Goal: Information Seeking & Learning: Find specific page/section

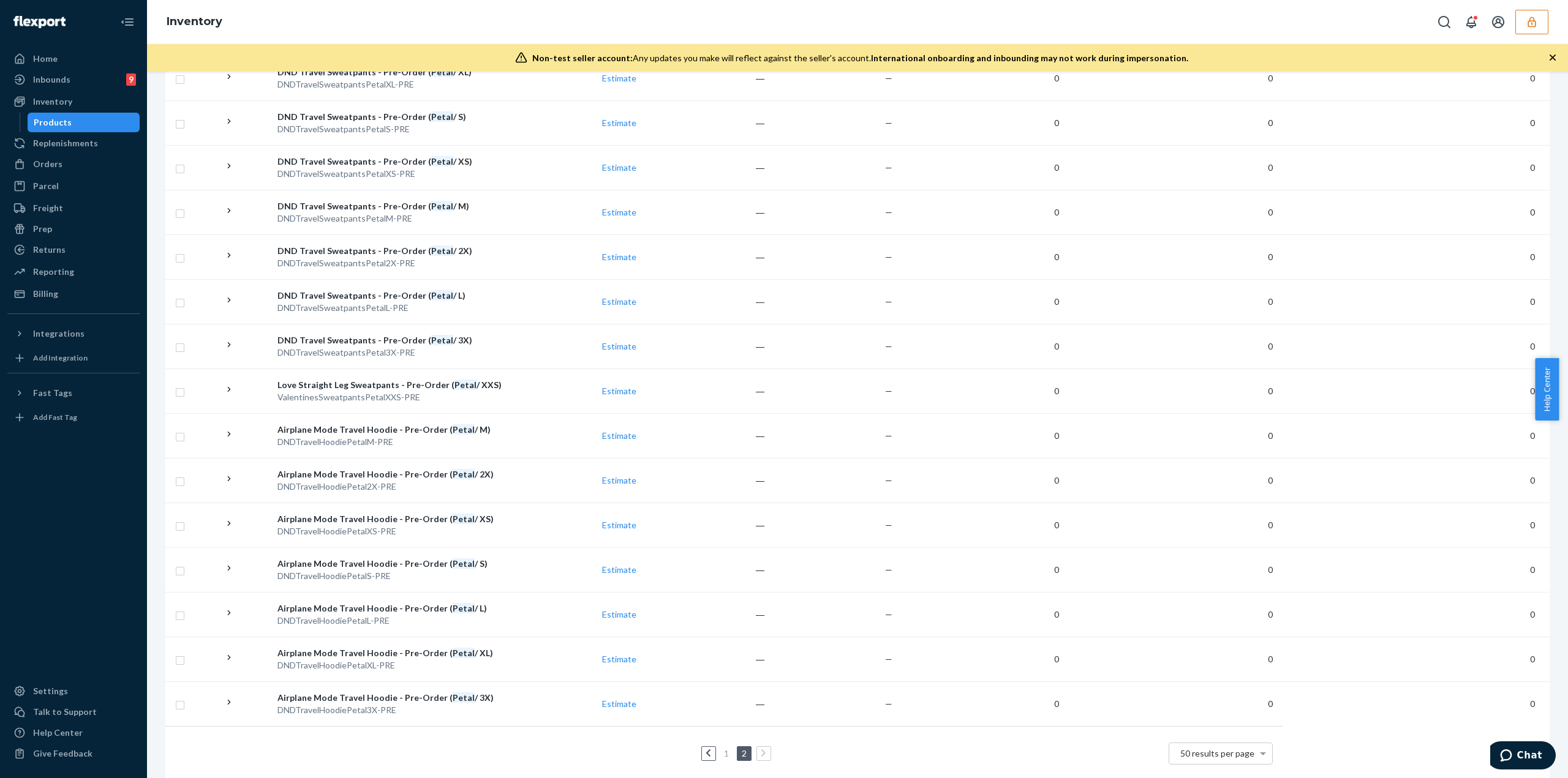
scroll to position [1448, 0]
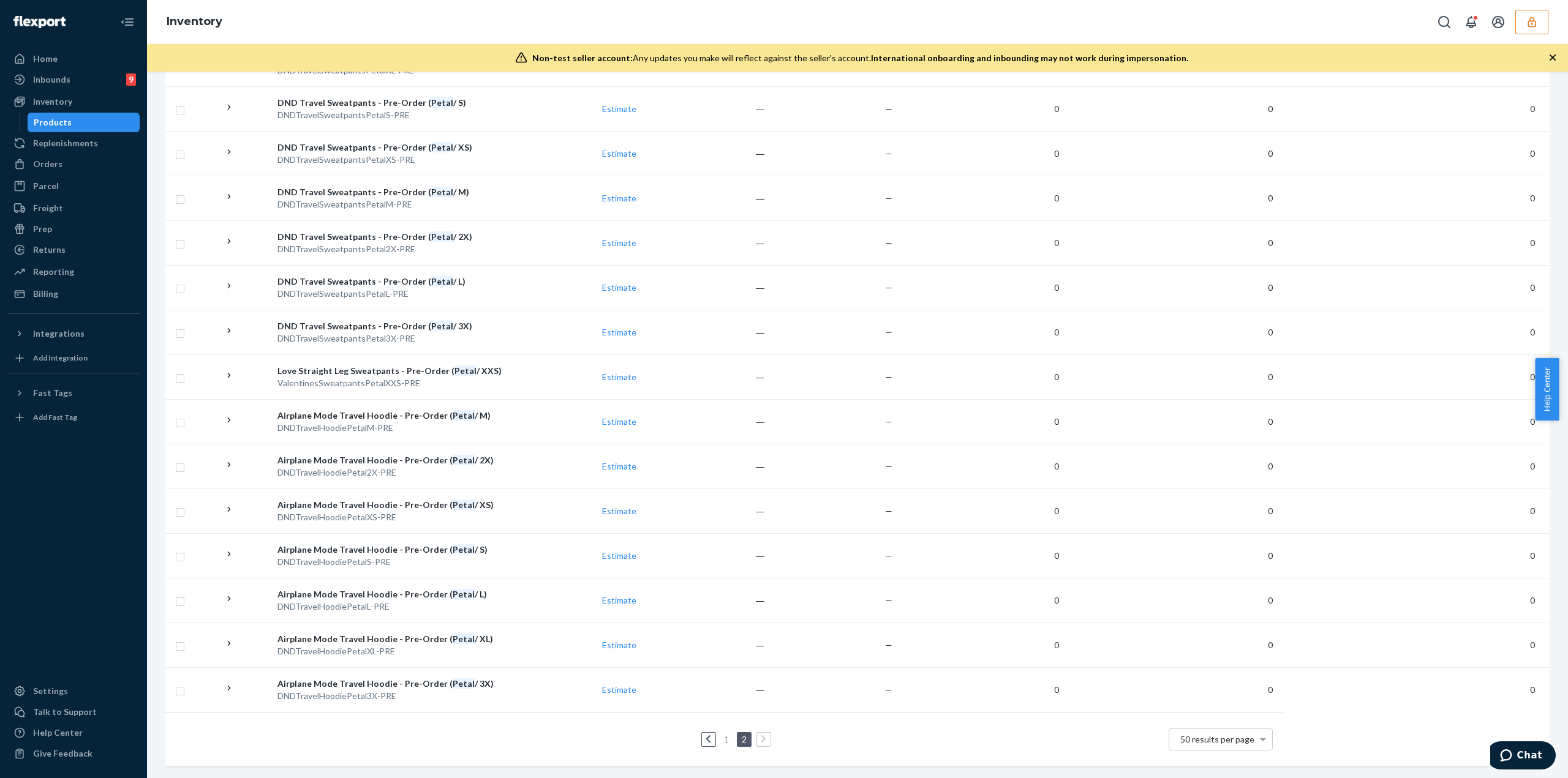
click at [722, 337] on link "1" at bounding box center [727, 739] width 10 height 11
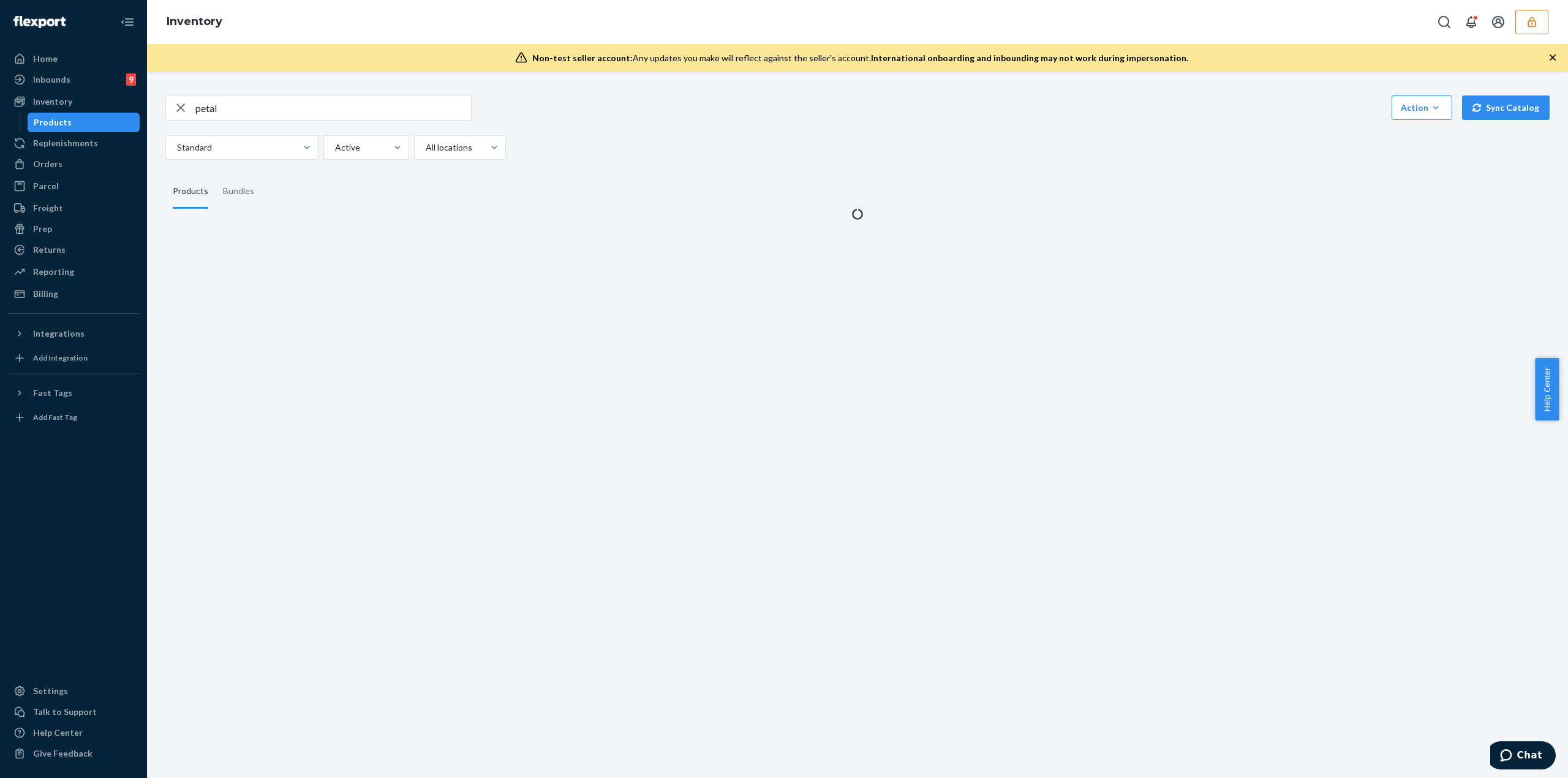
scroll to position [0, 0]
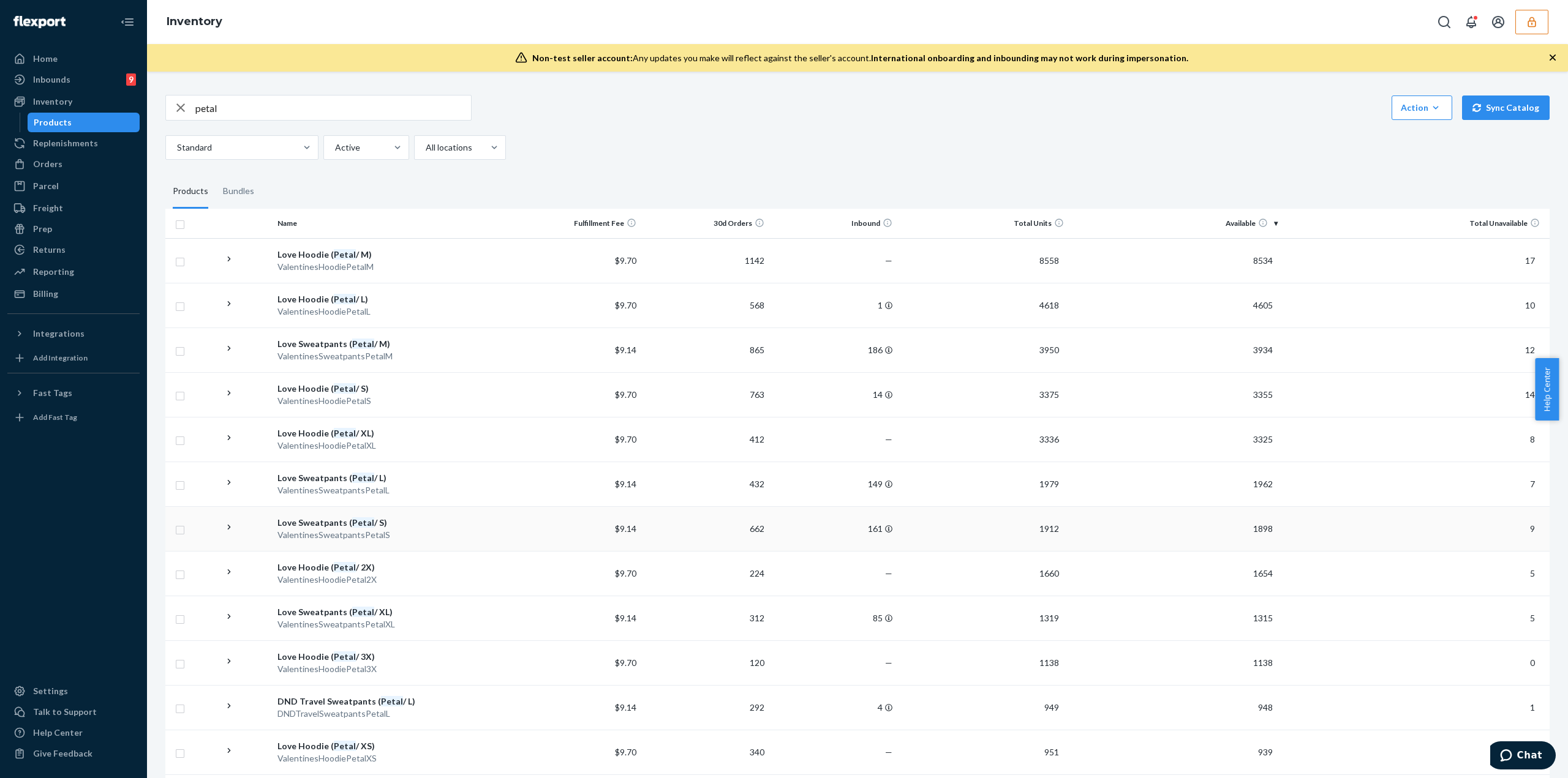
click at [437, 337] on div "ValentinesSweatpantsPetalS" at bounding box center [393, 534] width 231 height 12
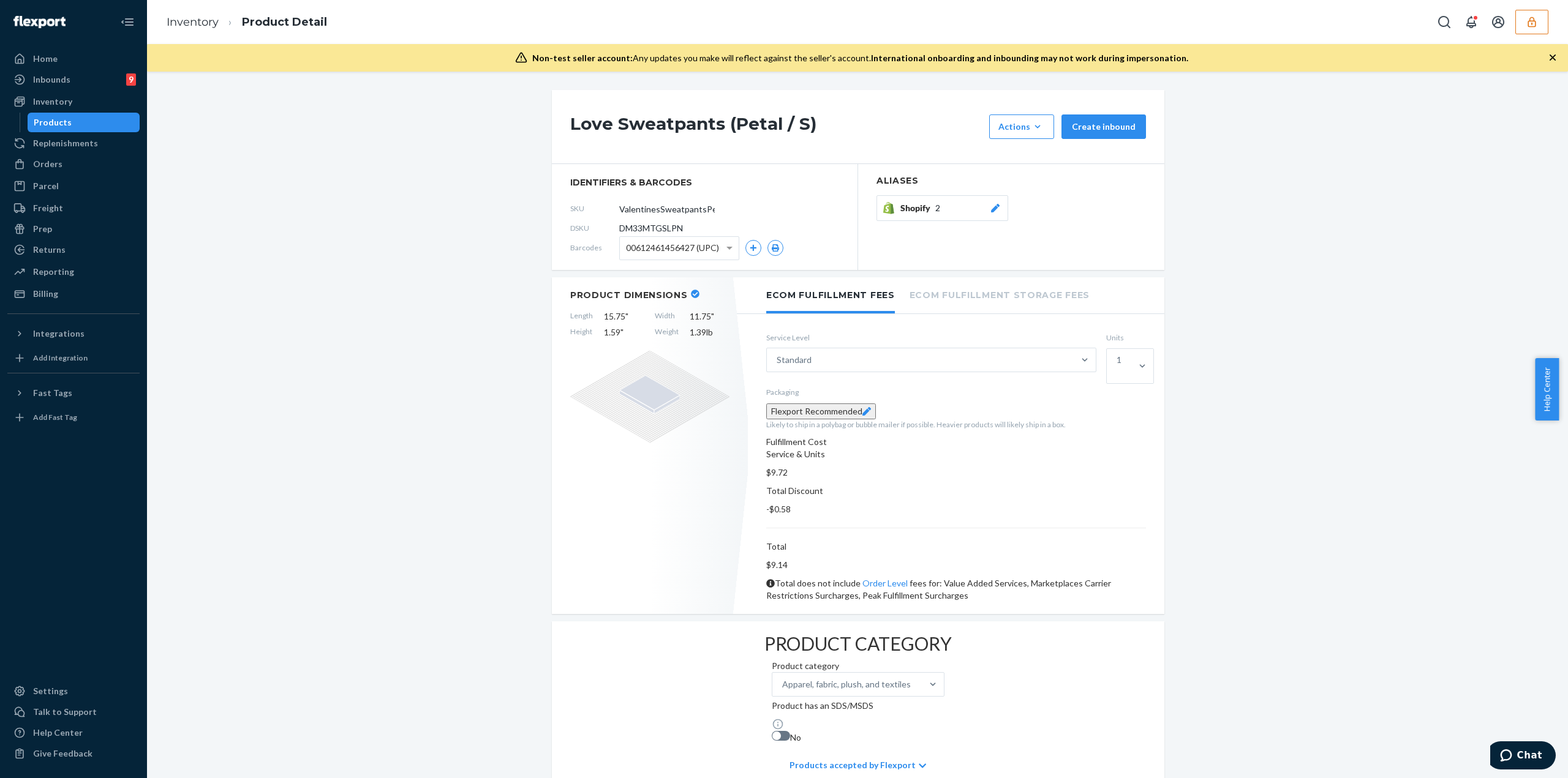
click at [649, 228] on span "DM33MTGSLPN" at bounding box center [651, 228] width 64 height 12
copy span "DM33MTGSLPN"
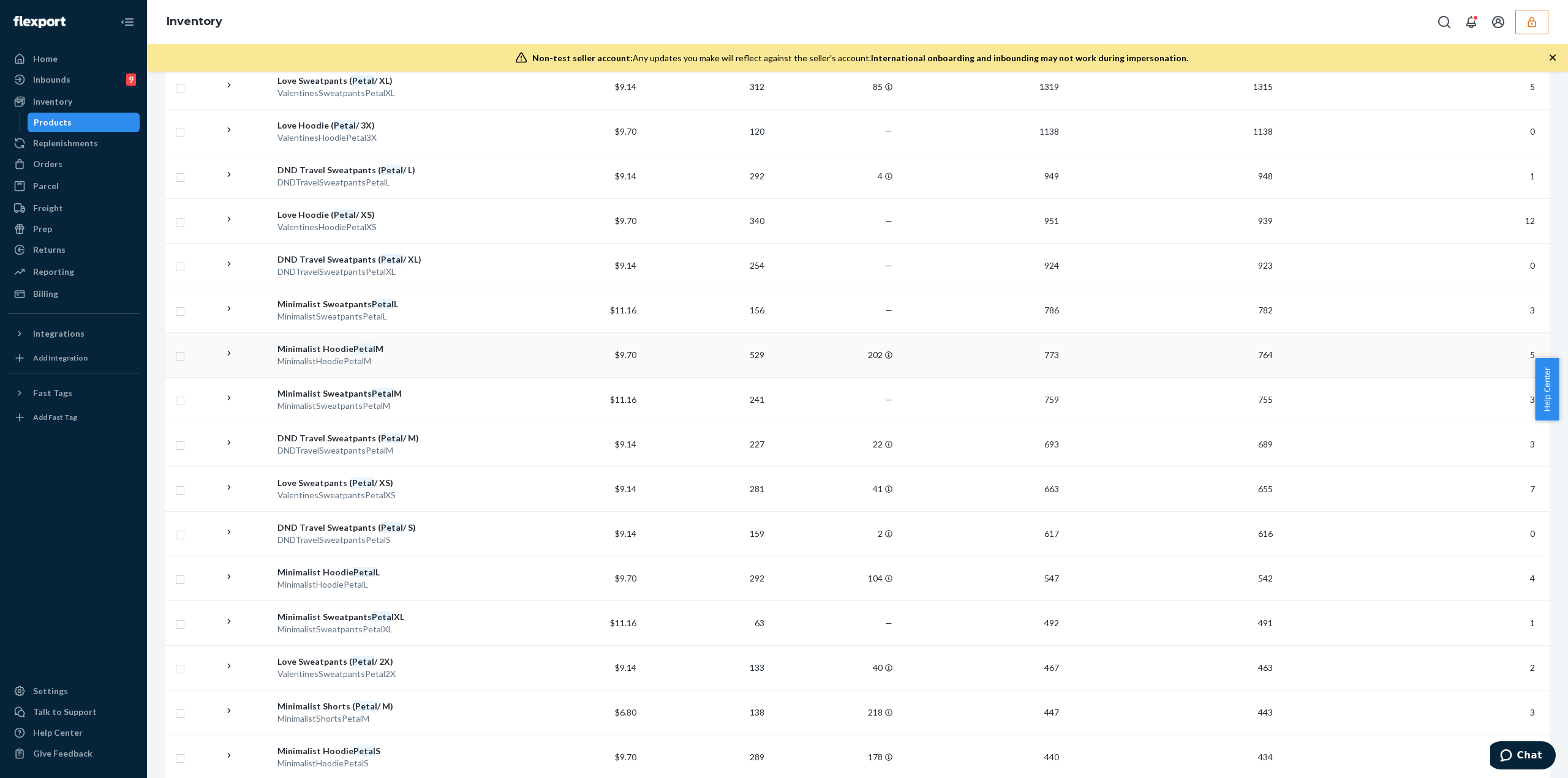
scroll to position [551, 0]
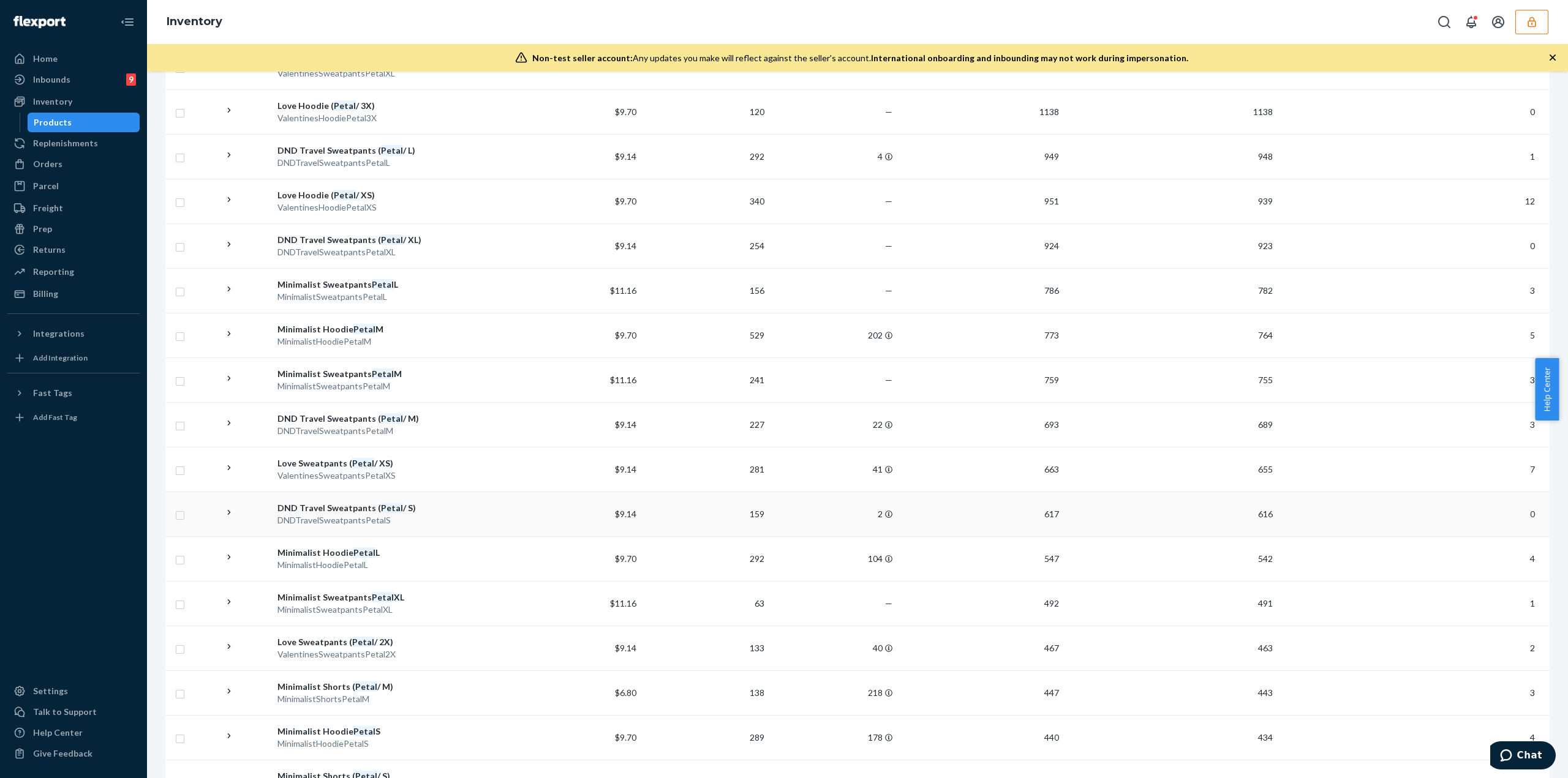
click at [505, 337] on td "DND Travel Sweatpants ( Petal / S) DNDTravelSweatpantsPetalS" at bounding box center [393, 514] width 241 height 45
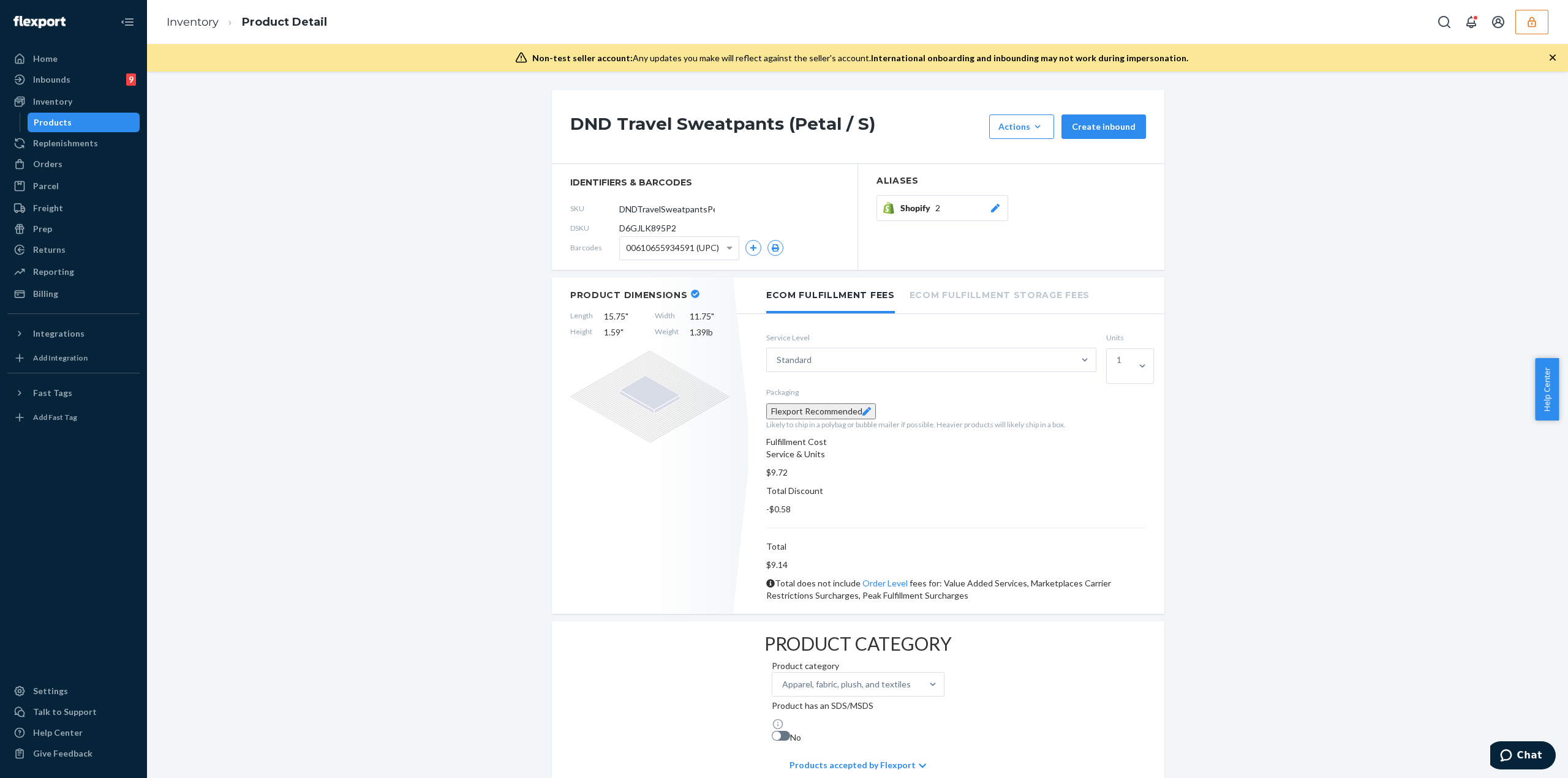
click at [660, 228] on span "D6GJLK895P2" at bounding box center [647, 228] width 57 height 12
copy span "D6GJLK895P2"
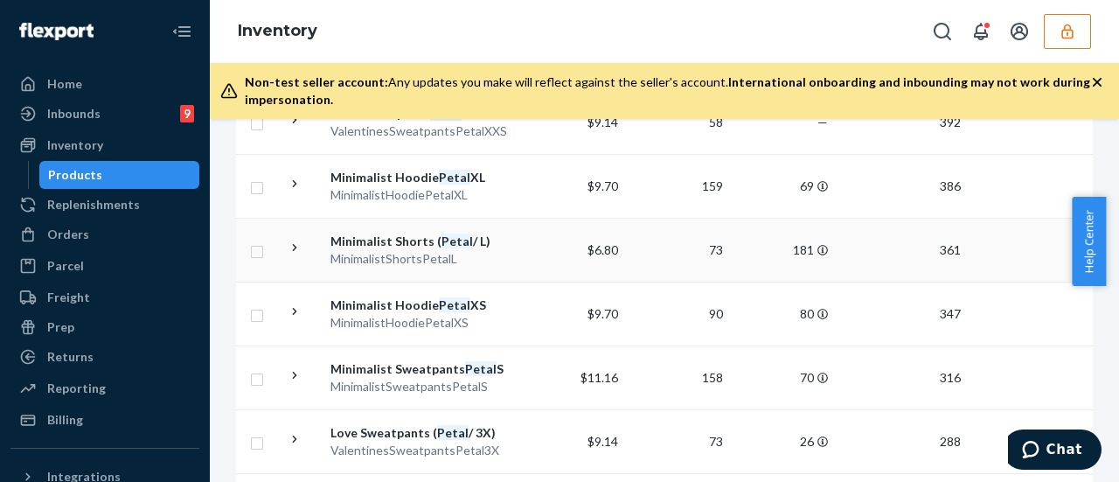
scroll to position [1933, 0]
click at [502, 377] on div "MinimalistSweatpantsPetalS" at bounding box center [422, 385] width 183 height 17
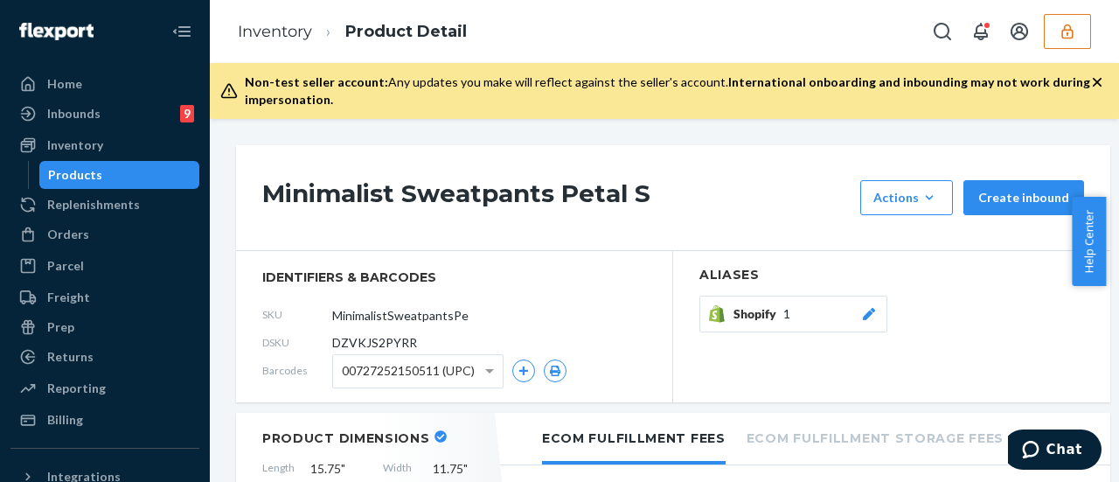
click at [380, 343] on span "DZVKJS2PYRR" at bounding box center [374, 342] width 85 height 17
copy section "DZVKJS2PYRR"
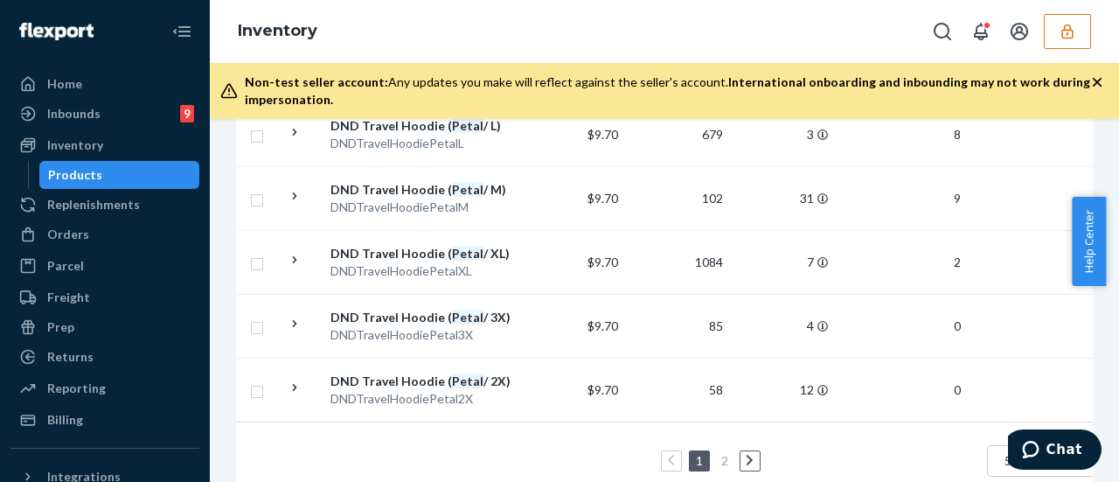
scroll to position [3281, 0]
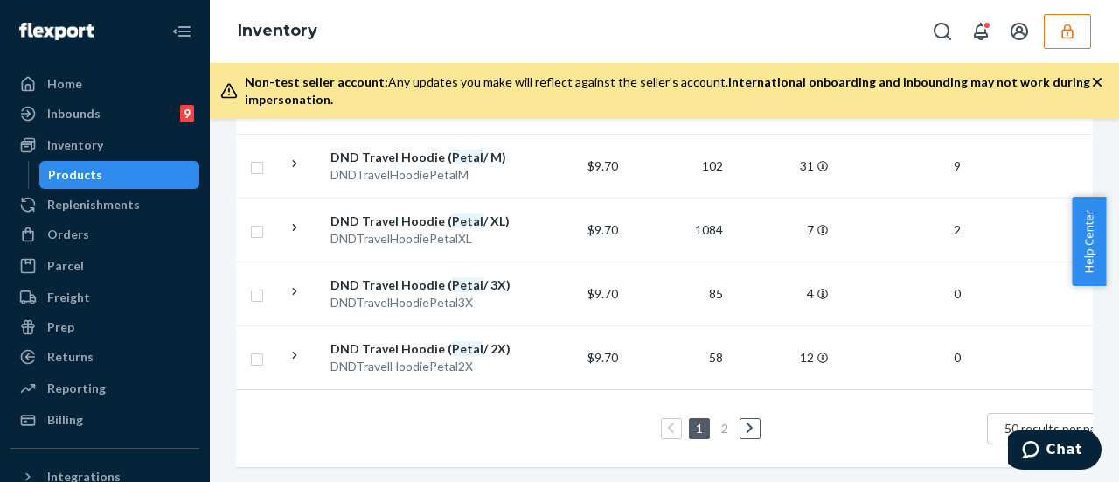
click at [763, 422] on div "1 2 50 results per page" at bounding box center [693, 428] width 886 height 56
click at [754, 418] on link at bounding box center [750, 428] width 19 height 21
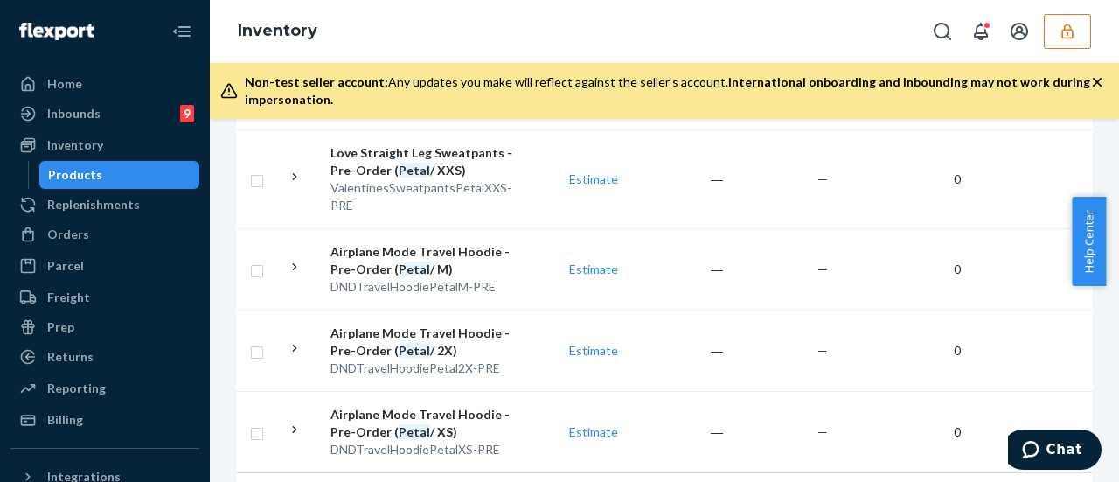
scroll to position [3520, 0]
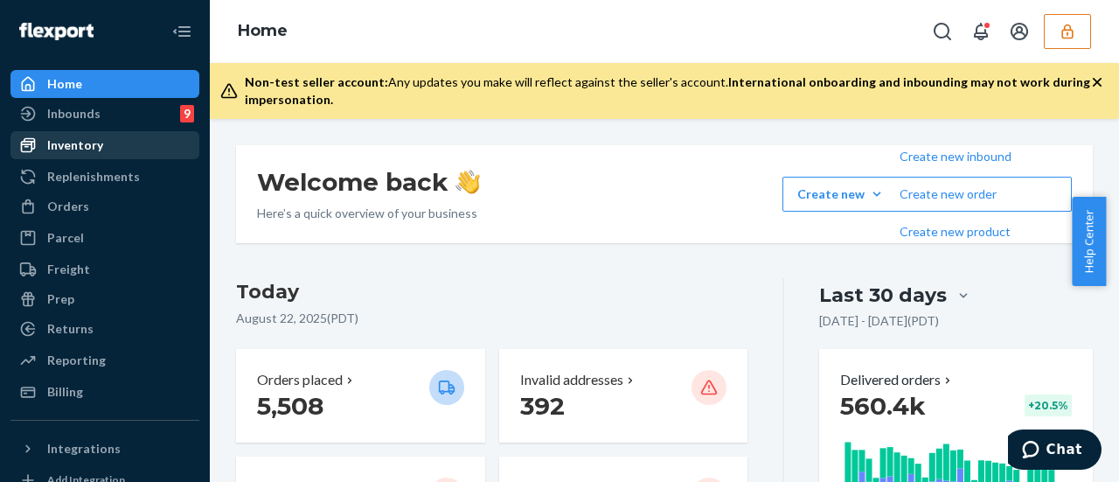
click at [71, 141] on div "Inventory" at bounding box center [75, 144] width 56 height 17
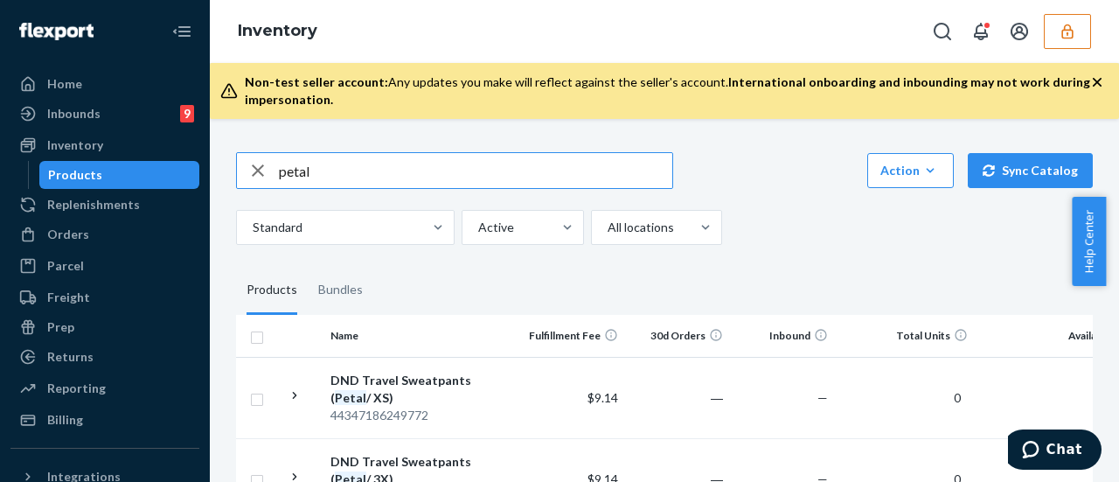
click at [351, 172] on input "petal" at bounding box center [475, 170] width 393 height 35
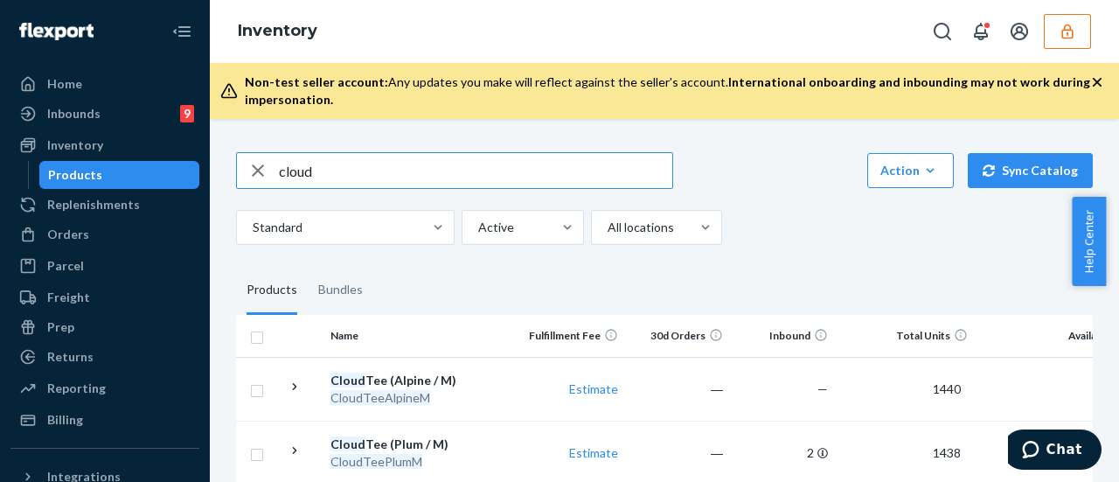
click at [414, 164] on input "cloud" at bounding box center [475, 170] width 393 height 35
type input "bubblegum"
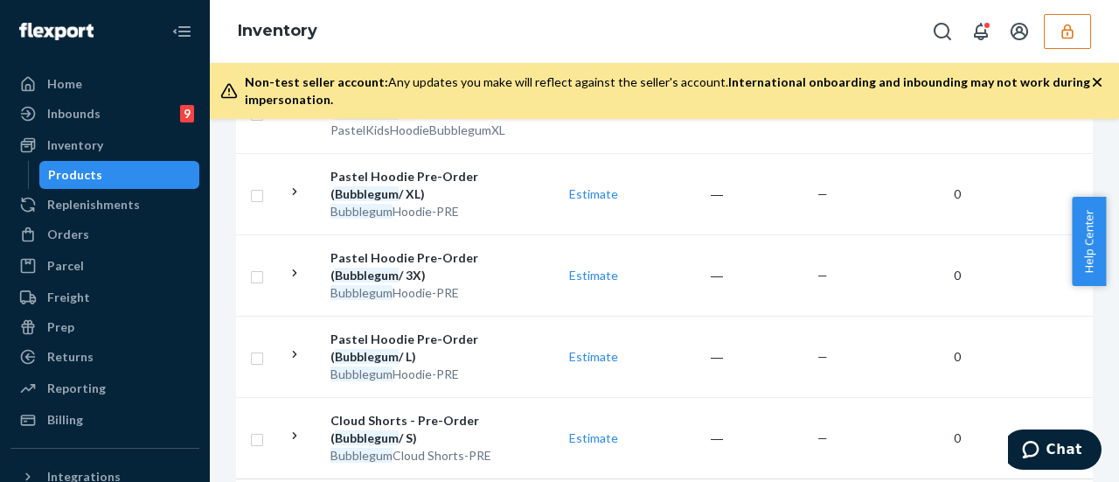
scroll to position [3684, 0]
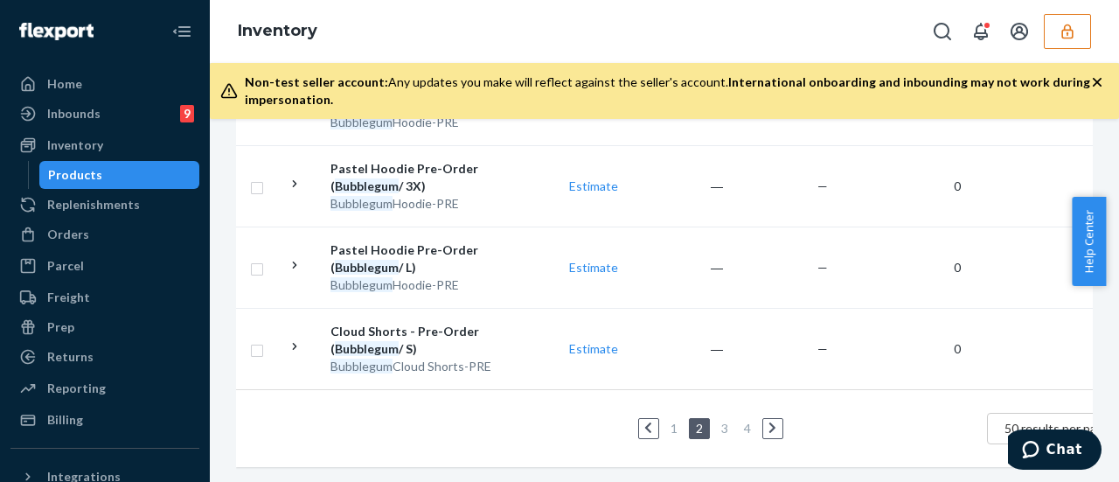
click at [675, 421] on link "1" at bounding box center [674, 428] width 14 height 15
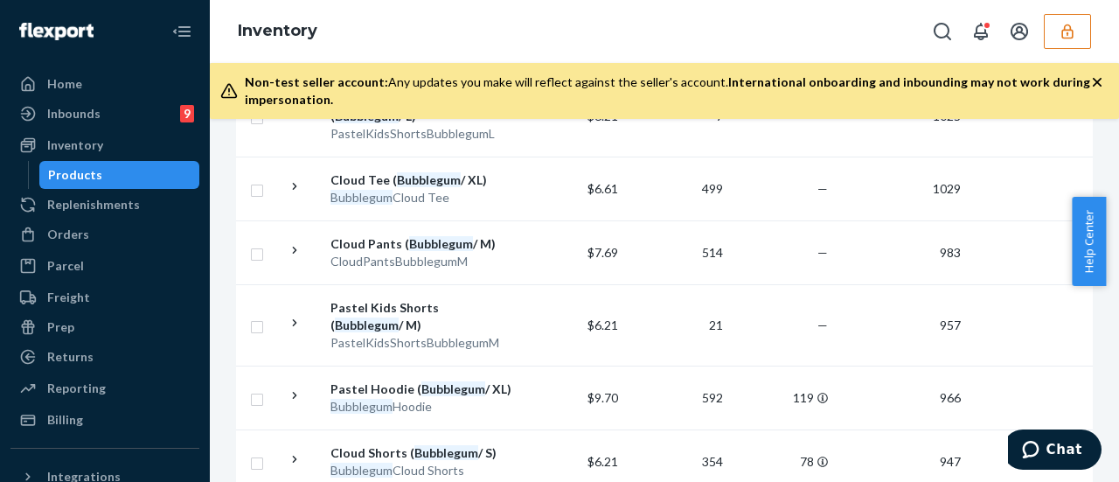
scroll to position [1171, 0]
click at [484, 252] on div "CloudPantsBubblegumM" at bounding box center [422, 260] width 183 height 17
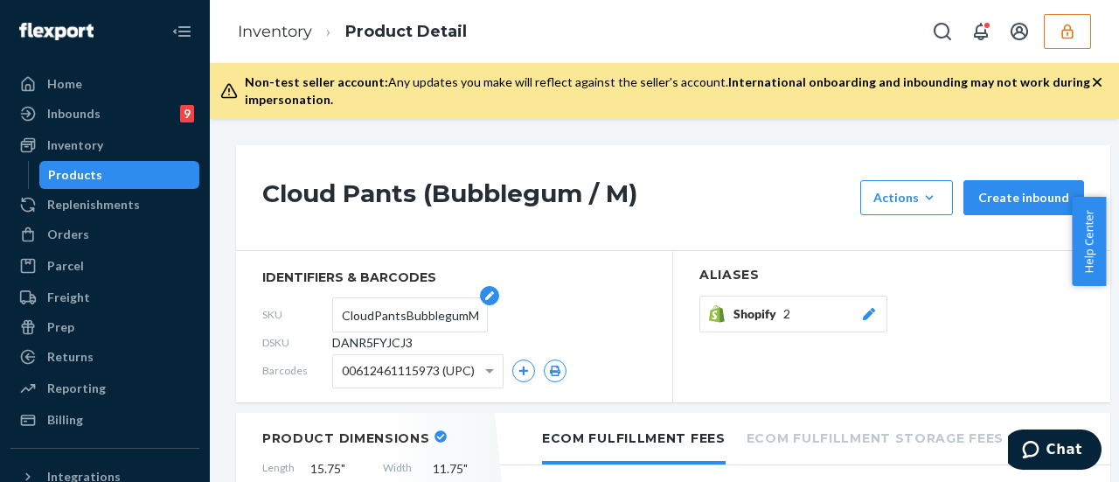
click at [412, 310] on input "CloudPantsBubblegumM" at bounding box center [410, 314] width 136 height 33
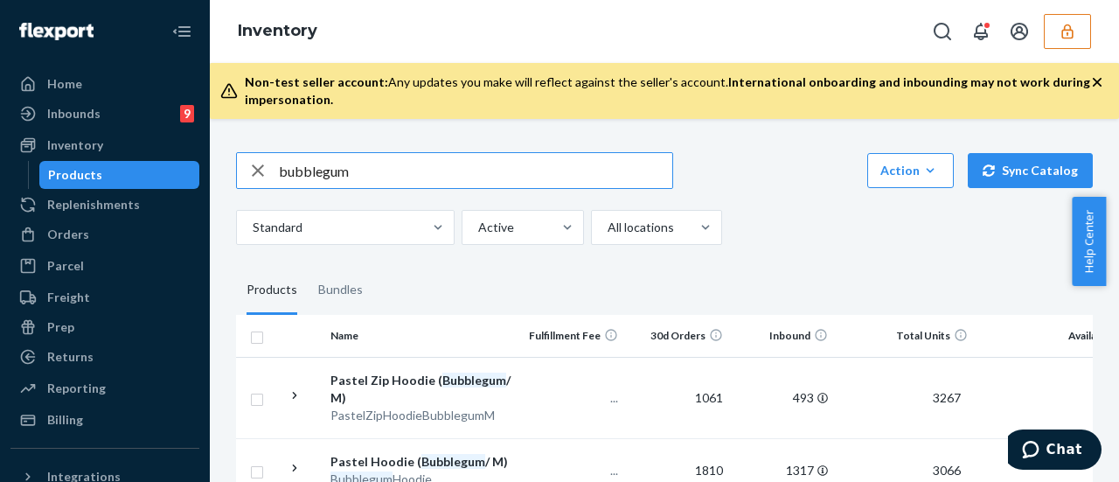
click at [397, 177] on input "bubblegum" at bounding box center [475, 170] width 393 height 35
type input "CloudPantsBubblegumS"
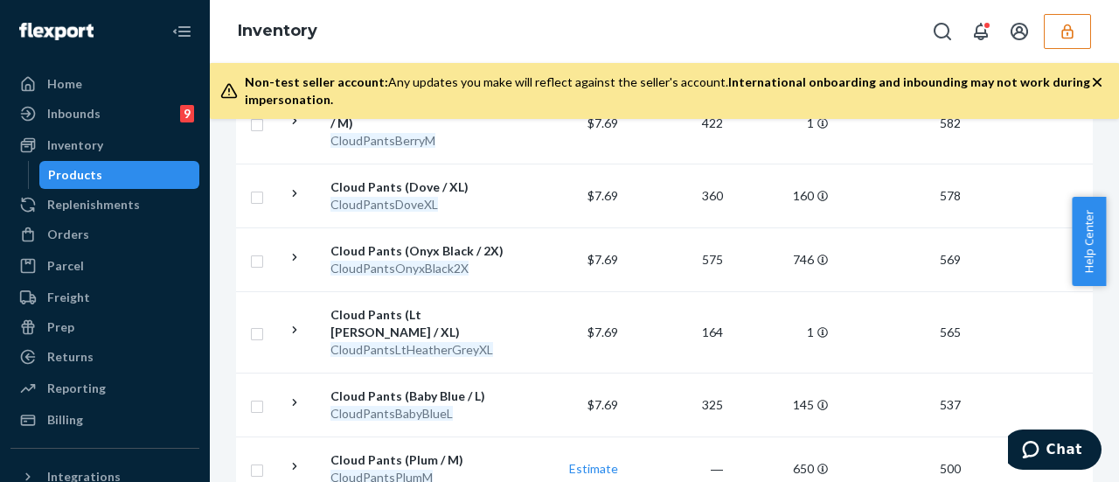
scroll to position [3212, 0]
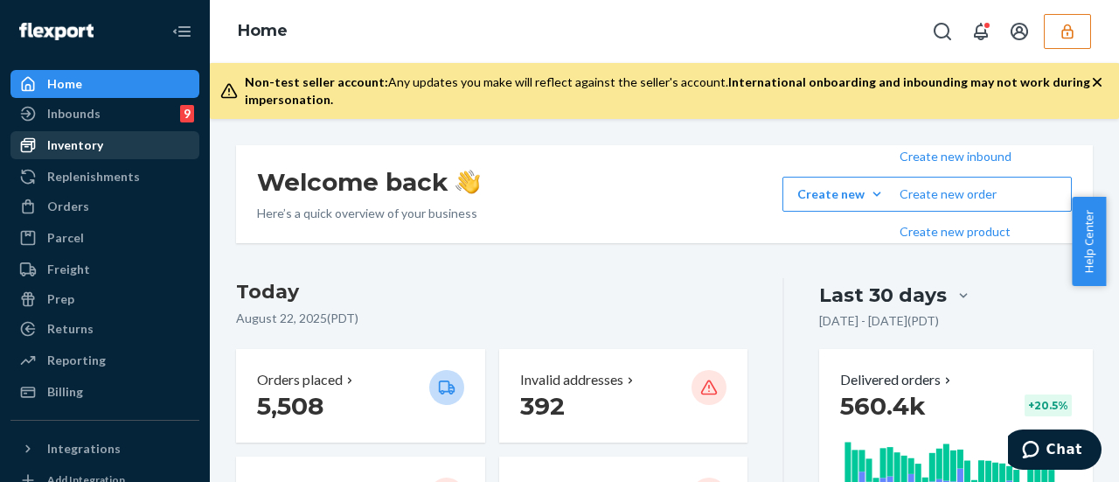
click at [147, 134] on div "Inventory" at bounding box center [104, 145] width 185 height 24
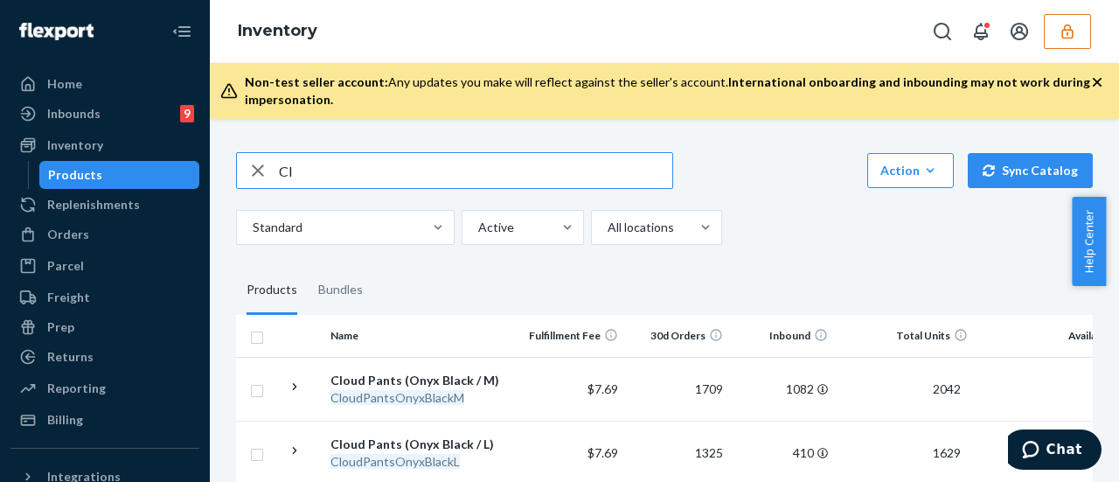
type input "C"
type input "bubblegum"
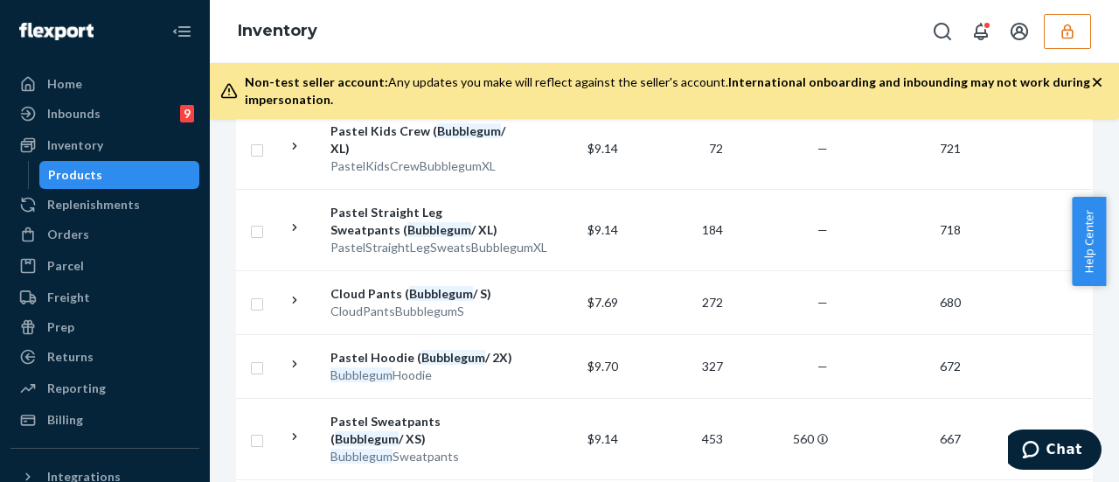
scroll to position [2716, 0]
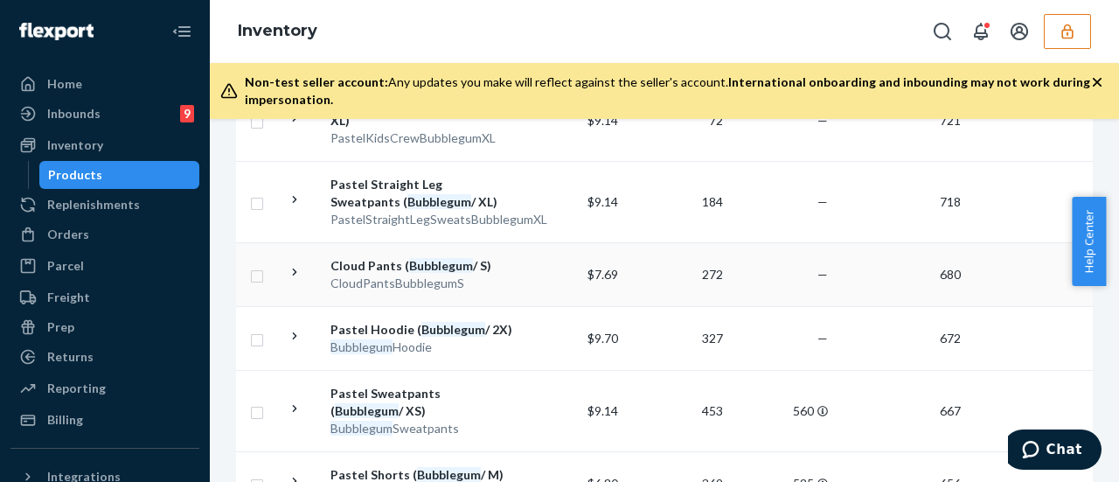
click at [491, 257] on div "Cloud Pants ( Bubblegum / S)" at bounding box center [422, 265] width 183 height 17
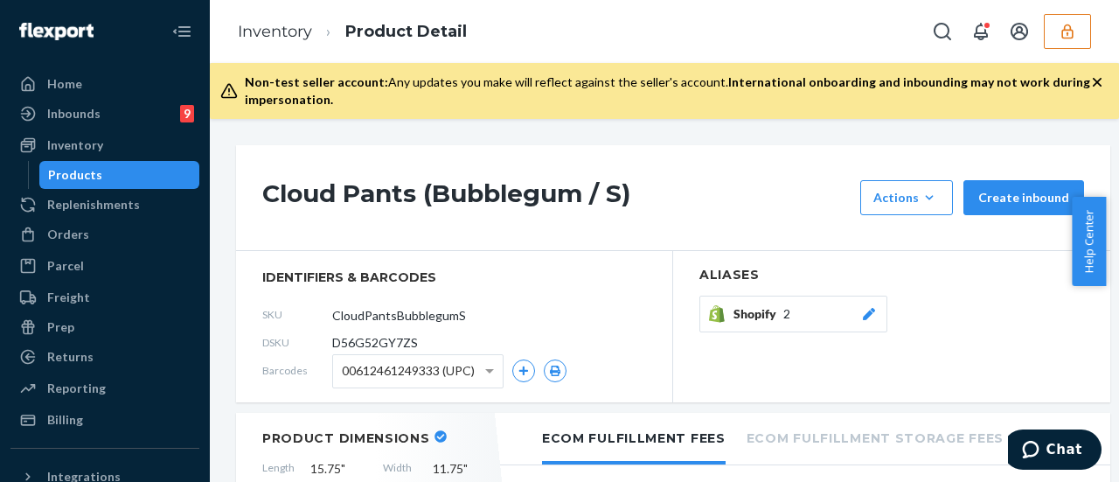
click at [401, 338] on span "D56G52GY7ZS" at bounding box center [375, 342] width 86 height 17
copy span "D56G52GY7ZS"
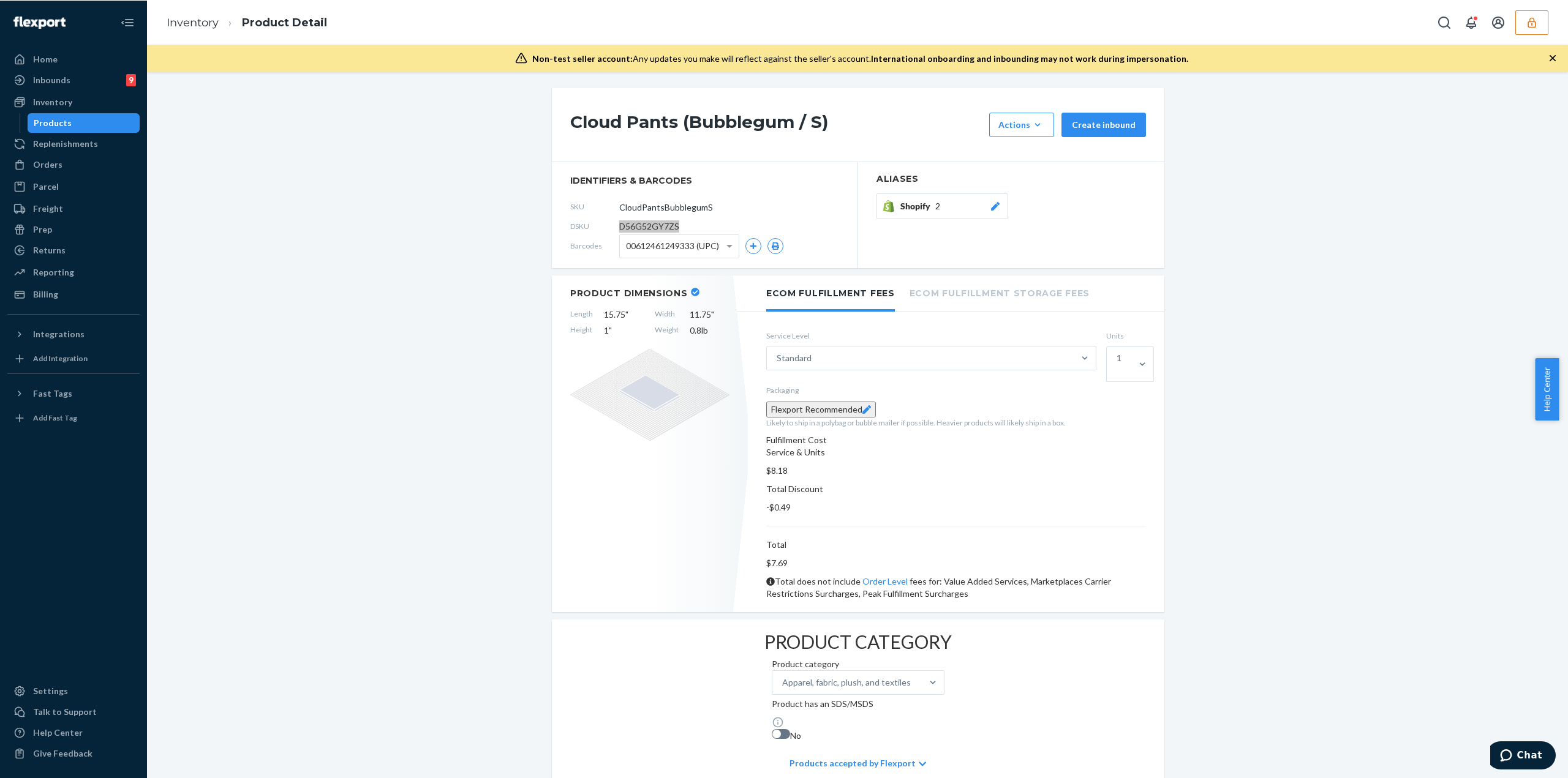
scroll to position [2, 0]
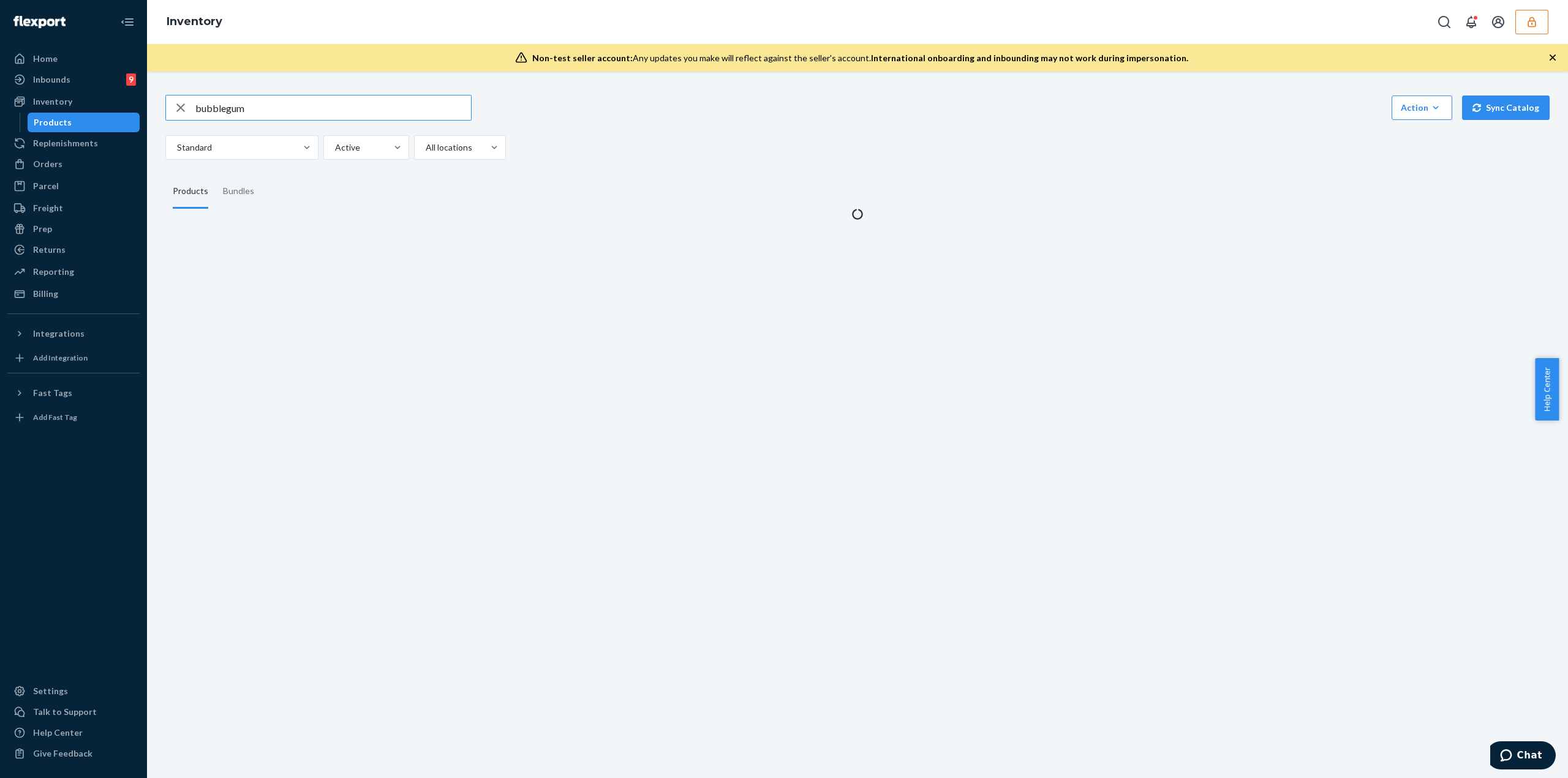
click at [323, 113] on input "bubblegum" at bounding box center [333, 107] width 275 height 25
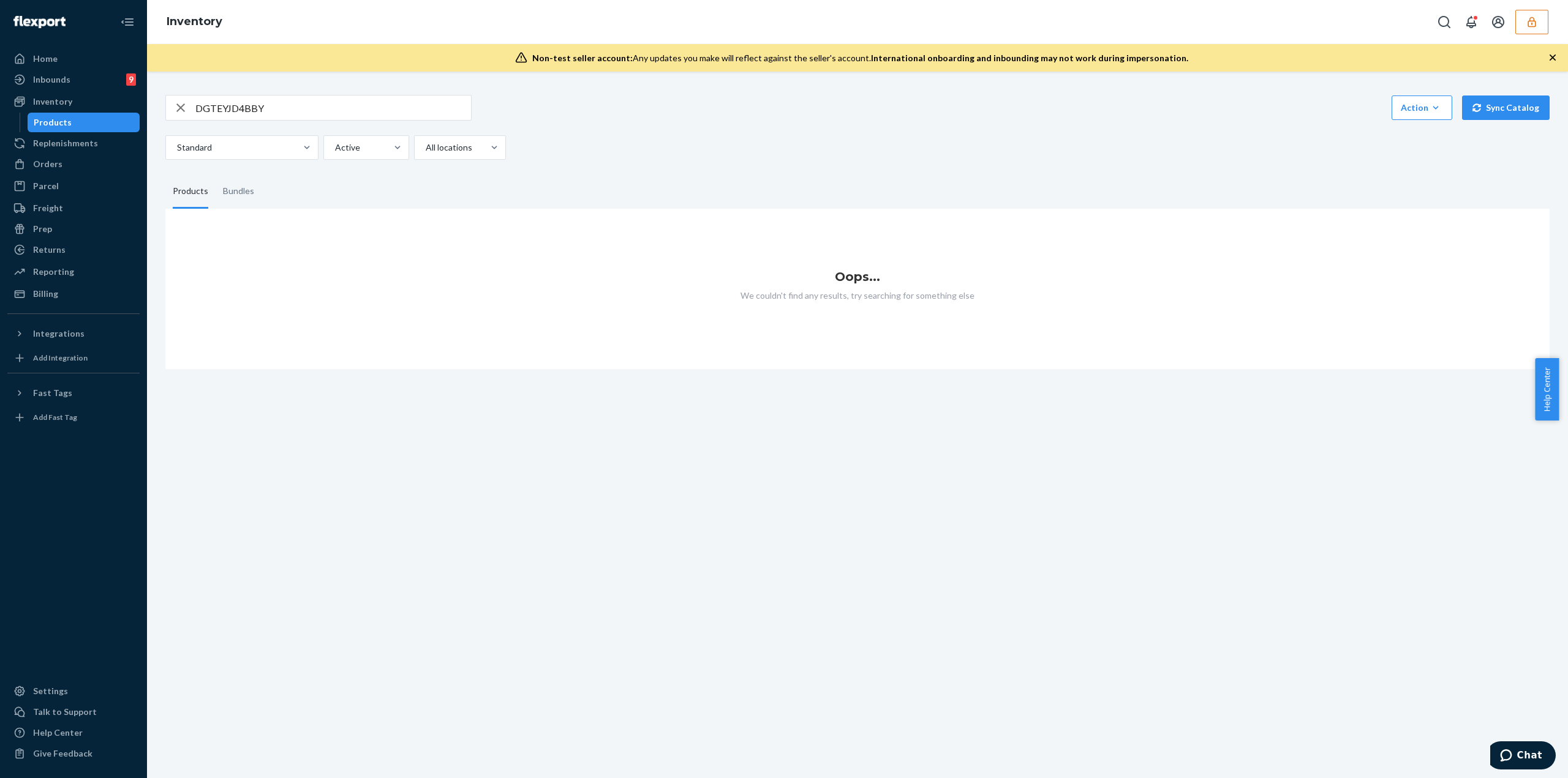
click at [783, 19] on icon "button" at bounding box center [1532, 22] width 12 height 12
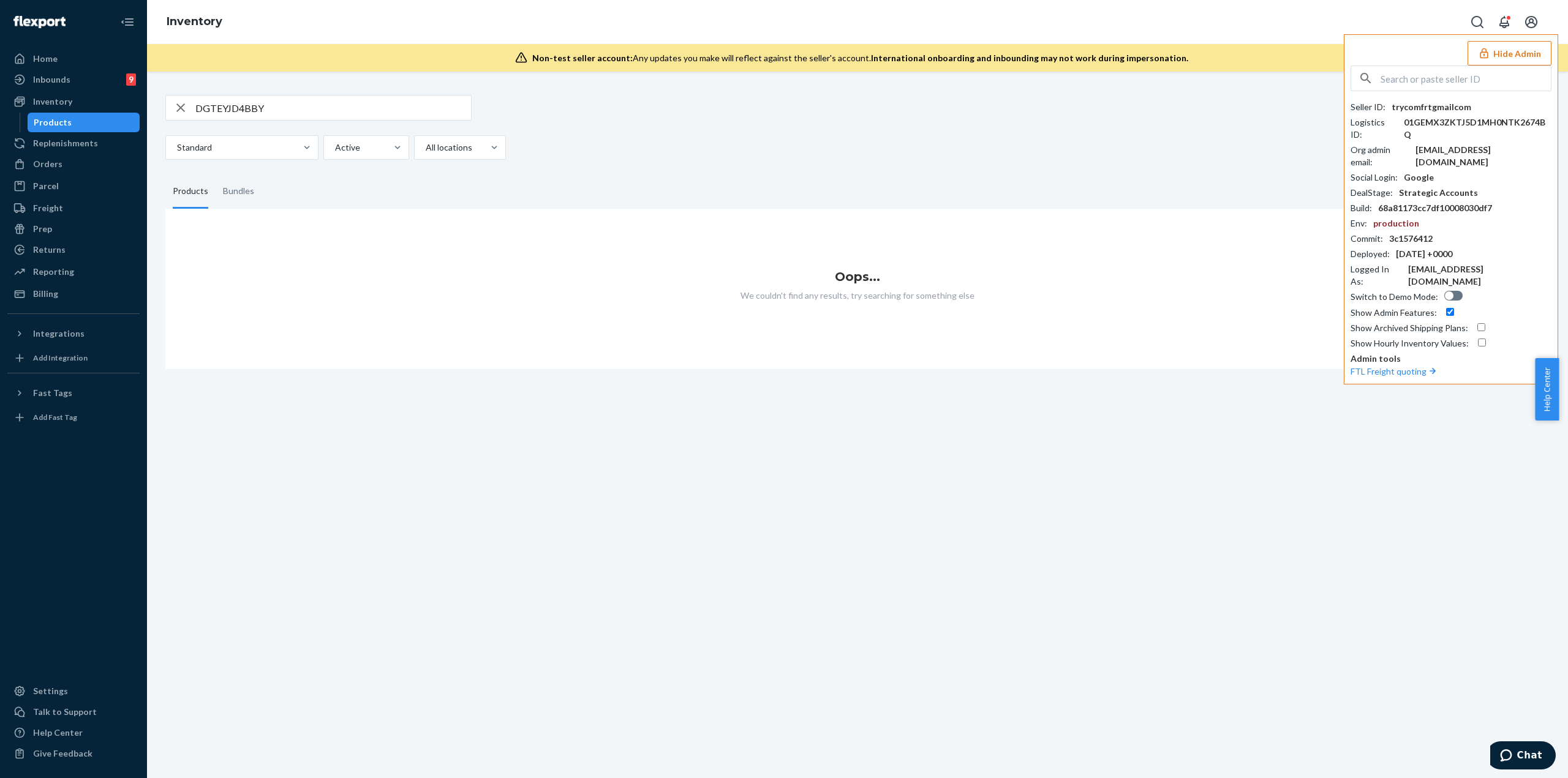
click at [268, 106] on input "DGTEYJD4BBY" at bounding box center [333, 107] width 275 height 25
click at [268, 106] on input "mi" at bounding box center [333, 107] width 275 height 25
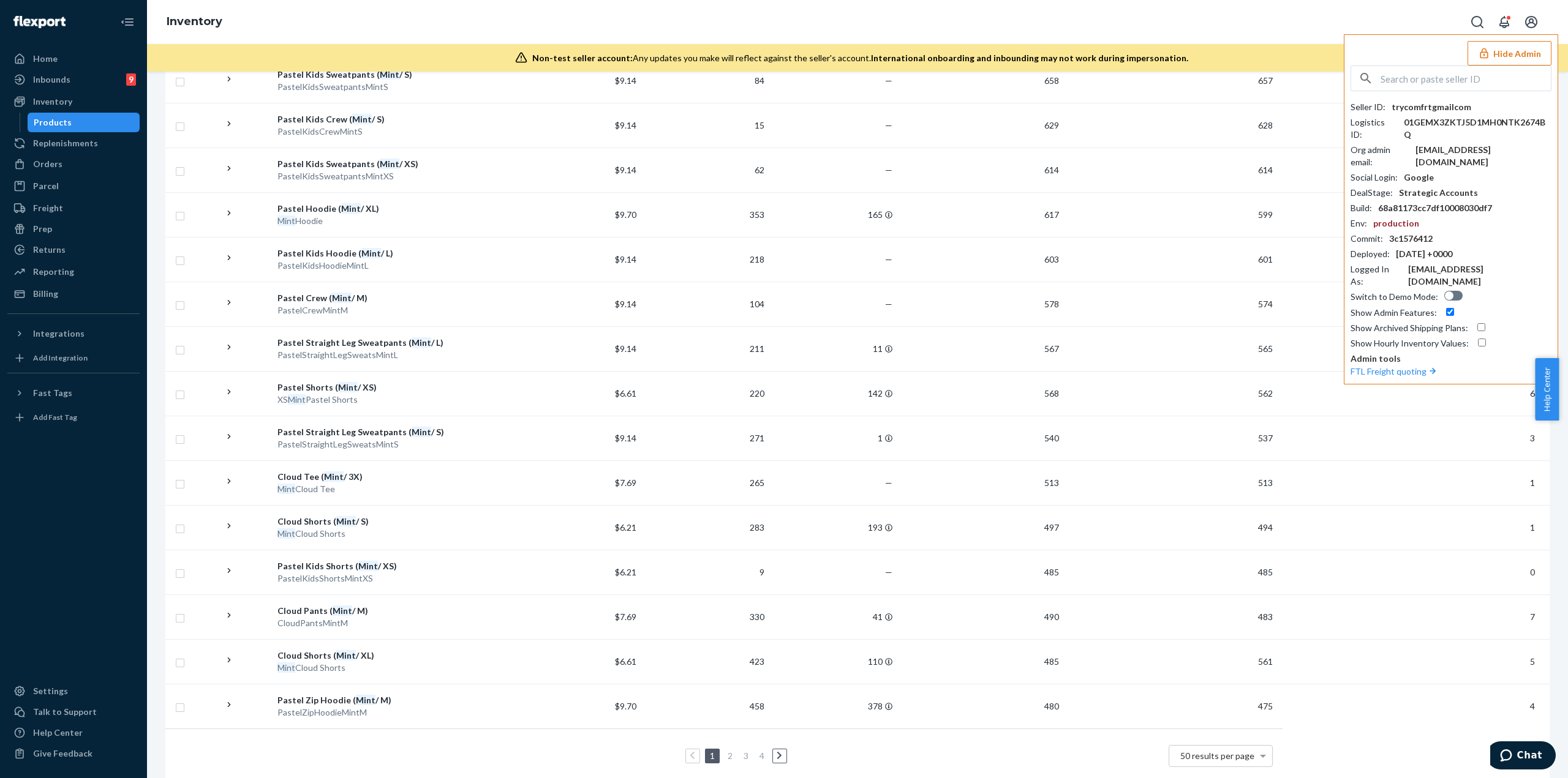
scroll to position [1760, 0]
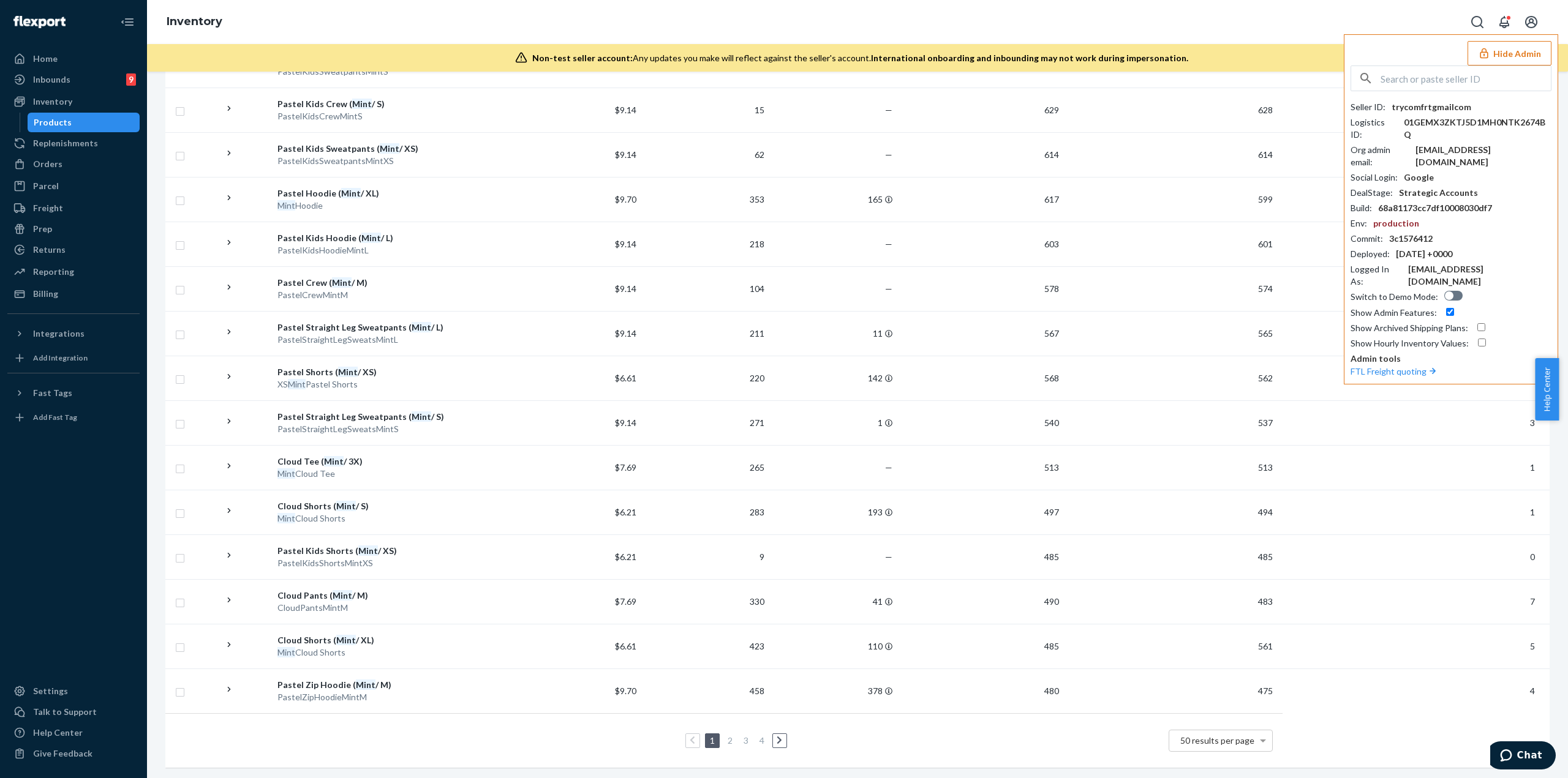
click at [729, 337] on link "2" at bounding box center [730, 740] width 10 height 11
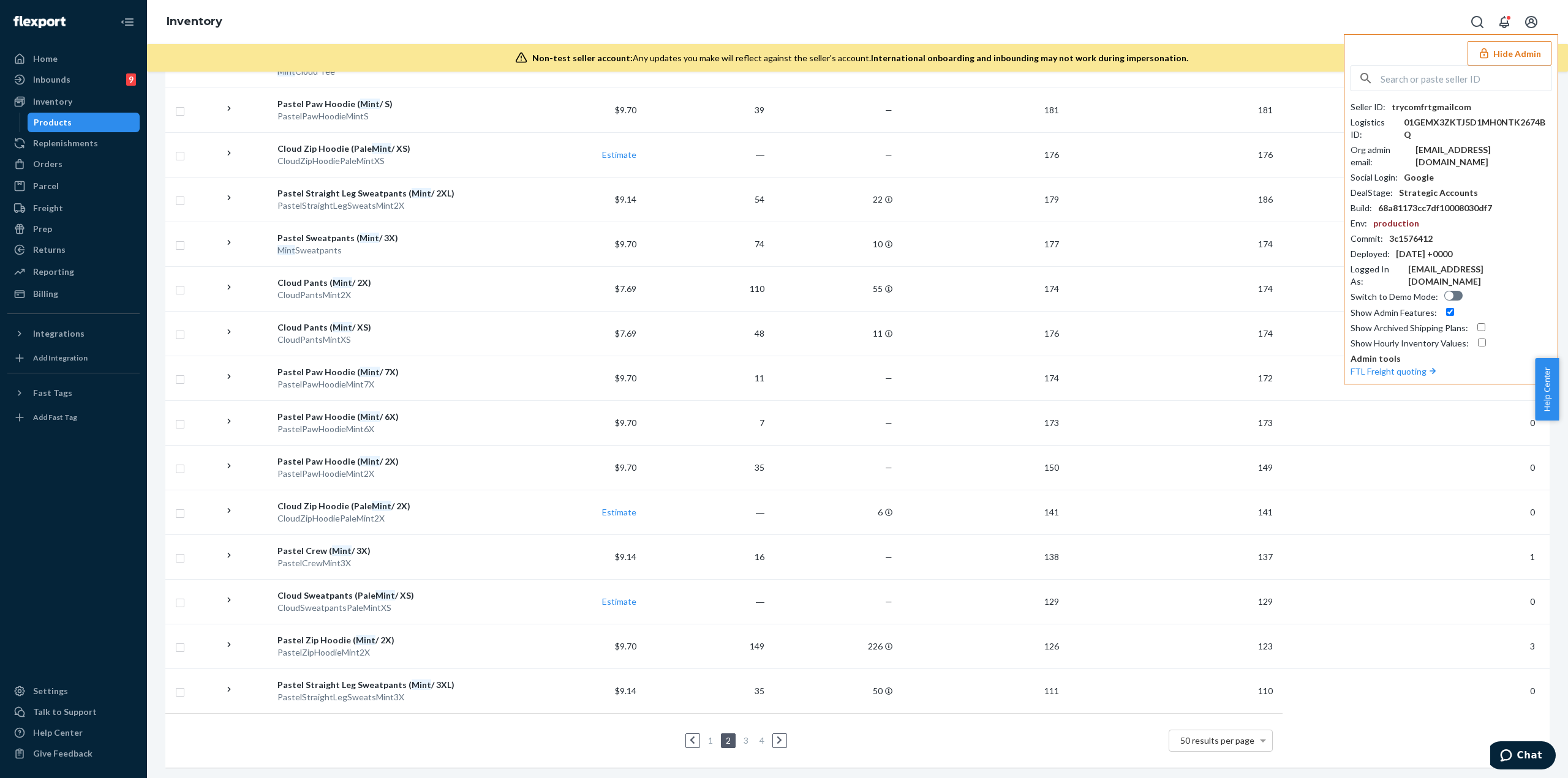
click at [748, 337] on ul "1 2 3 4" at bounding box center [724, 740] width 131 height 15
click at [746, 337] on link "3" at bounding box center [746, 740] width 10 height 11
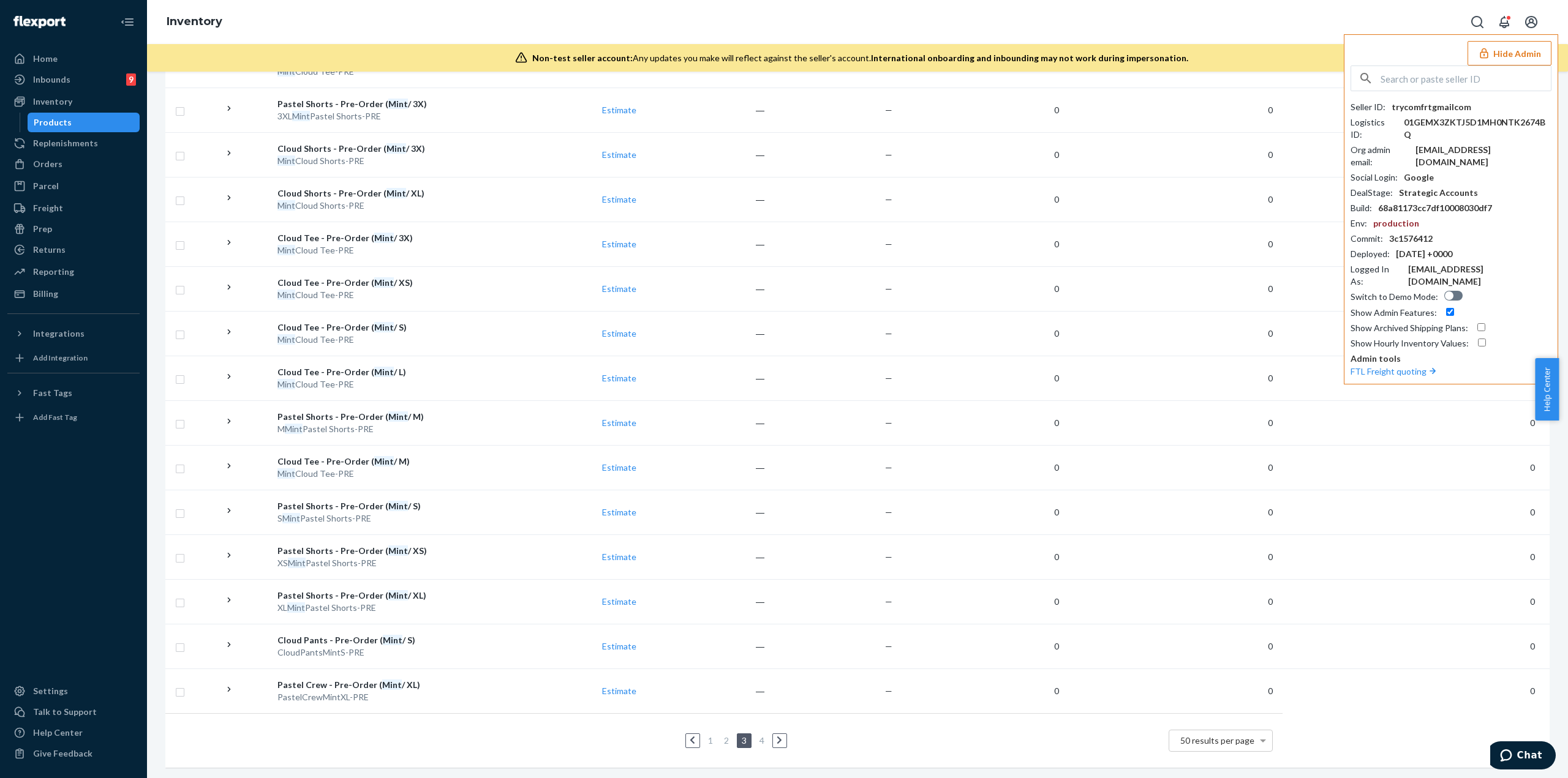
click at [778, 337] on icon at bounding box center [780, 740] width 6 height 8
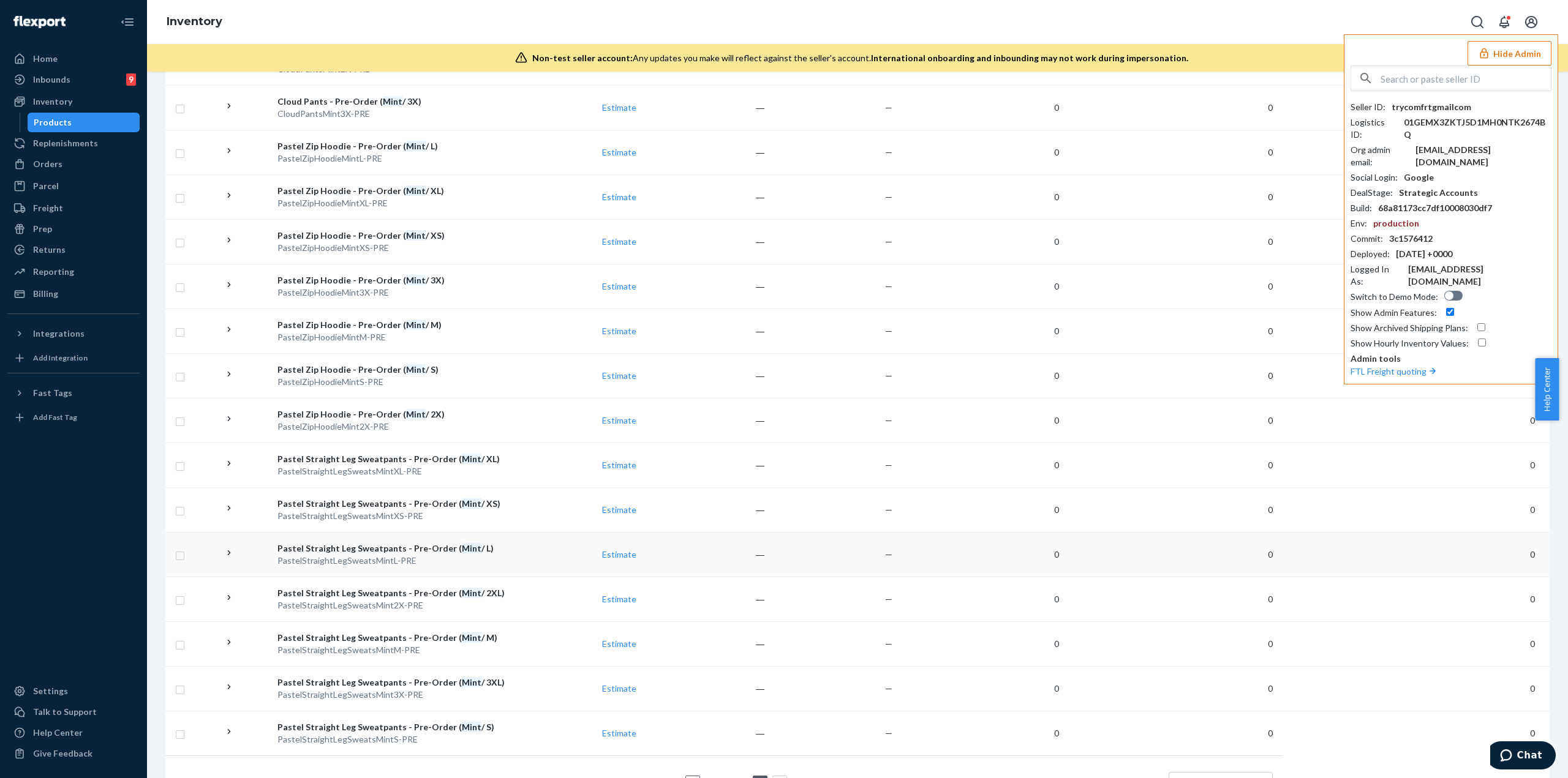
scroll to position [781, 0]
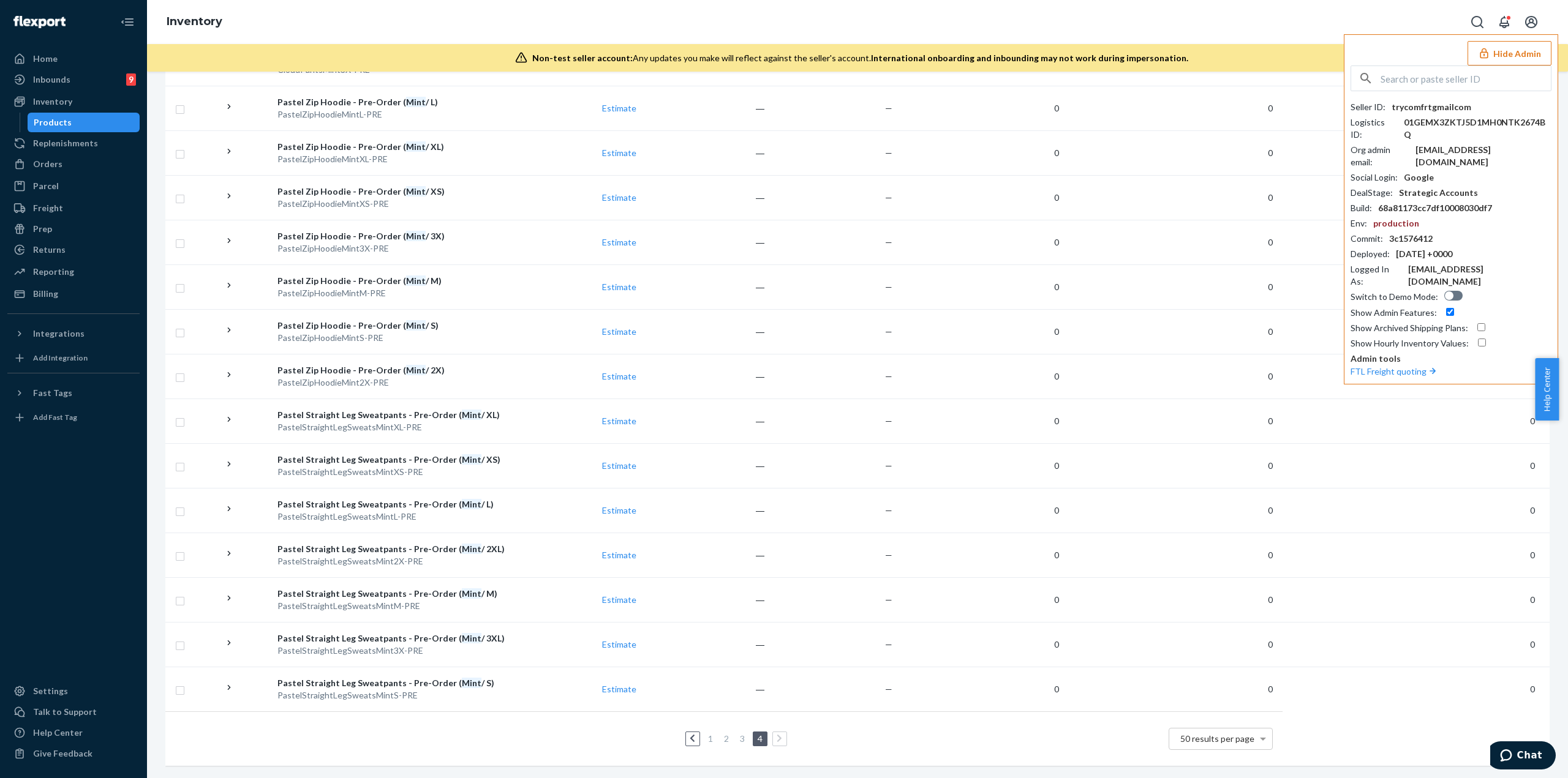
click at [706, 337] on link "1" at bounding box center [710, 738] width 10 height 11
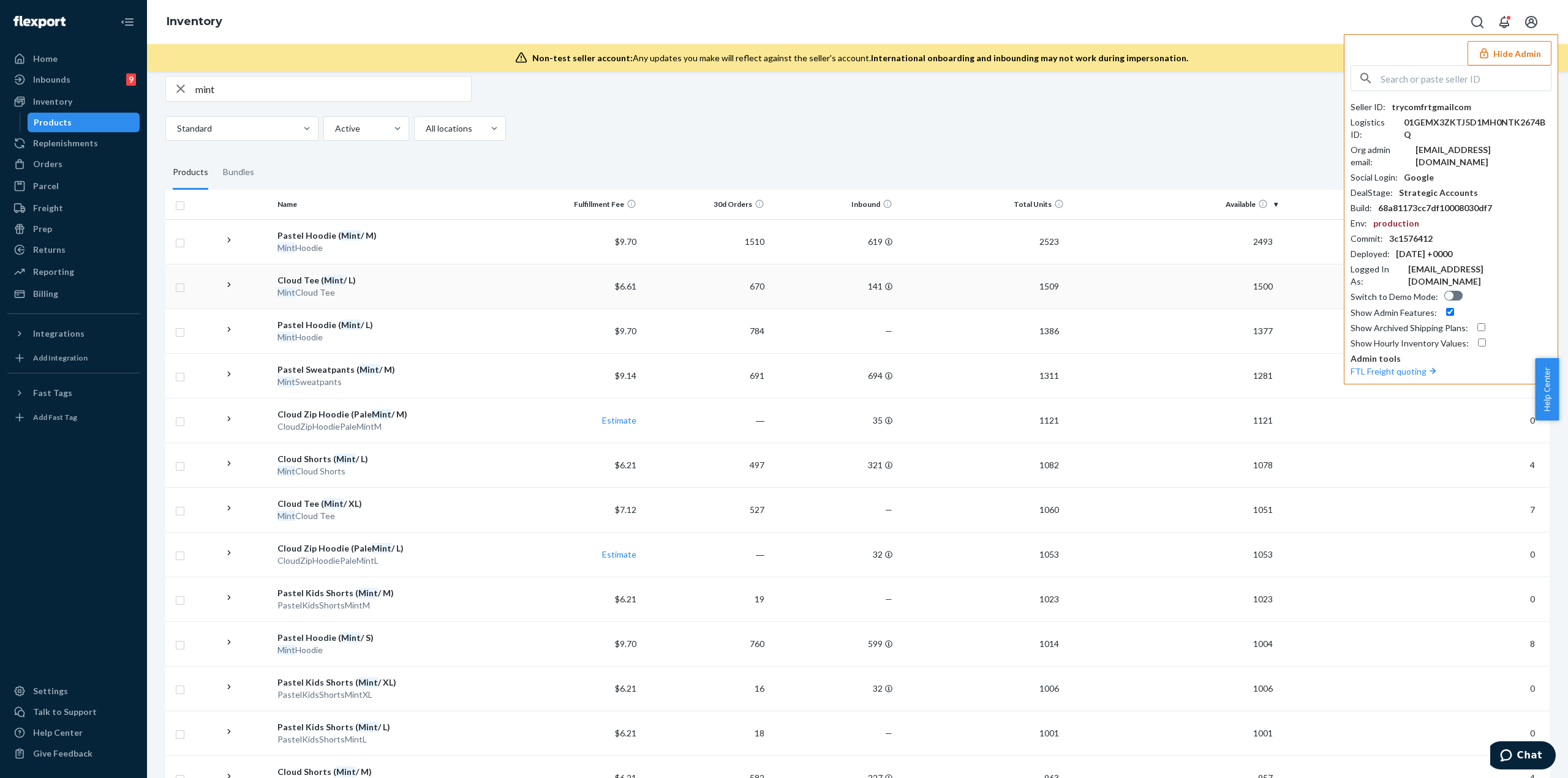
scroll to position [0, 0]
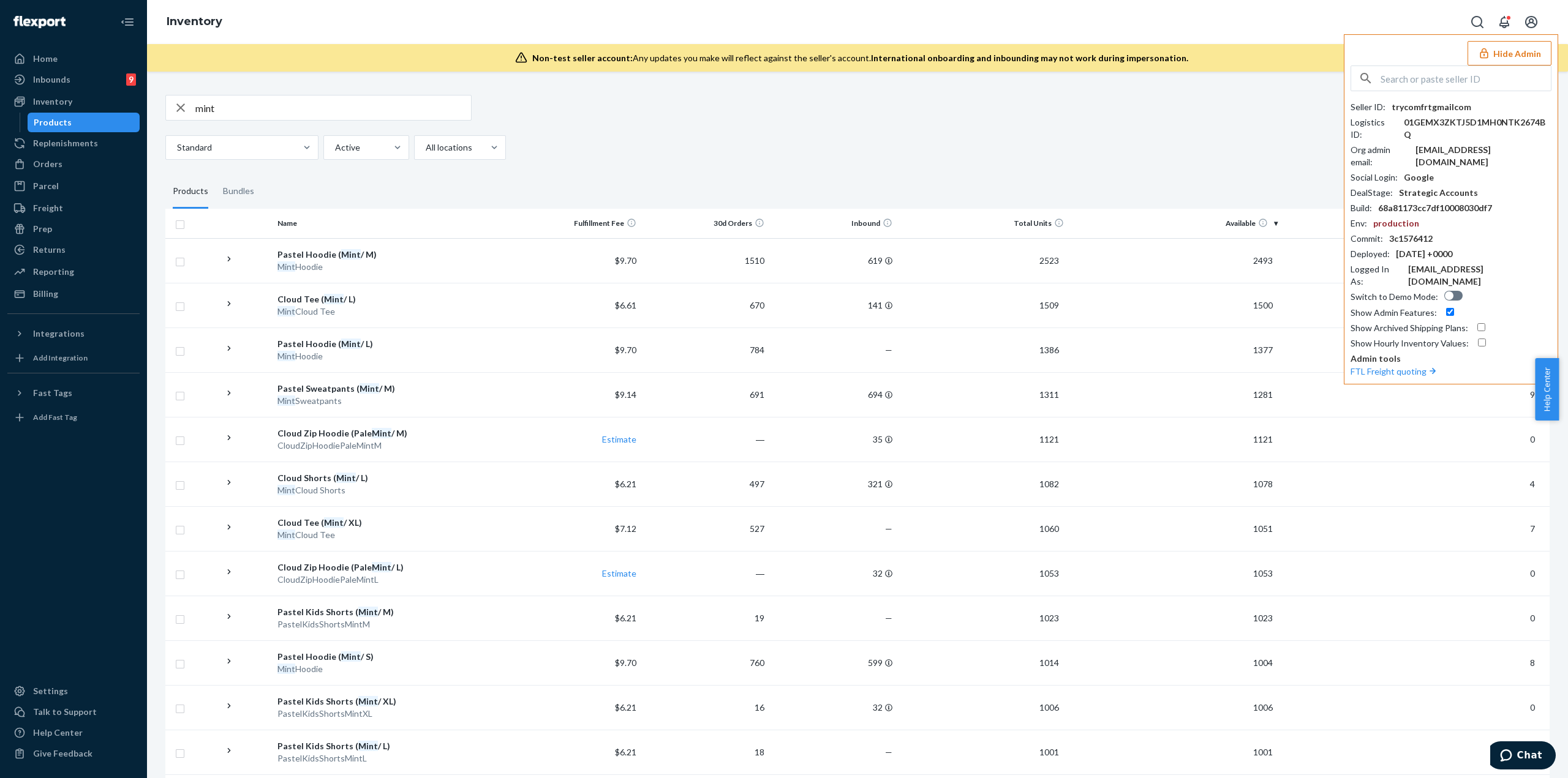
click at [254, 105] on input "mint" at bounding box center [333, 107] width 275 height 25
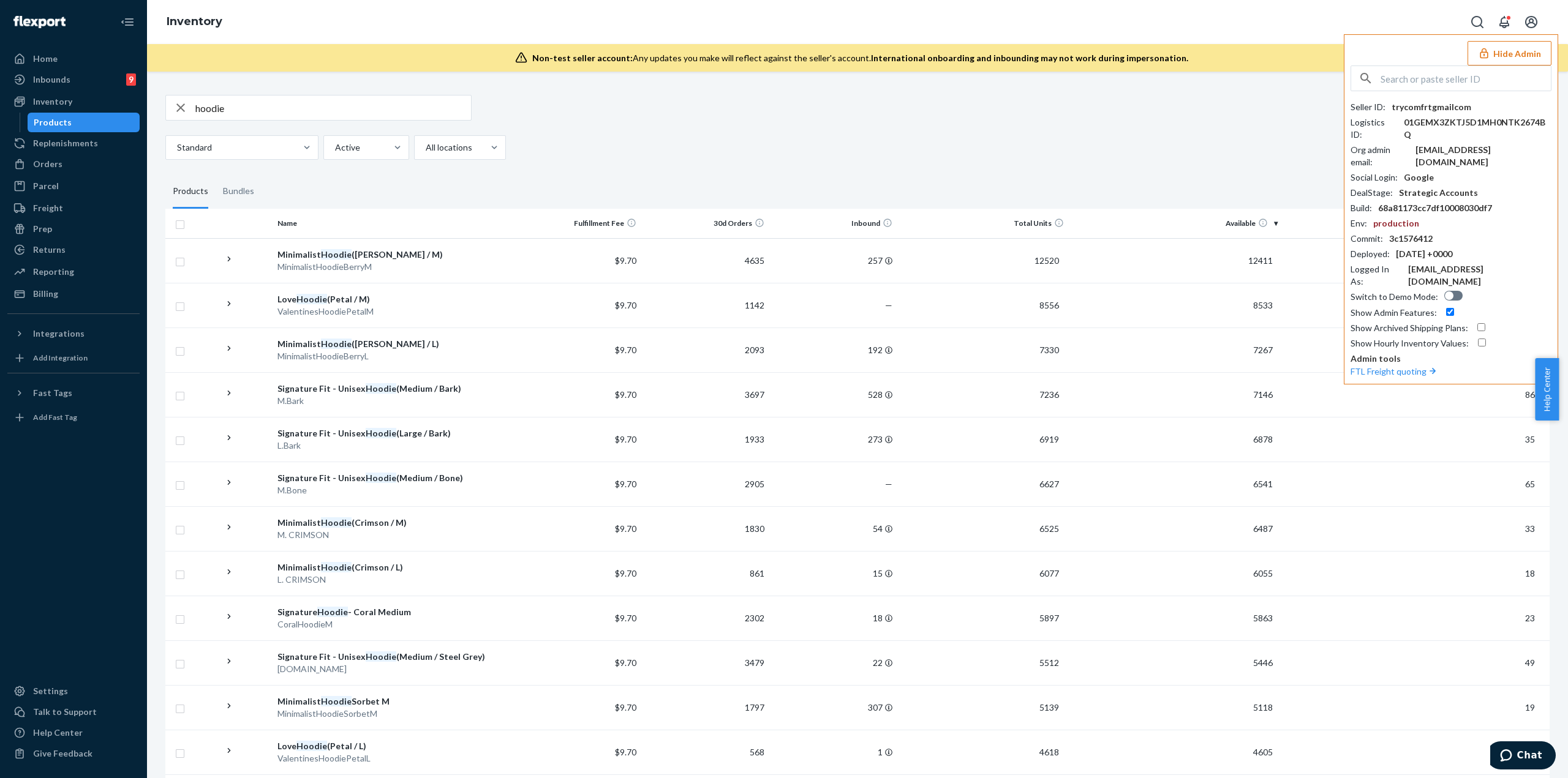
click at [345, 104] on input "hoodie" at bounding box center [333, 107] width 275 height 25
click at [344, 106] on input "hoodie" at bounding box center [333, 107] width 275 height 25
type input "travel essential hoodie"
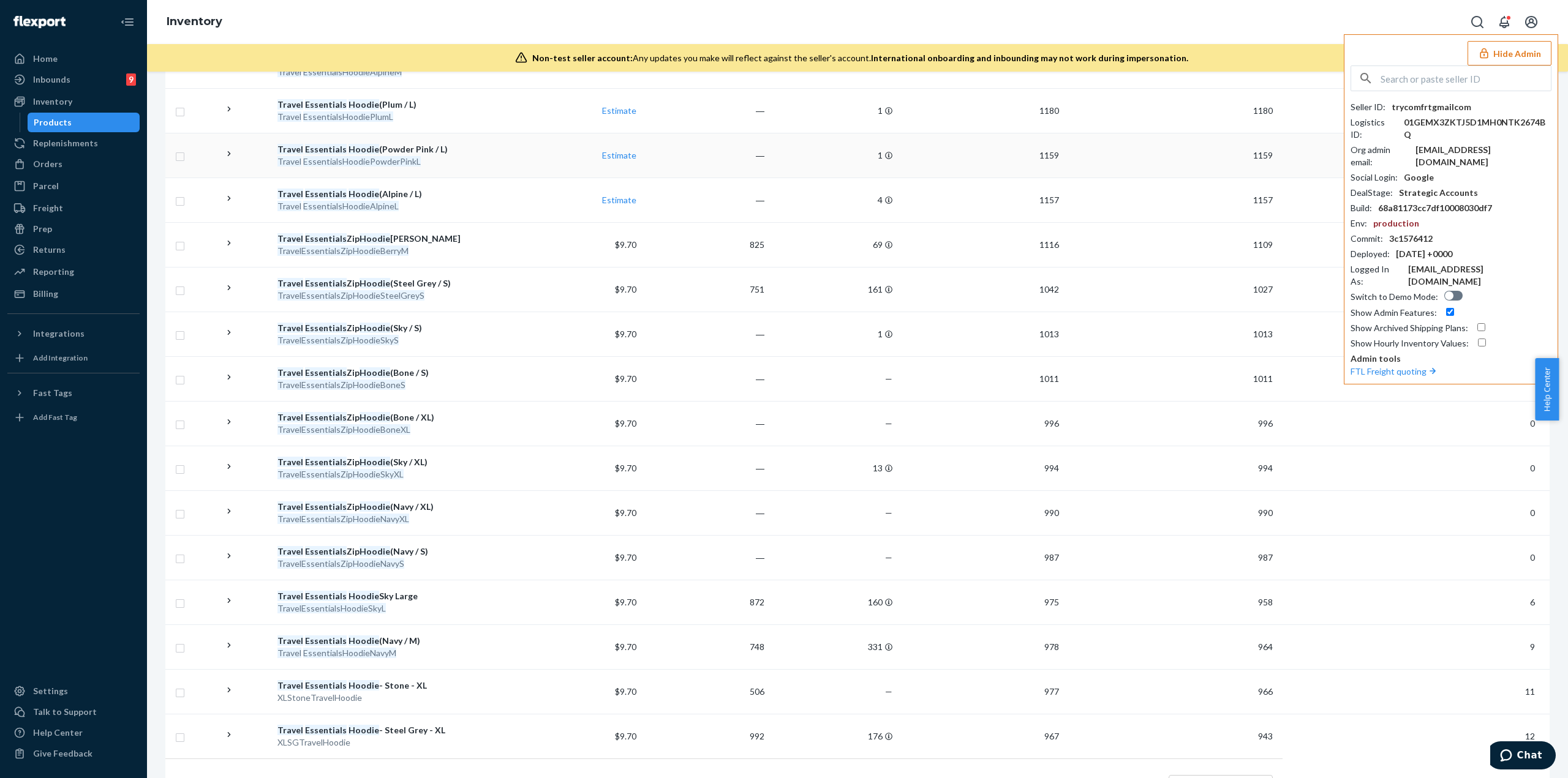
scroll to position [1760, 0]
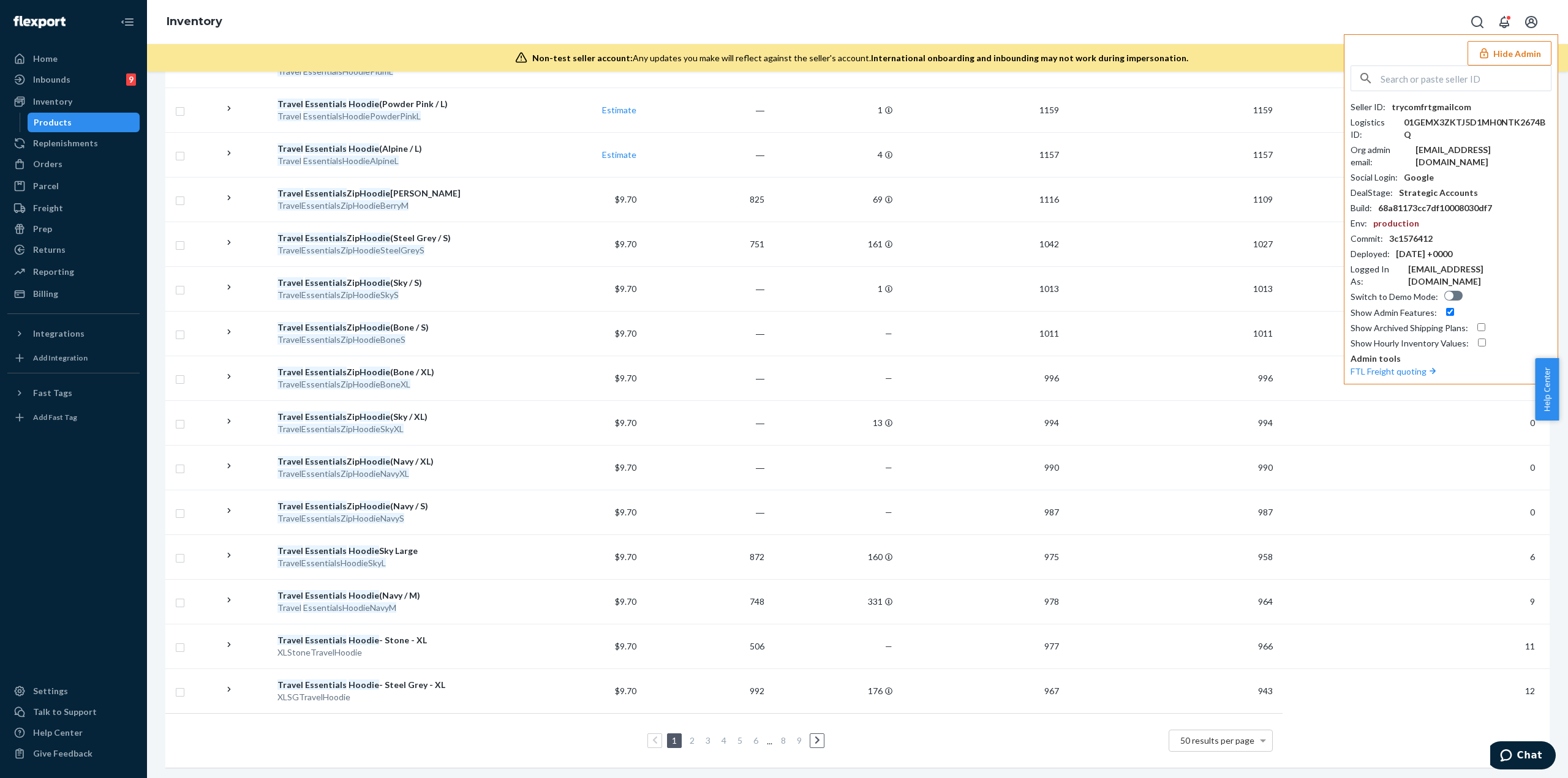
click at [783, 337] on li at bounding box center [817, 740] width 15 height 15
click at [783, 337] on link at bounding box center [817, 740] width 13 height 15
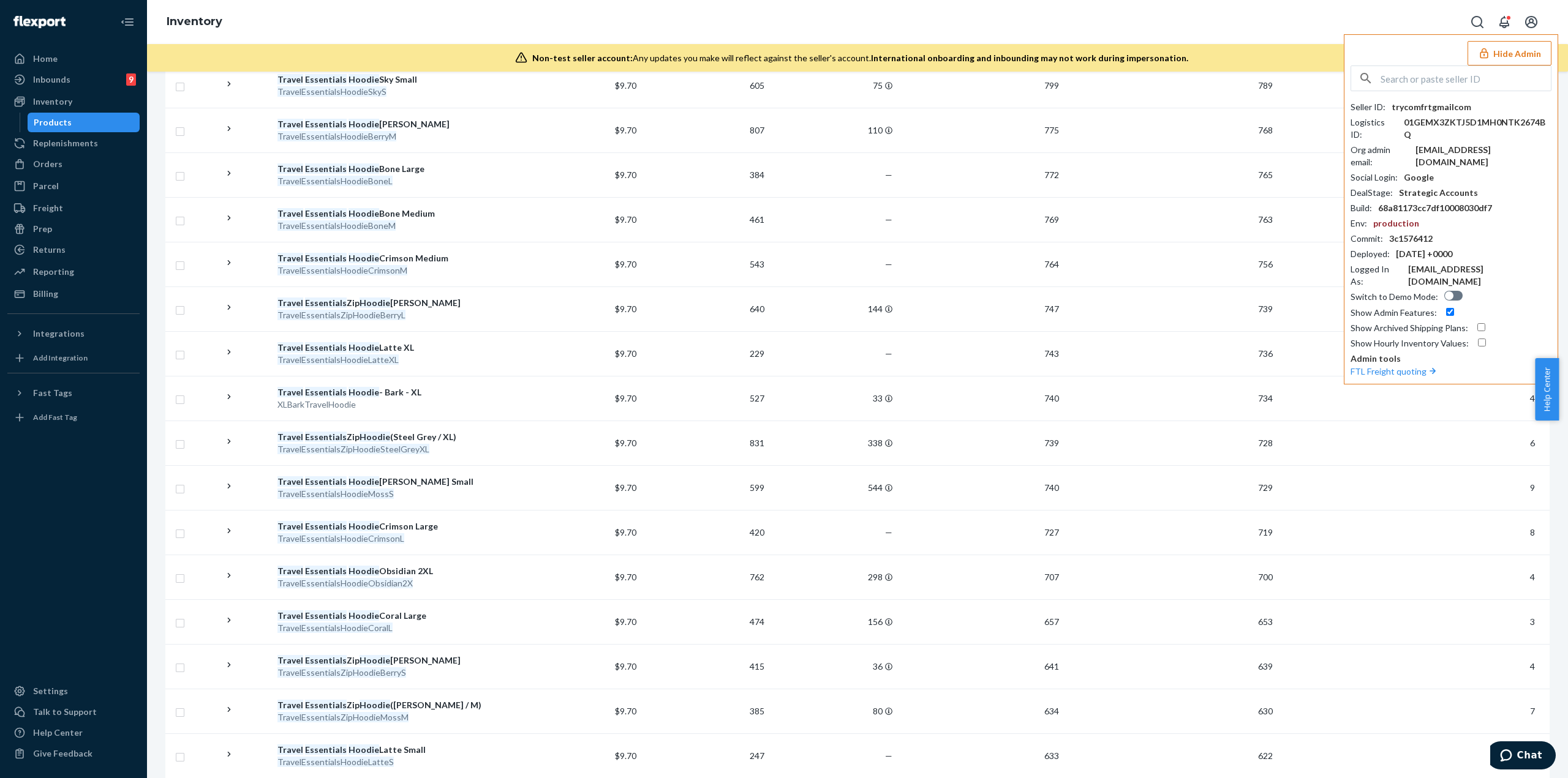
scroll to position [489, 0]
click at [432, 337] on div "Travel Essentials Hoodie Moss Small" at bounding box center [393, 480] width 231 height 12
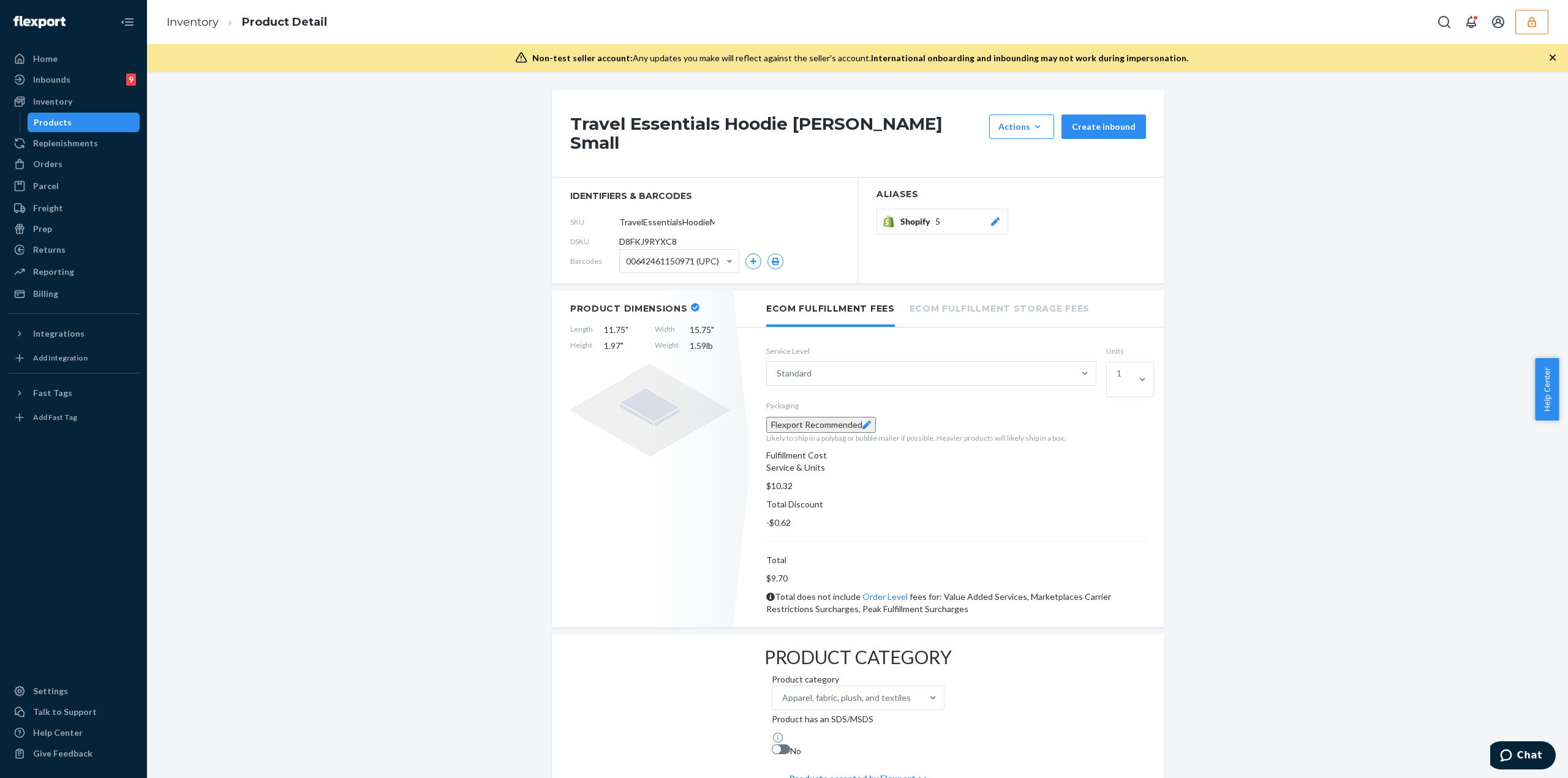
click at [661, 236] on span "D8FKJ9RYXC8" at bounding box center [648, 242] width 57 height 12
copy span "D8FKJ9RYXC8"
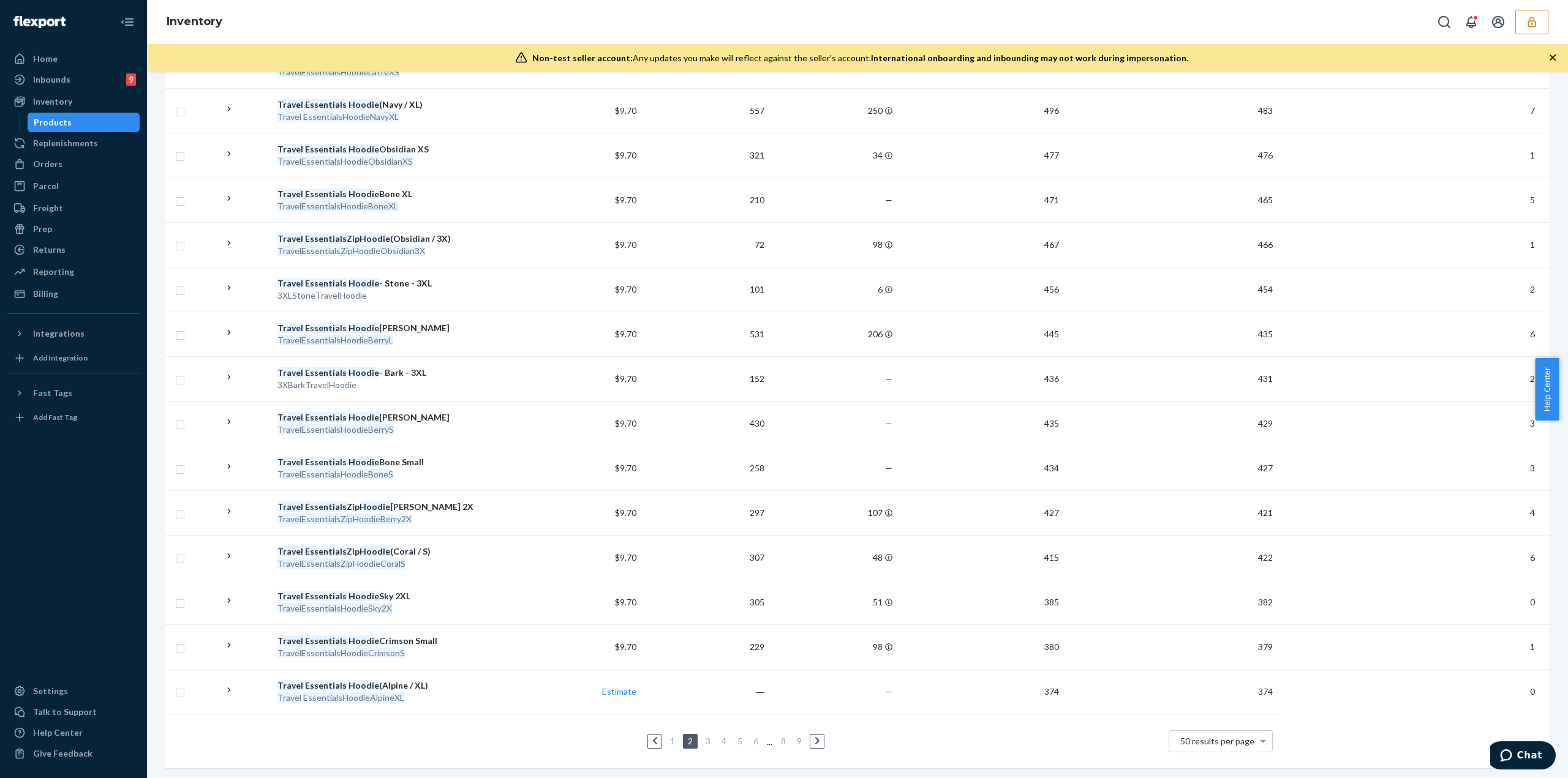
scroll to position [1760, 0]
click at [708, 337] on link "3" at bounding box center [708, 740] width 10 height 11
click at [719, 337] on link "4" at bounding box center [724, 740] width 10 height 11
click at [783, 337] on link at bounding box center [817, 740] width 13 height 15
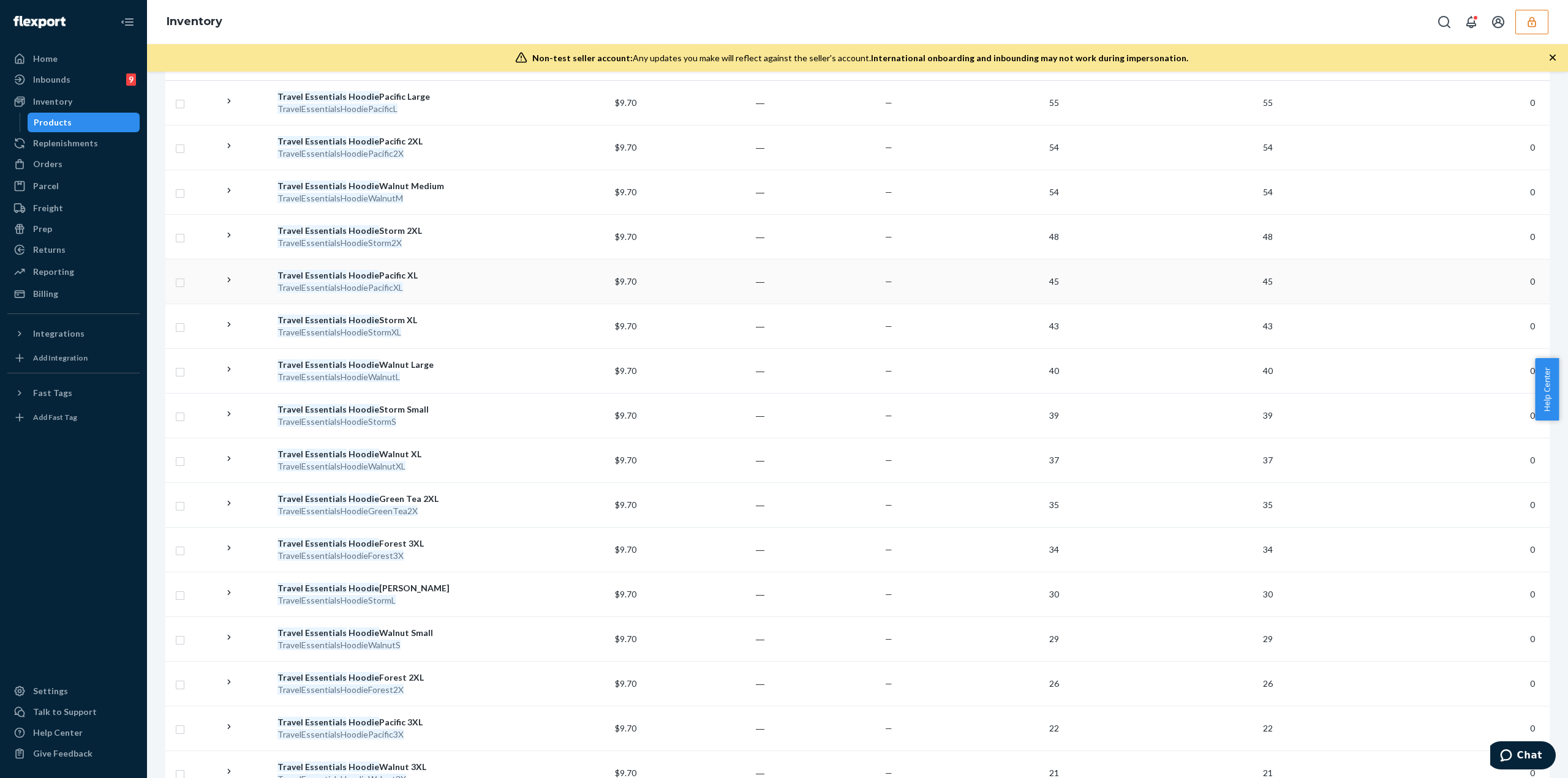
scroll to position [183, 0]
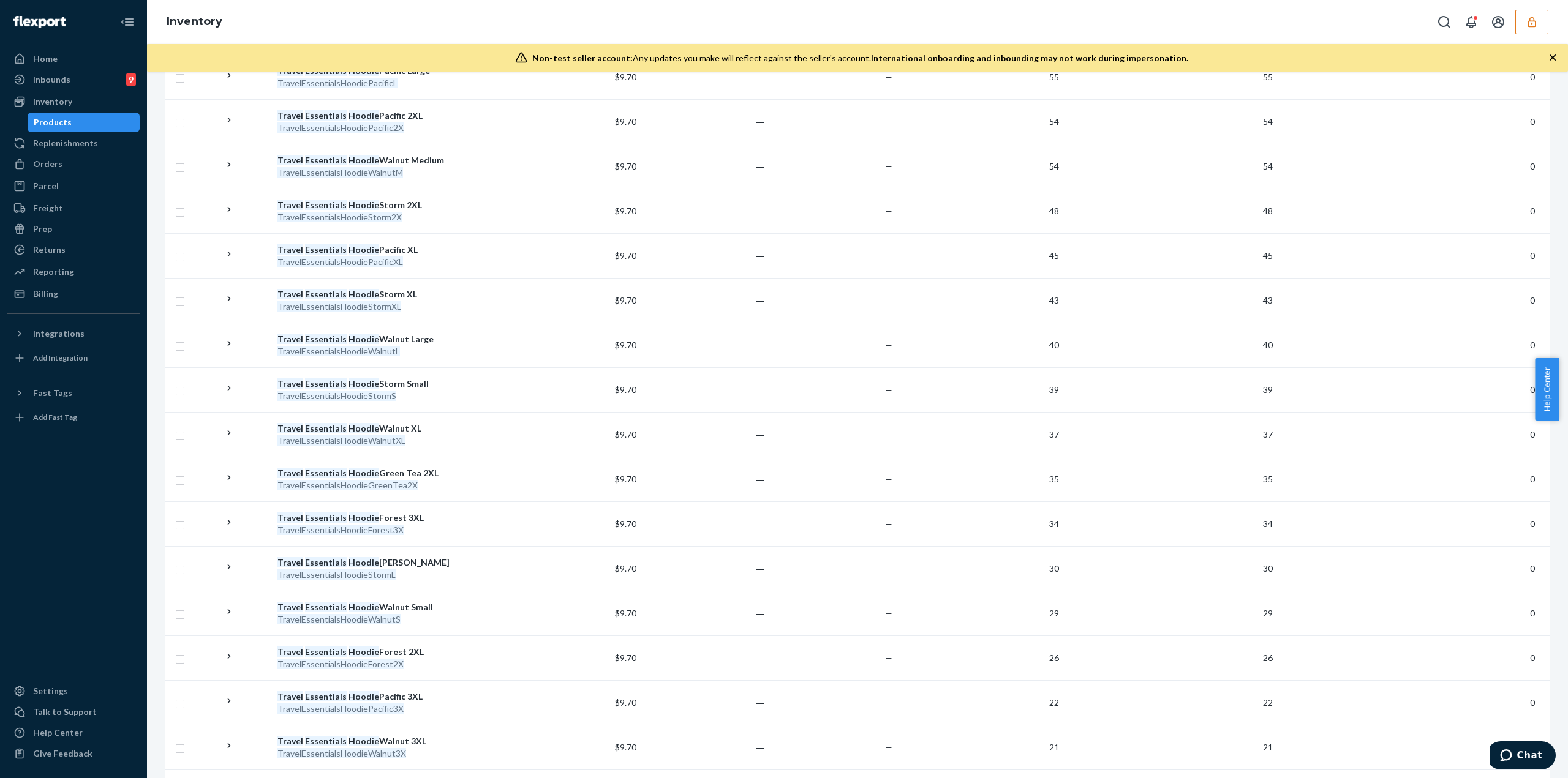
click at [783, 25] on icon "button" at bounding box center [1532, 22] width 12 height 12
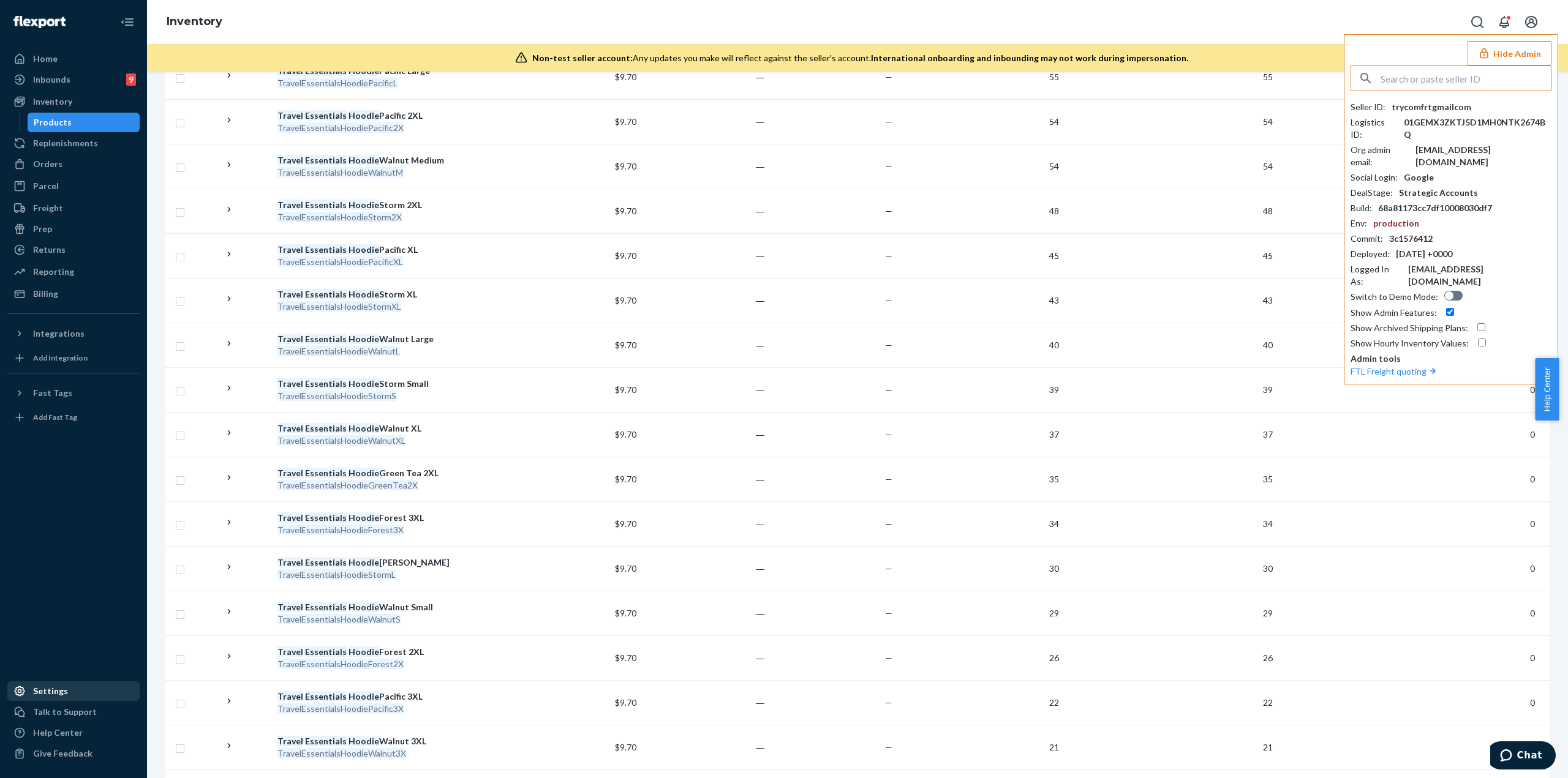
click at [53, 337] on div "Settings" at bounding box center [50, 690] width 35 height 12
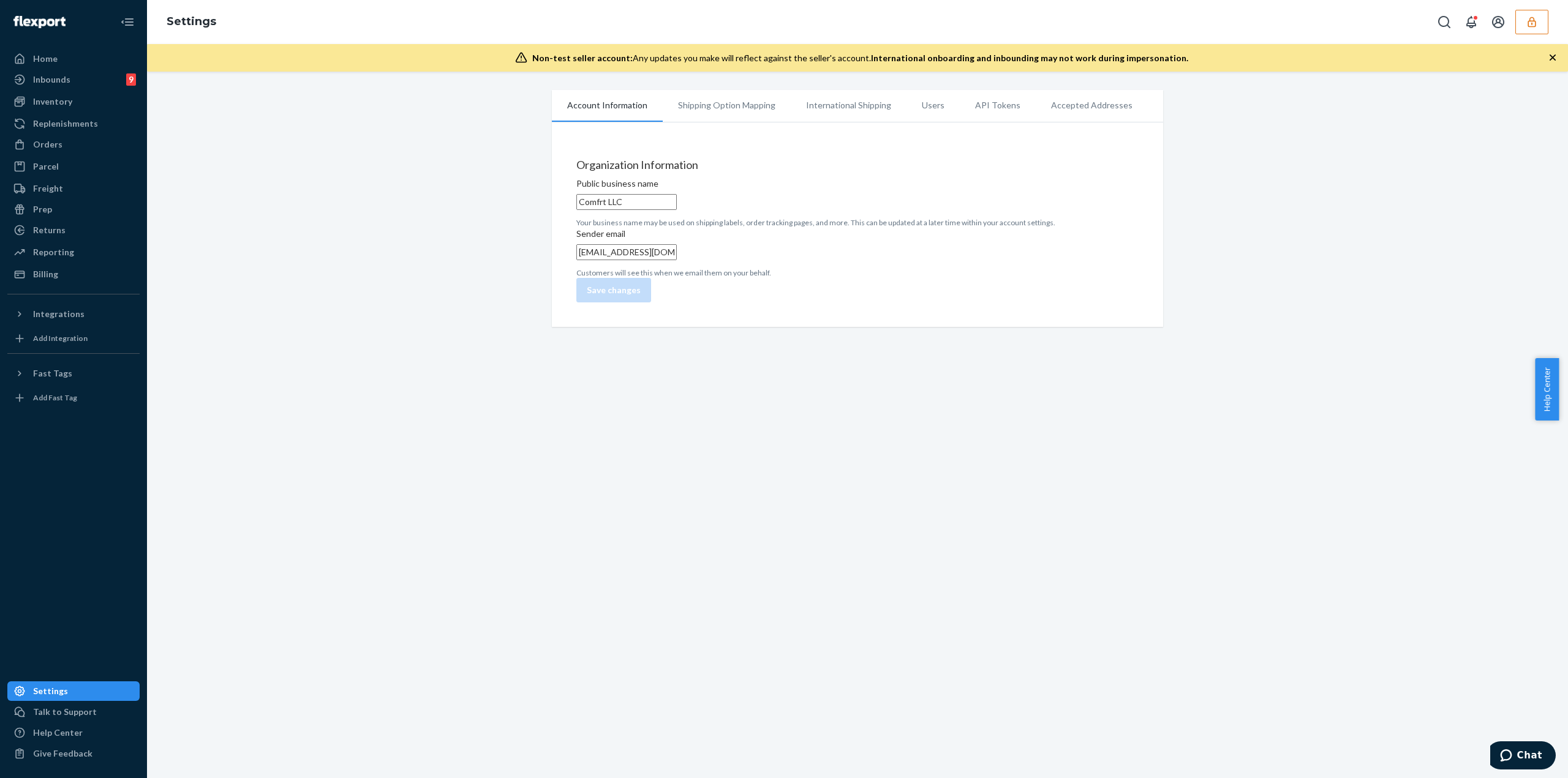
click at [783, 104] on li "Users" at bounding box center [933, 106] width 53 height 31
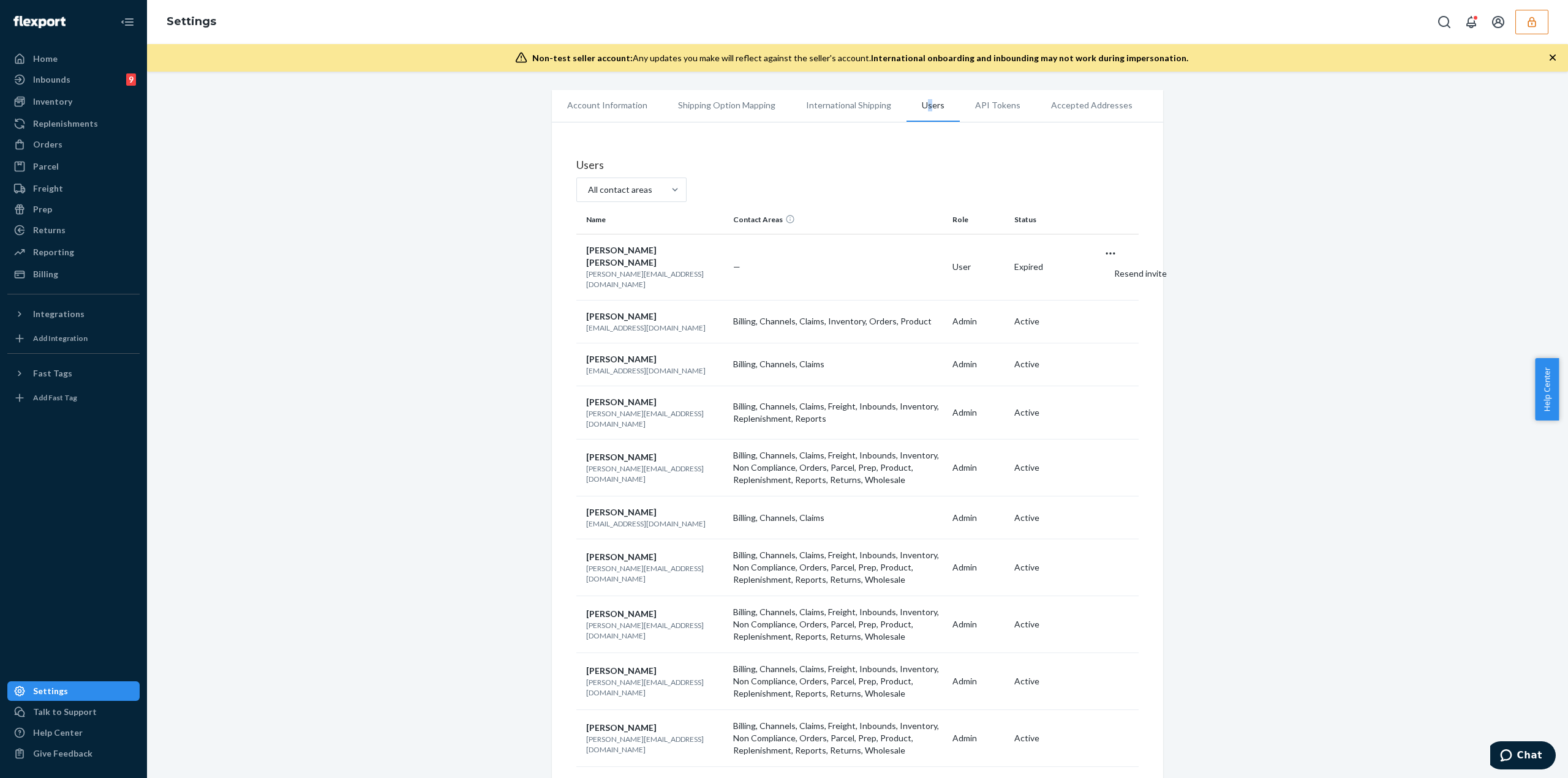
click at [623, 337] on p "edwin@comfrt.com" at bounding box center [655, 474] width 137 height 21
copy p "edwin@comfrt.com"
click at [618, 337] on p "ken@comfrt.com" at bounding box center [655, 574] width 137 height 21
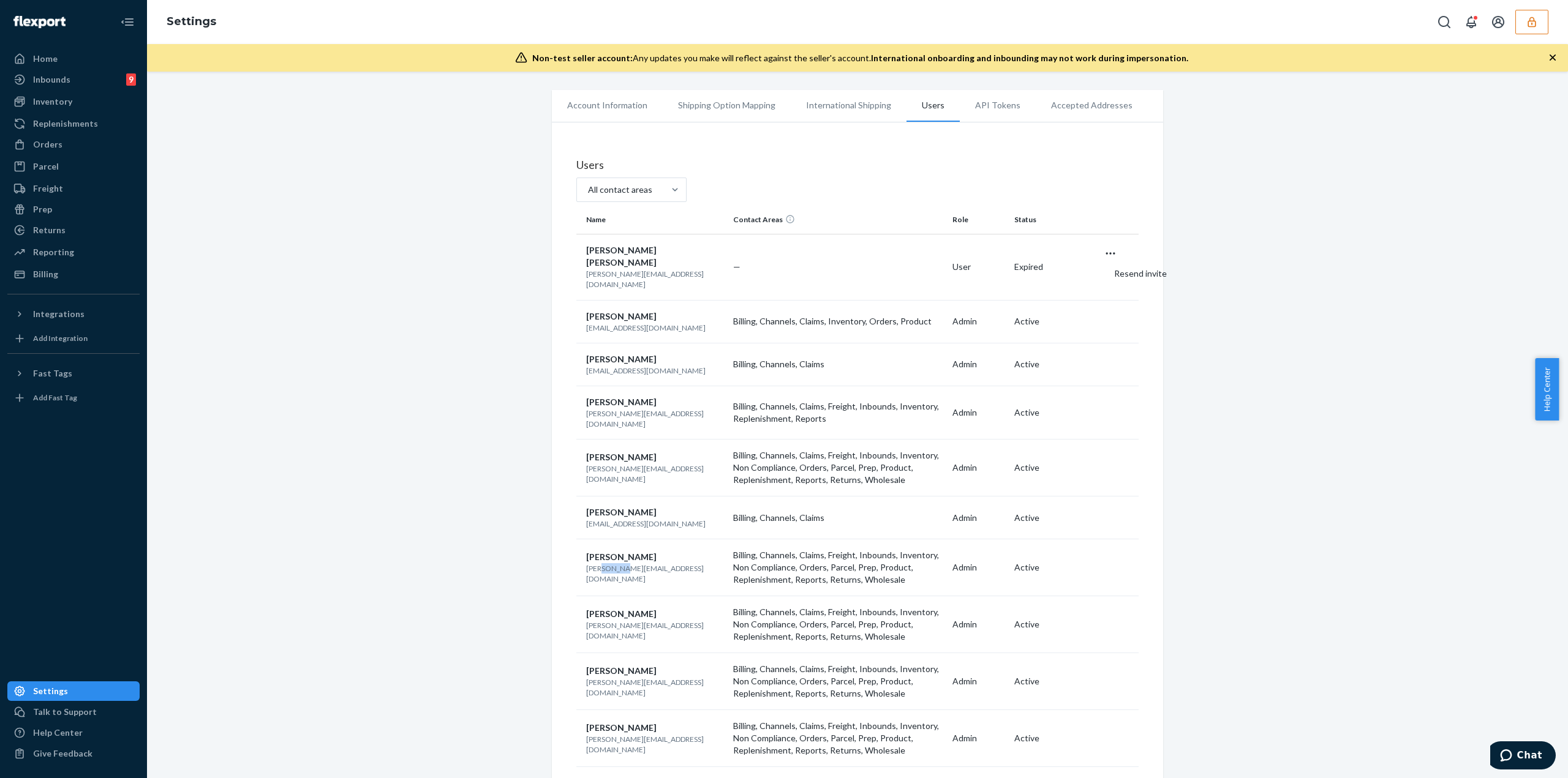
click at [618, 337] on p "ken@comfrt.com" at bounding box center [655, 574] width 137 height 21
copy p "ken@comfrt.com"
click at [41, 105] on div "Inventory" at bounding box center [53, 101] width 39 height 12
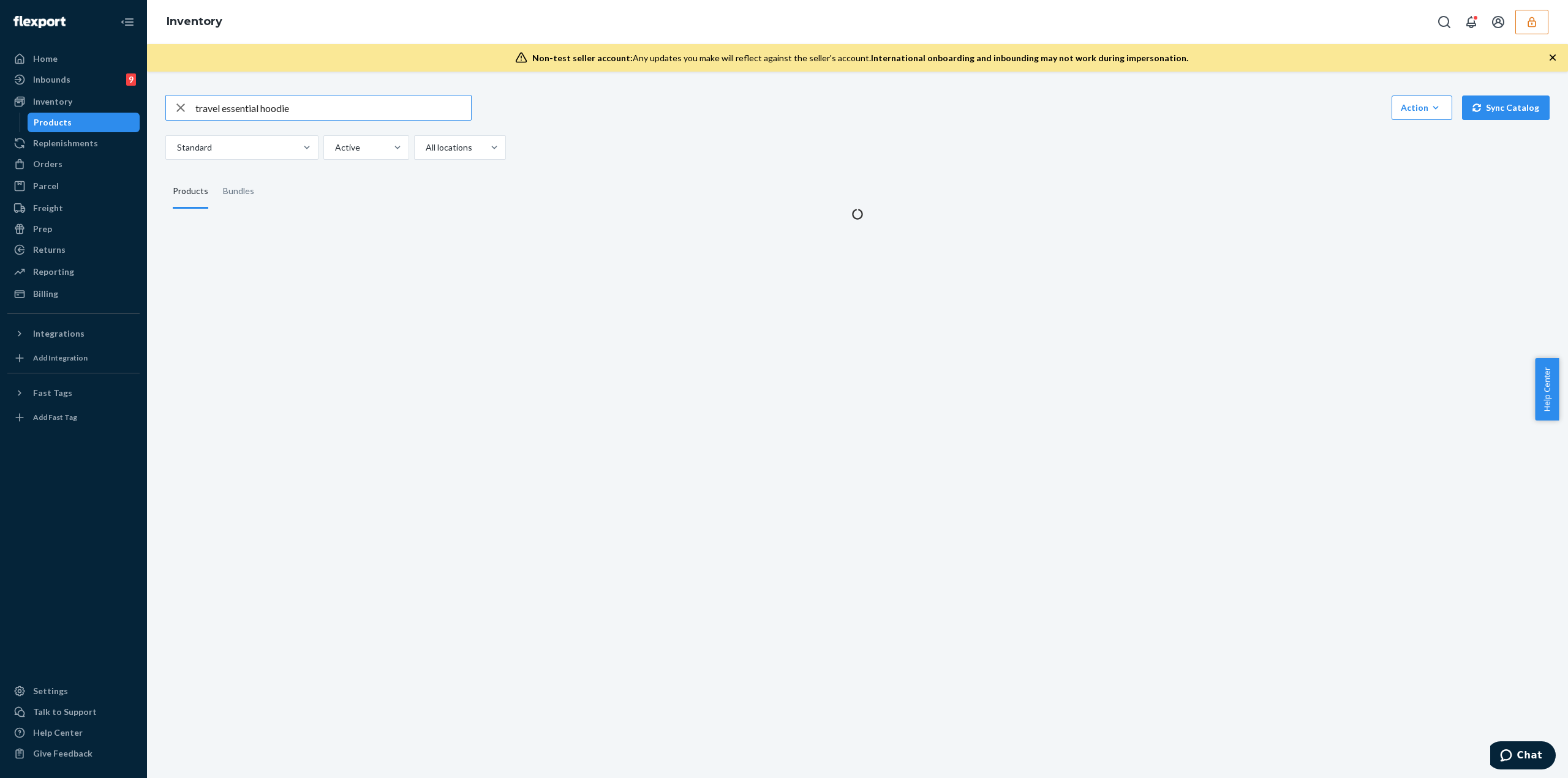
click at [329, 109] on input "travel essential hoodie" at bounding box center [333, 107] width 275 height 25
click at [329, 111] on input "travel essential hoodie" at bounding box center [333, 107] width 275 height 25
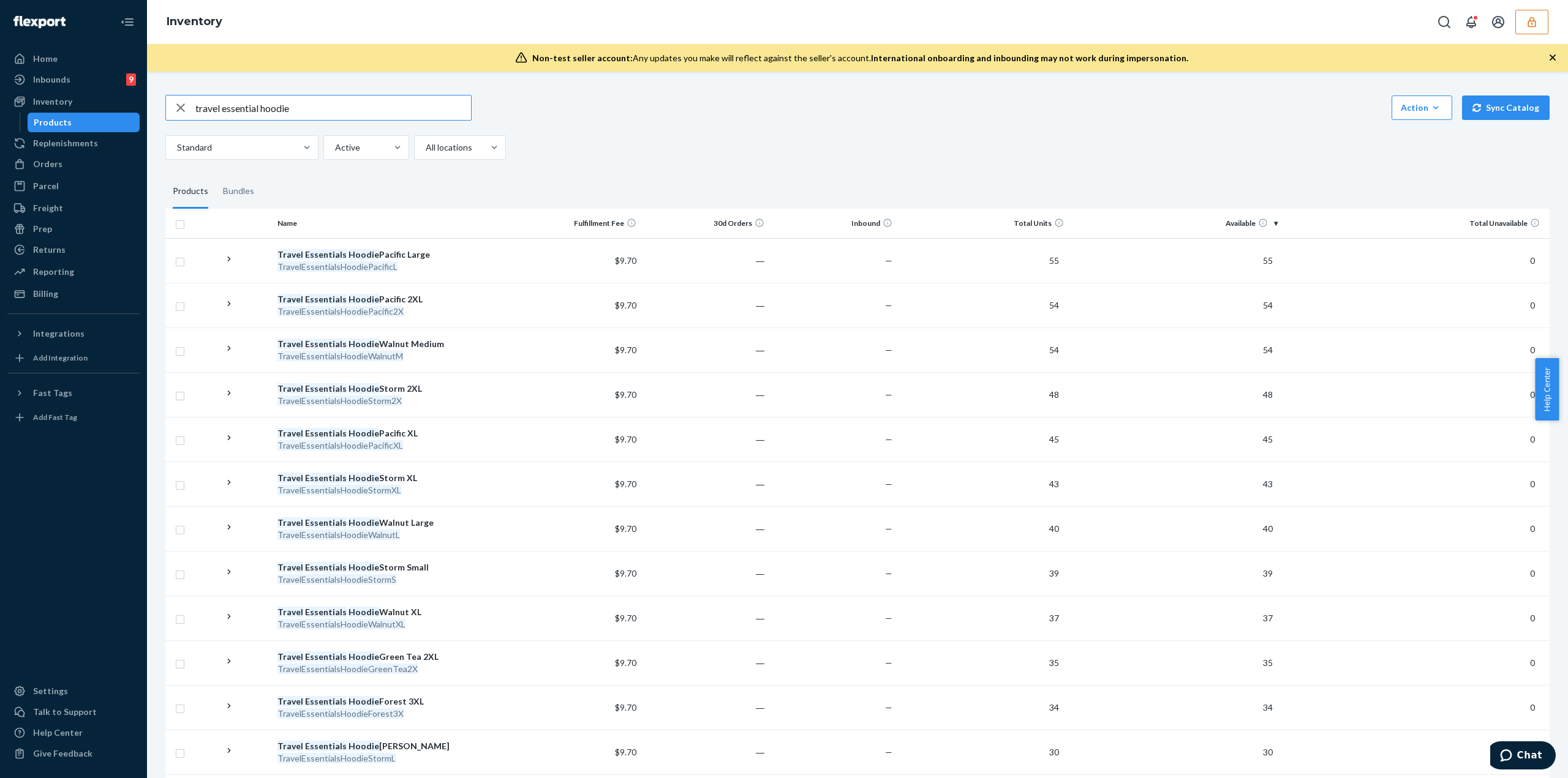
click at [312, 105] on input "travel essential hoodie" at bounding box center [333, 107] width 275 height 25
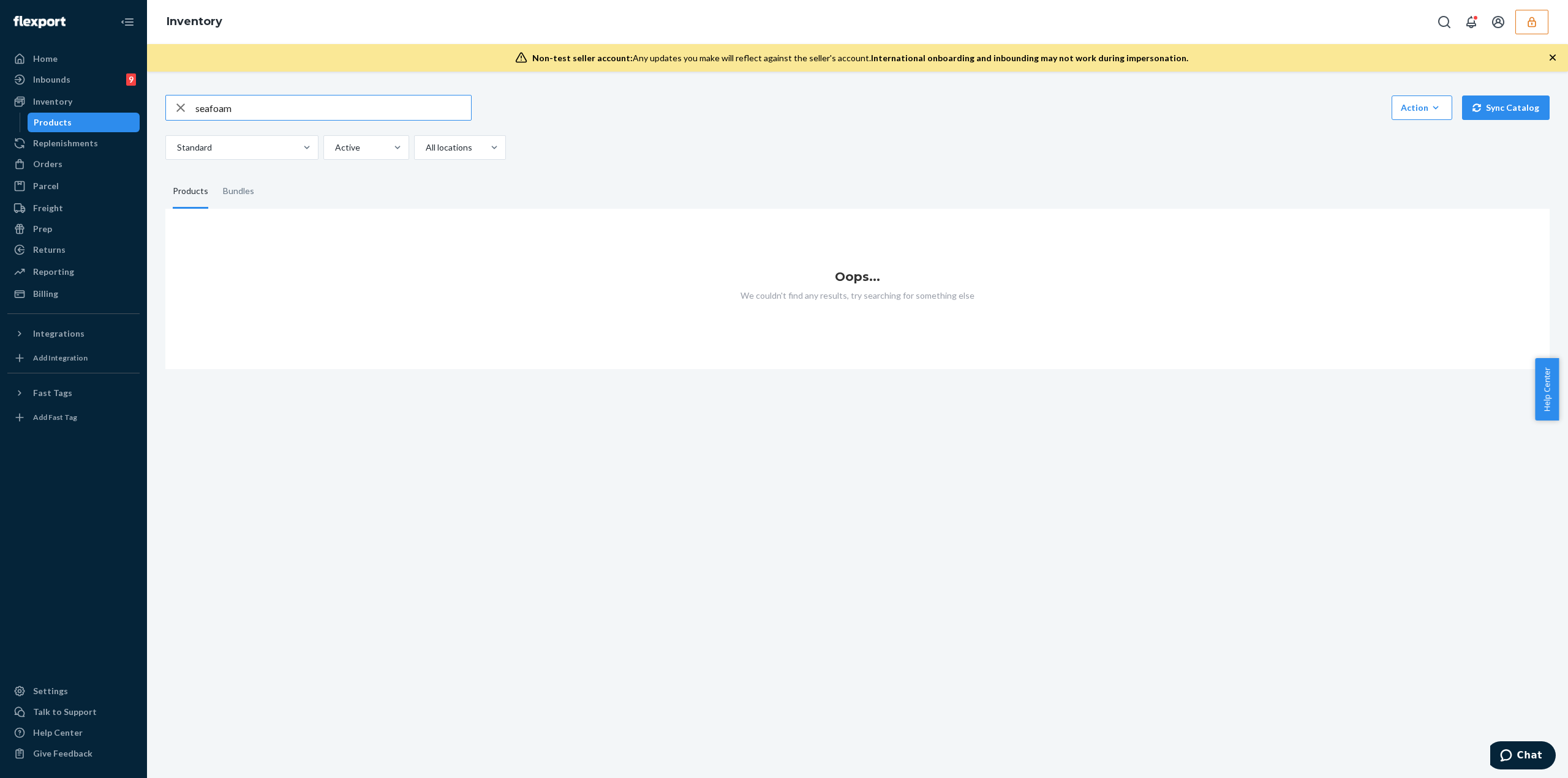
drag, startPoint x: 218, startPoint y: 116, endPoint x: 103, endPoint y: 126, distance: 115.4
click at [108, 127] on div "Home Inbounds 9 Shipping Plans Problems 9 Inventory Products Replenishments Ord…" at bounding box center [784, 389] width 1568 height 778
type input "green"
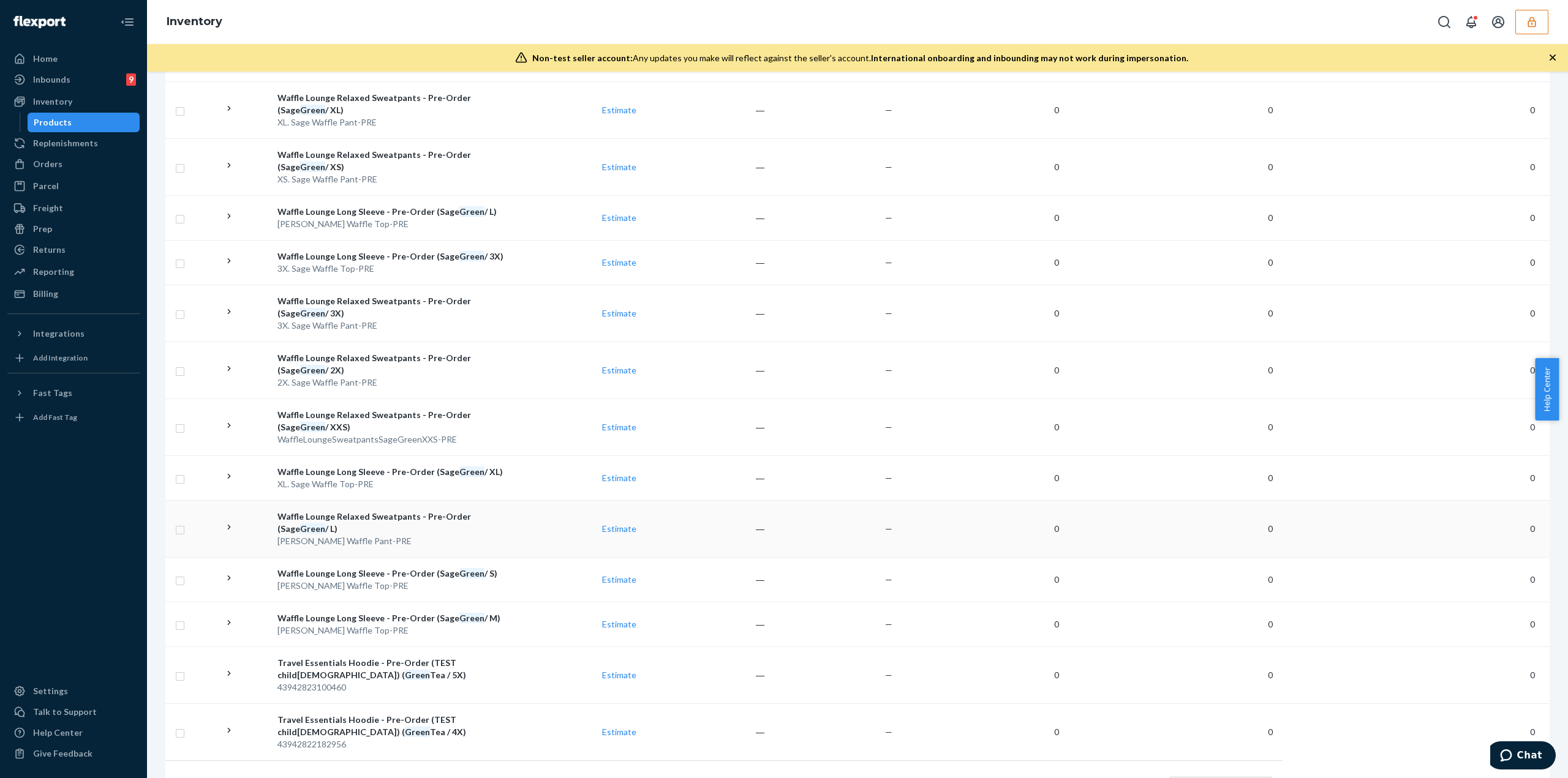
scroll to position [859, 0]
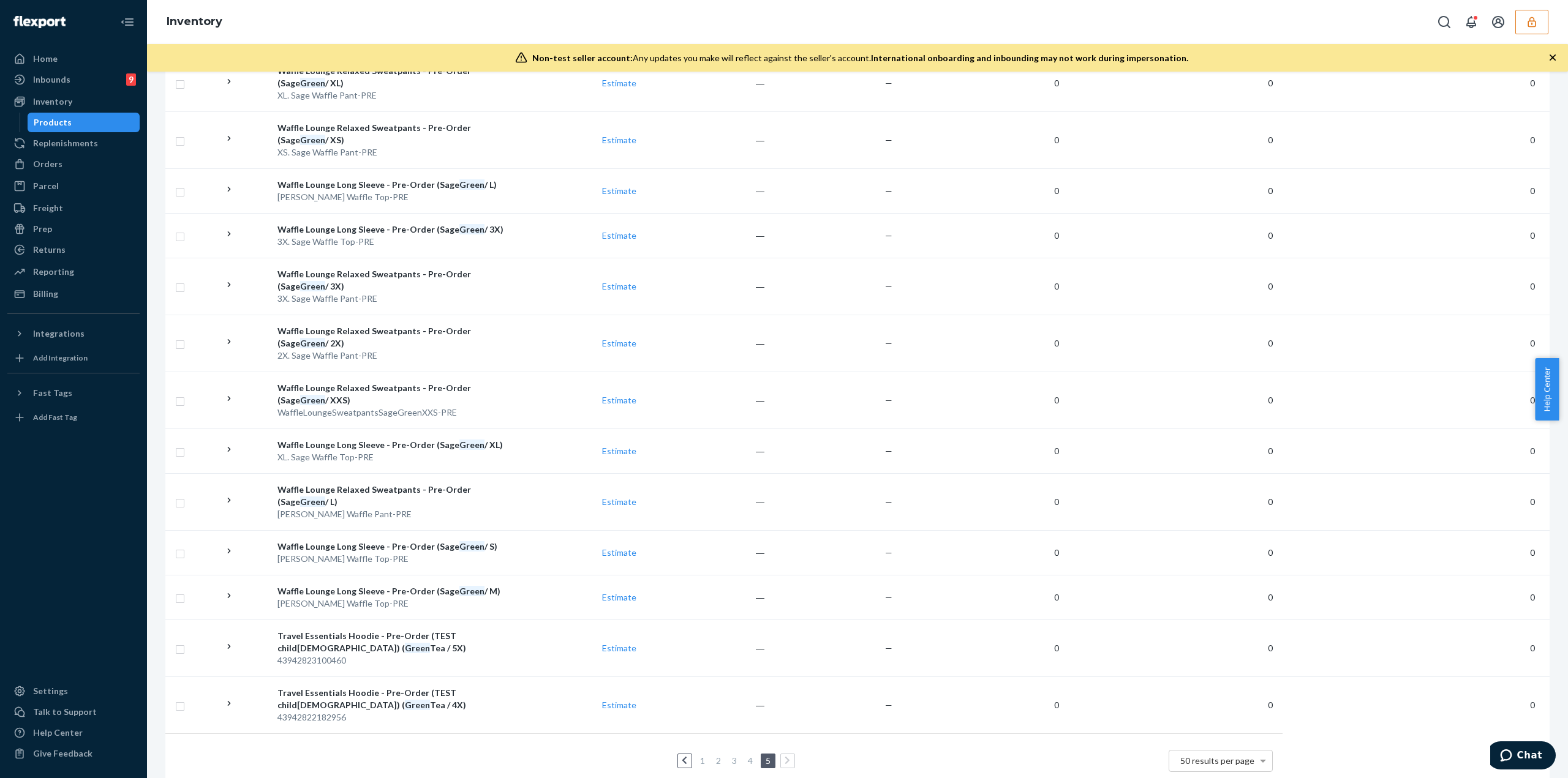
click at [701, 337] on li "1" at bounding box center [703, 760] width 11 height 15
click at [701, 337] on link "1" at bounding box center [703, 760] width 10 height 11
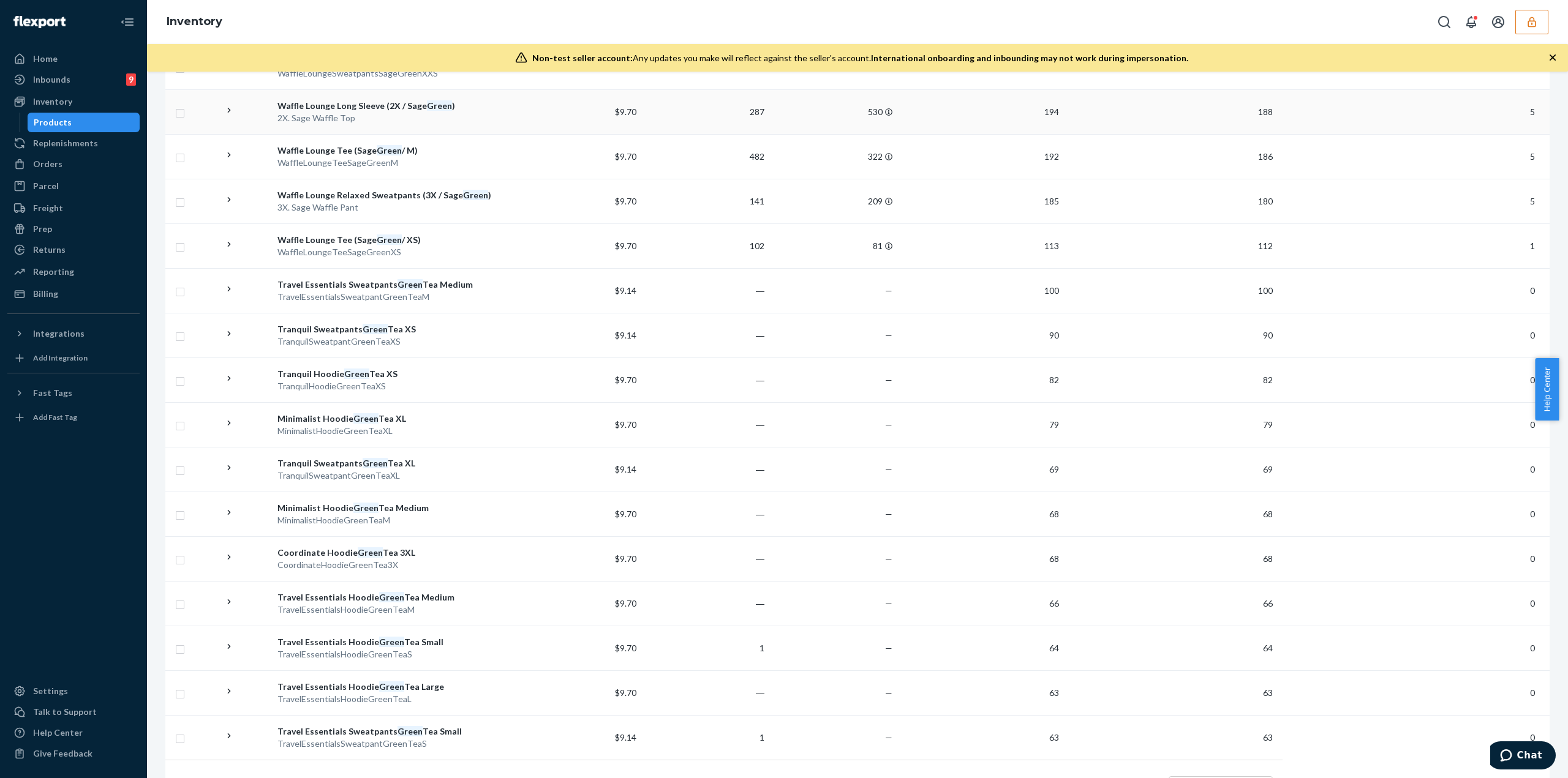
scroll to position [1760, 0]
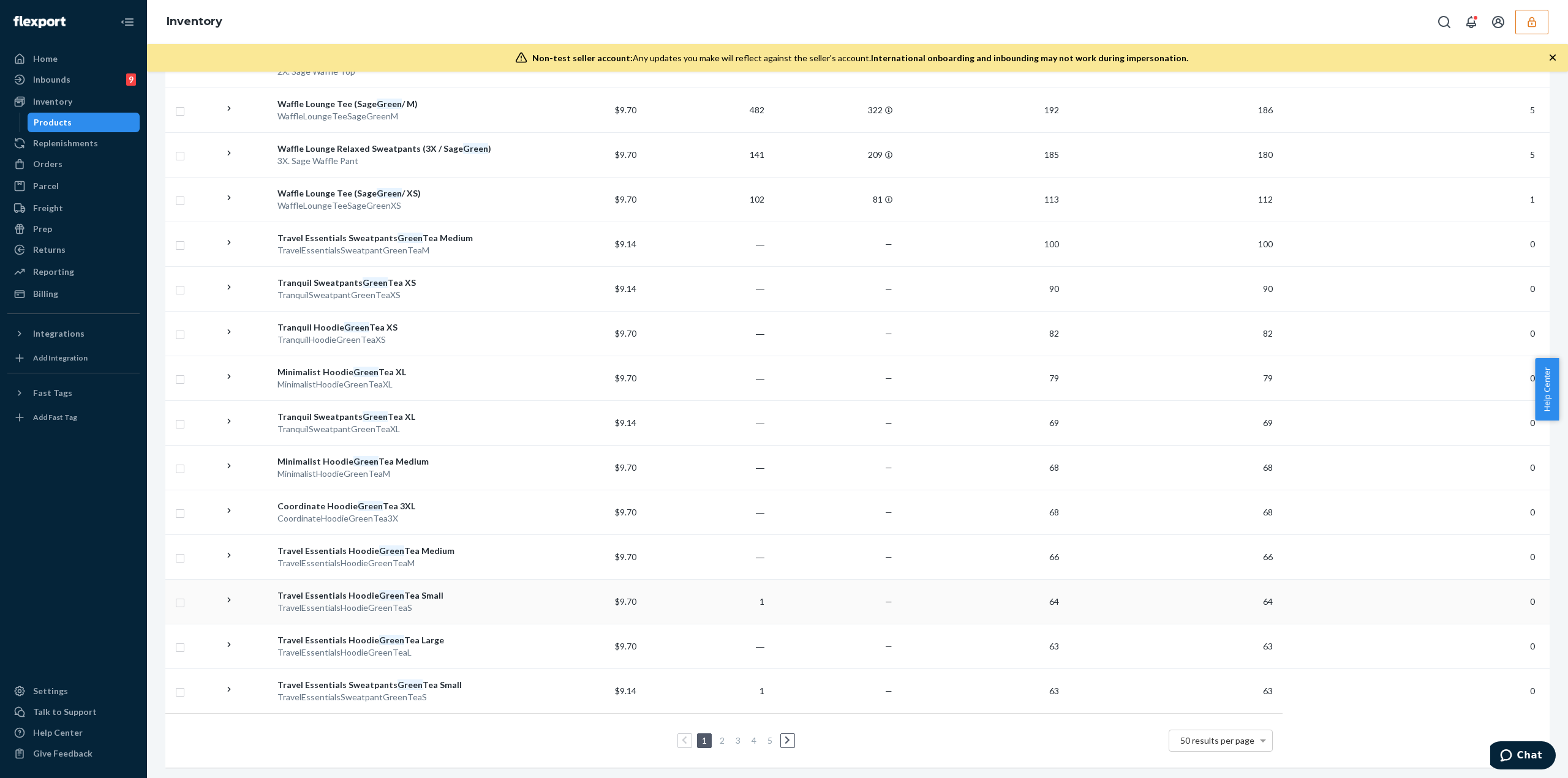
click at [463, 337] on div "Travel Essentials Hoodie Green Tea Small" at bounding box center [393, 595] width 231 height 12
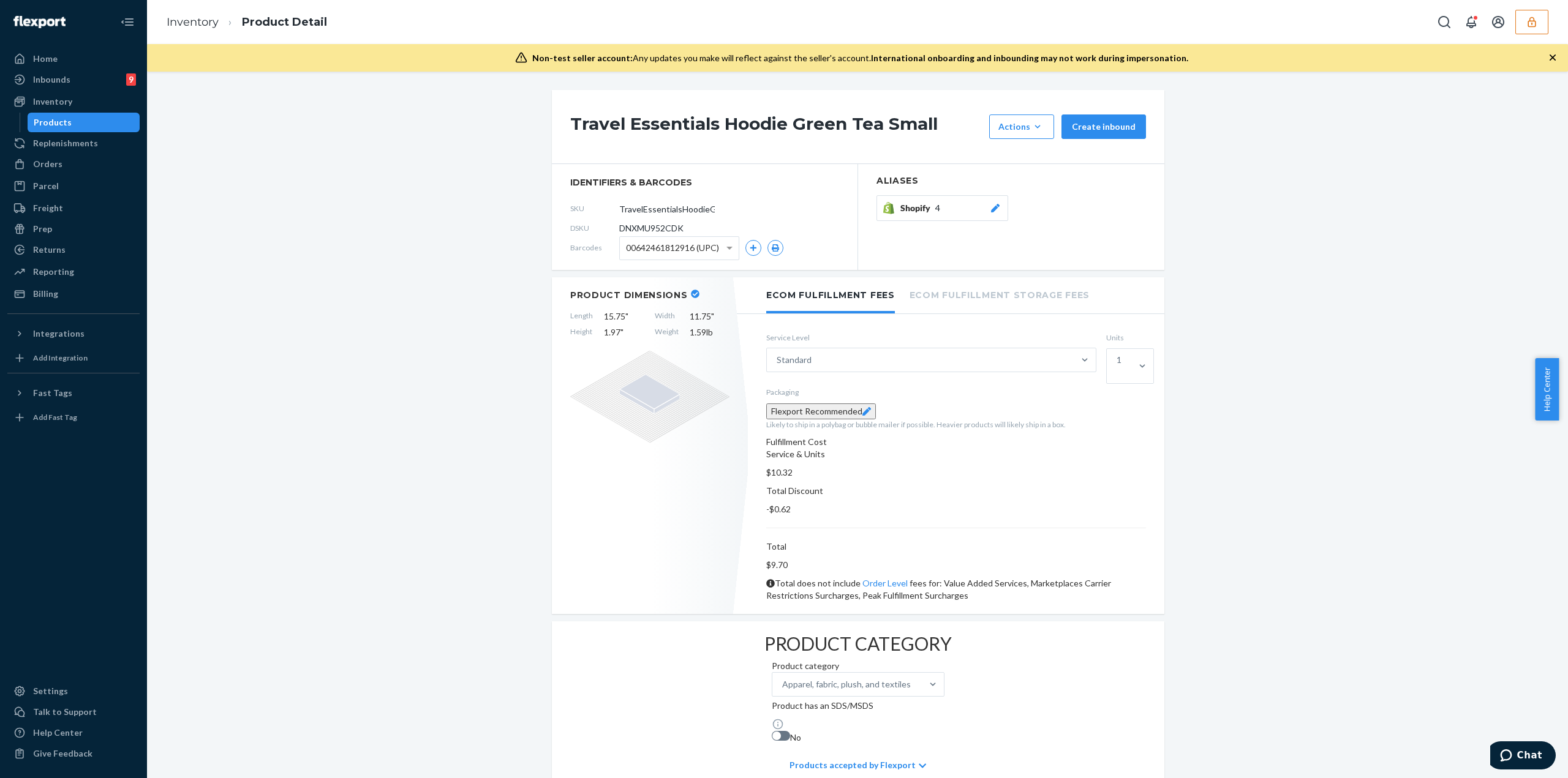
click at [656, 229] on span "DNXMU952CDK" at bounding box center [652, 228] width 64 height 12
copy span "DNXMU952CDK"
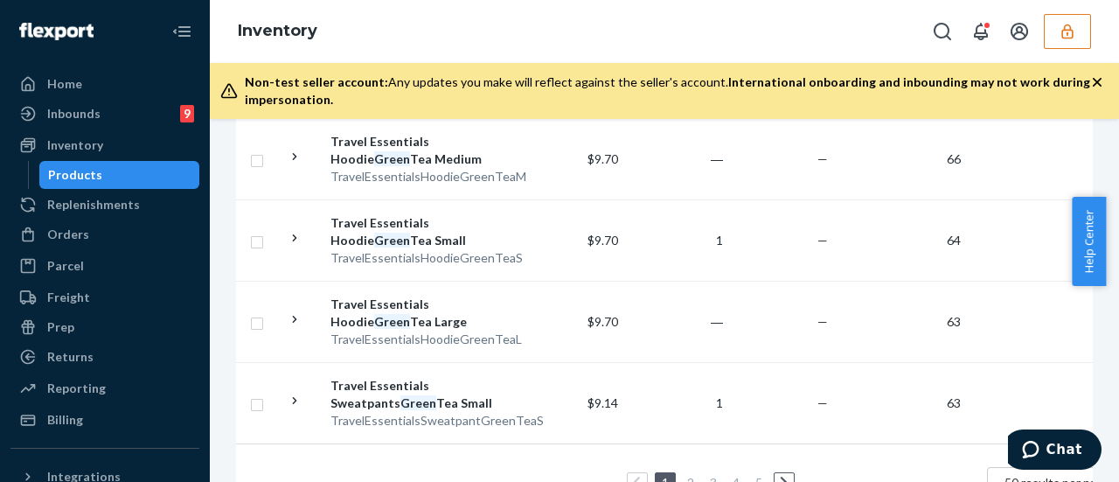
scroll to position [3963, 0]
click at [785, 474] on icon at bounding box center [784, 480] width 8 height 12
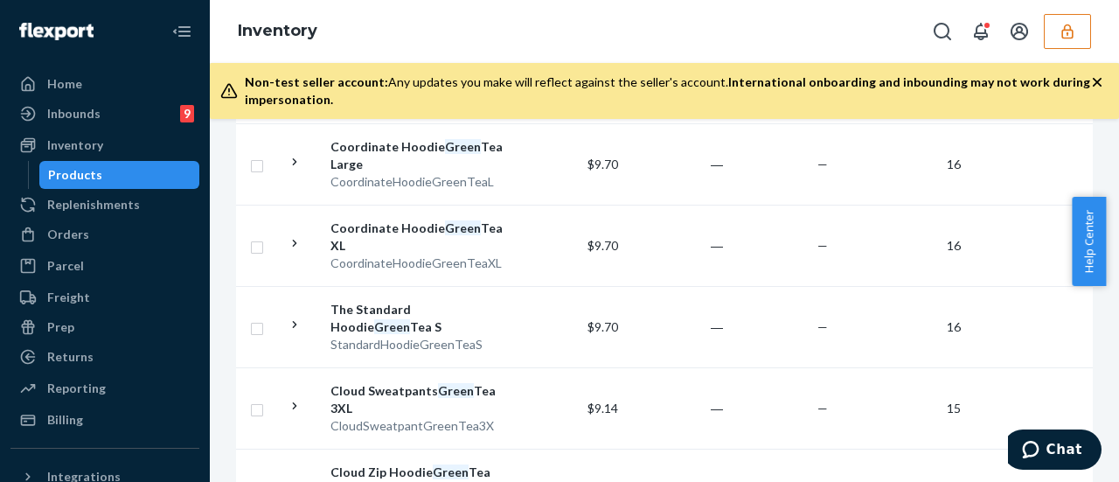
scroll to position [3719, 0]
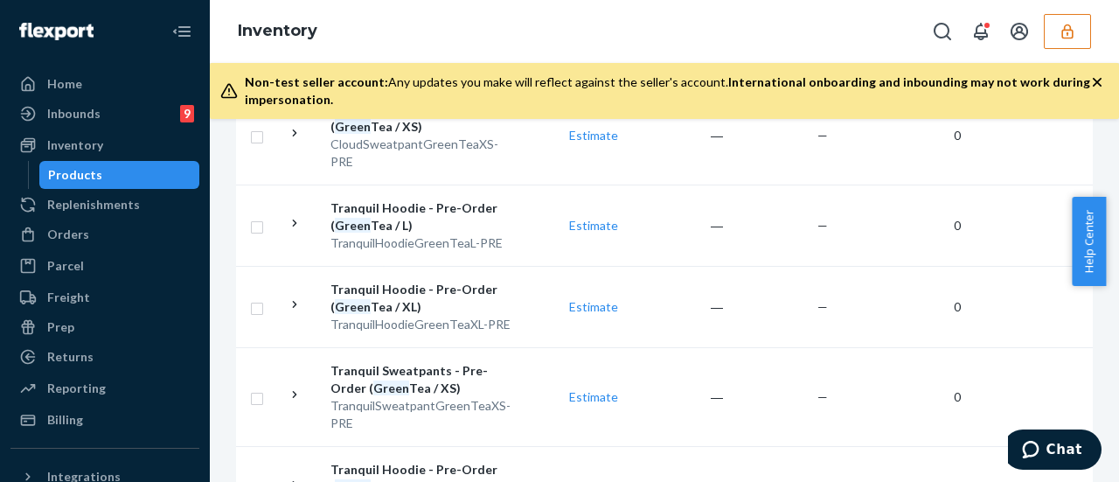
scroll to position [4226, 0]
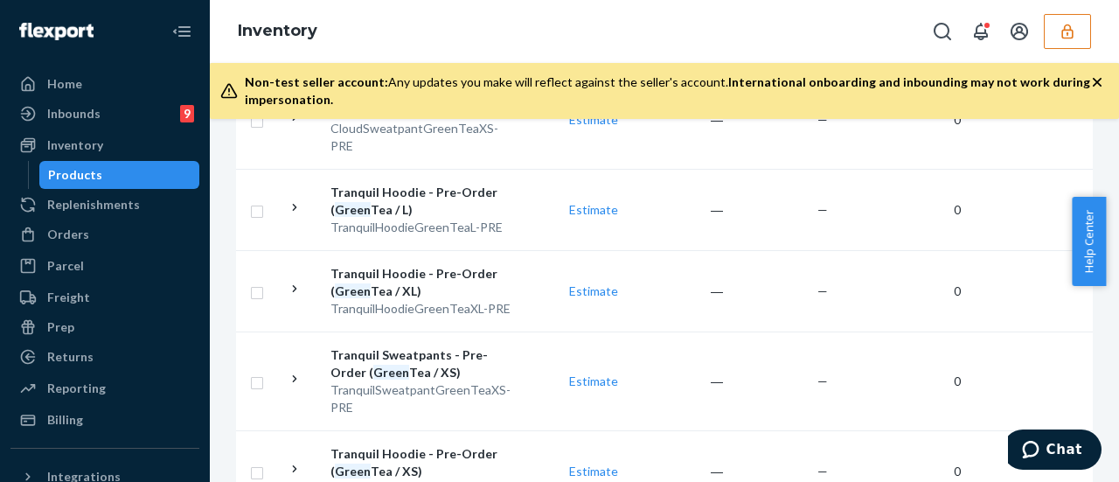
drag, startPoint x: 794, startPoint y: 421, endPoint x: 783, endPoint y: 426, distance: 11.7
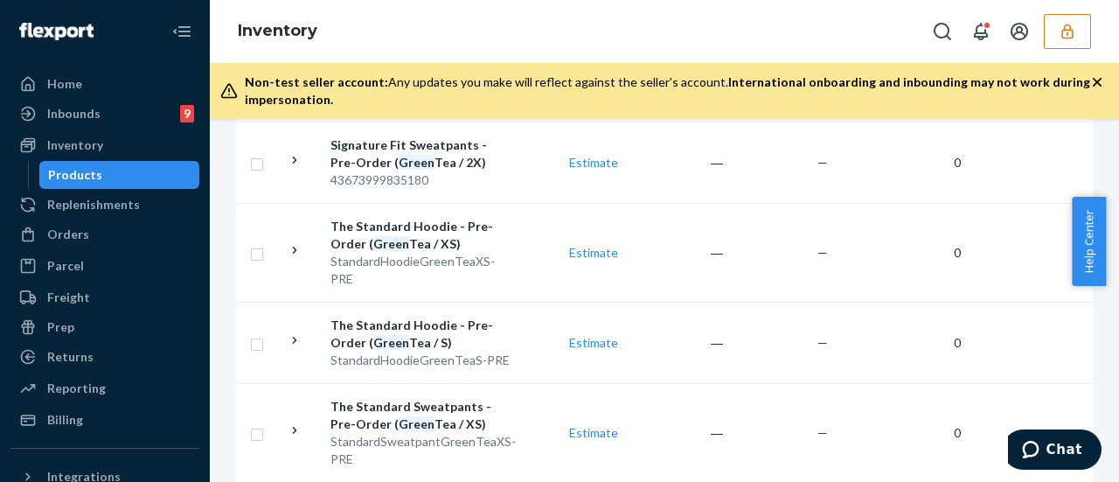
scroll to position [4366, 0]
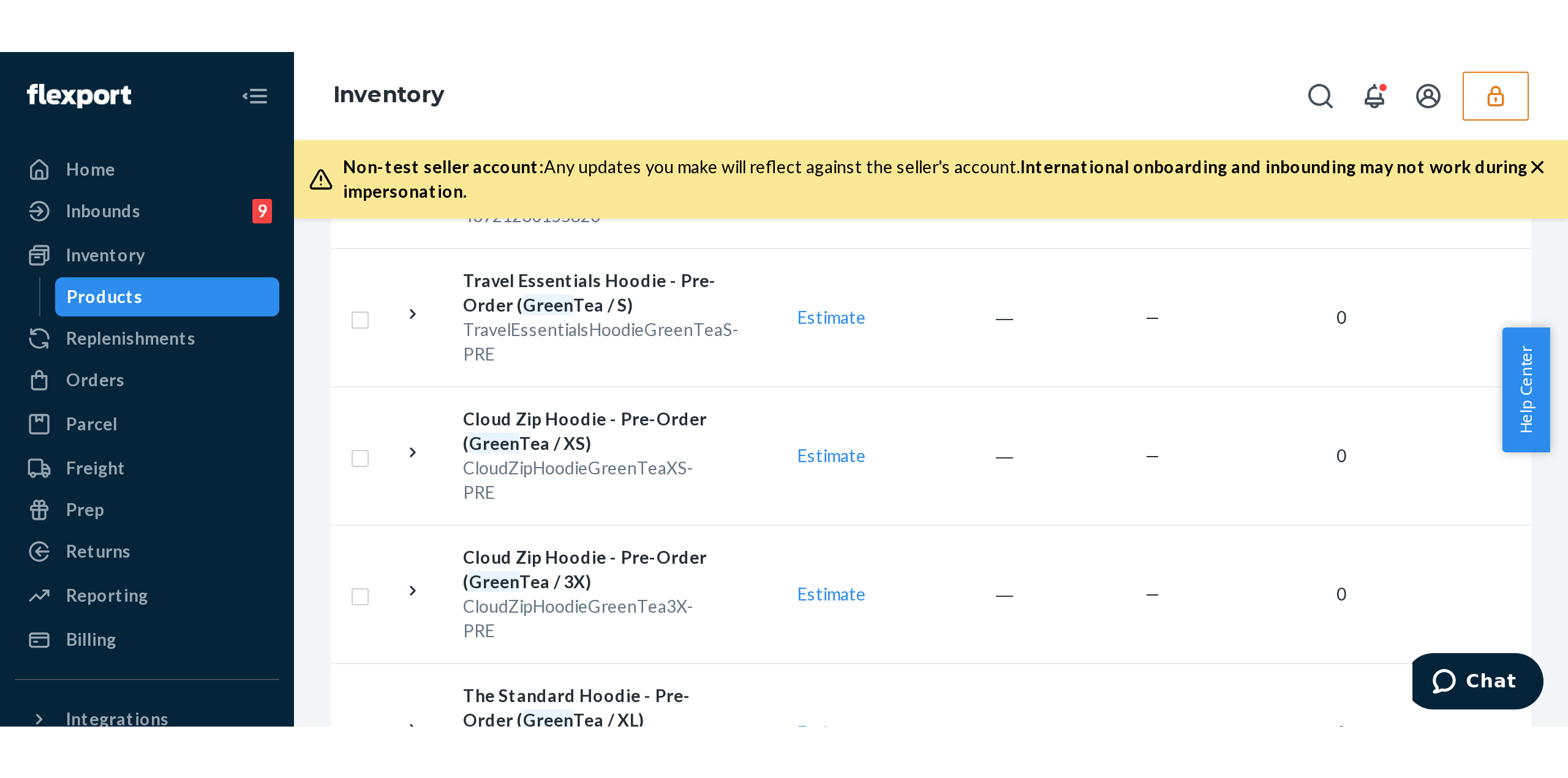
scroll to position [0, 0]
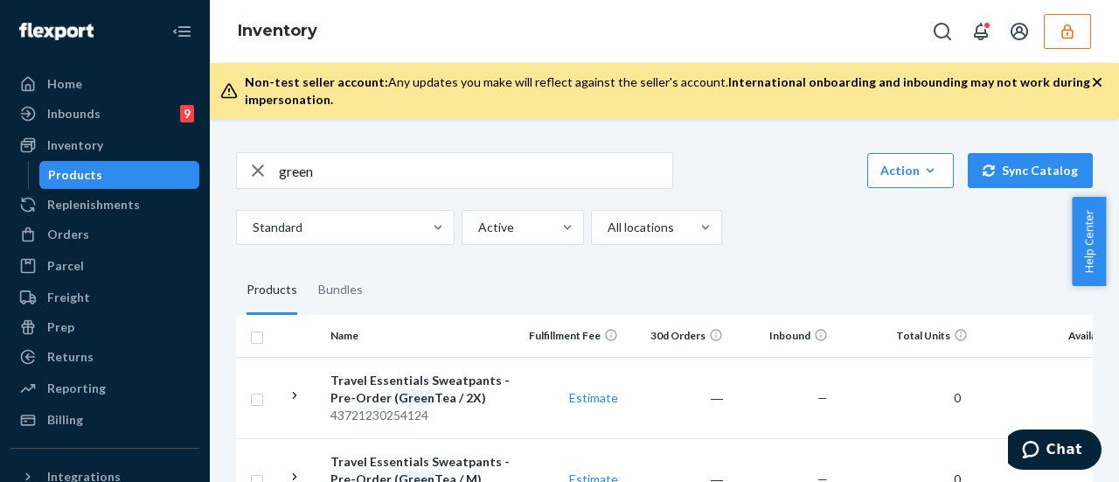
click at [503, 178] on input "green" at bounding box center [475, 170] width 393 height 35
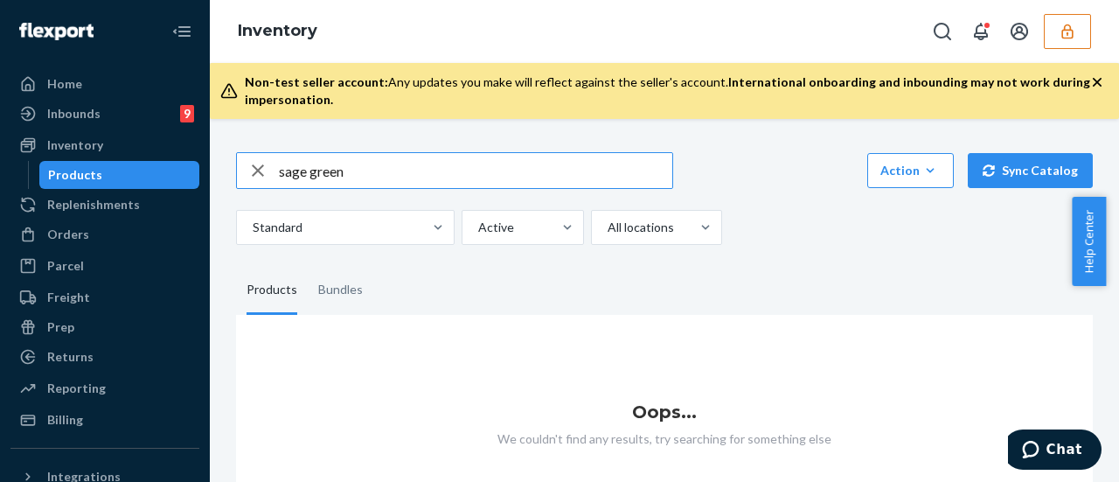
click at [370, 167] on input "sage green" at bounding box center [475, 170] width 393 height 35
type input "g"
type input "sage"
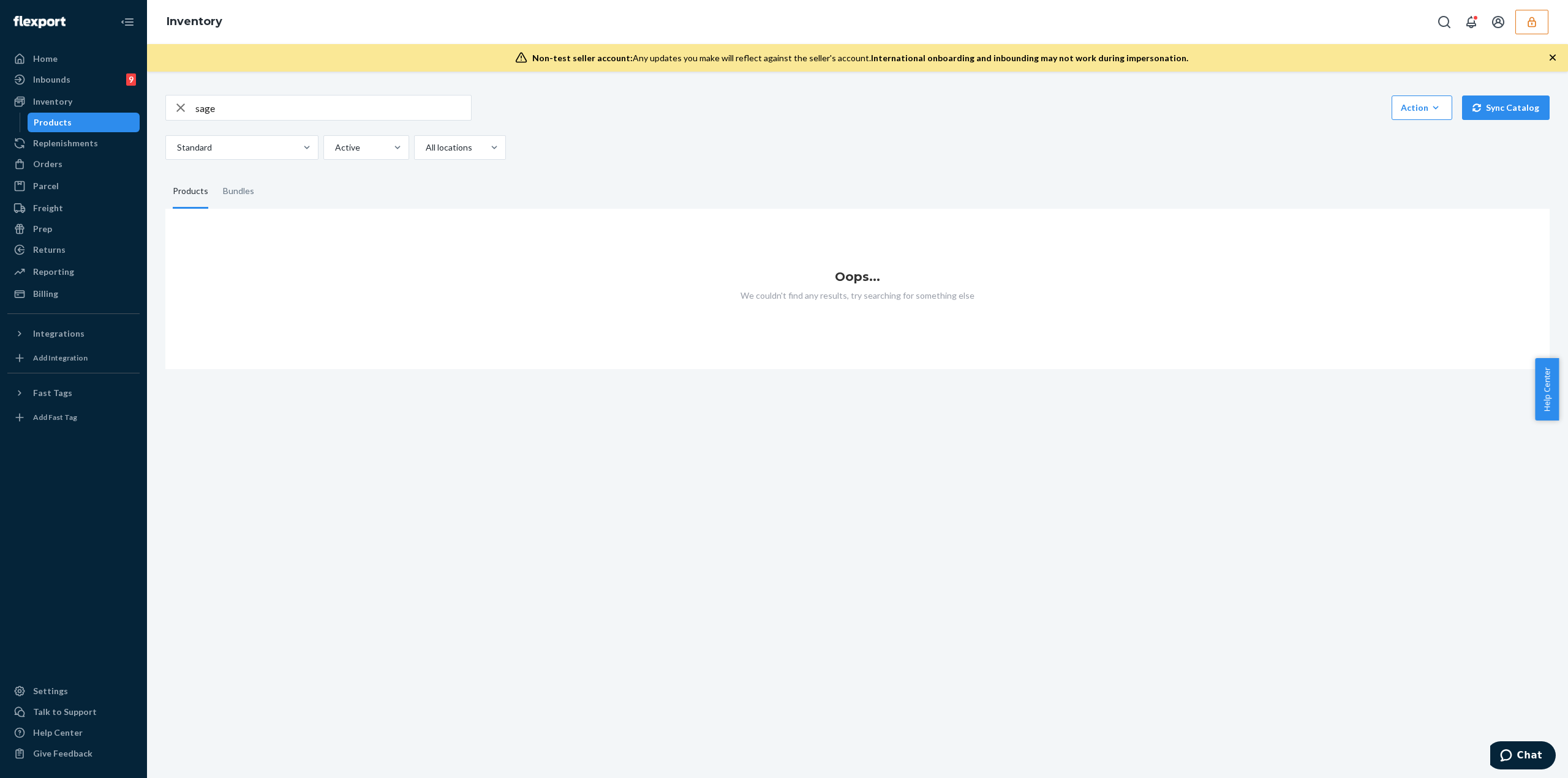
click at [783, 22] on button "button" at bounding box center [1532, 22] width 33 height 25
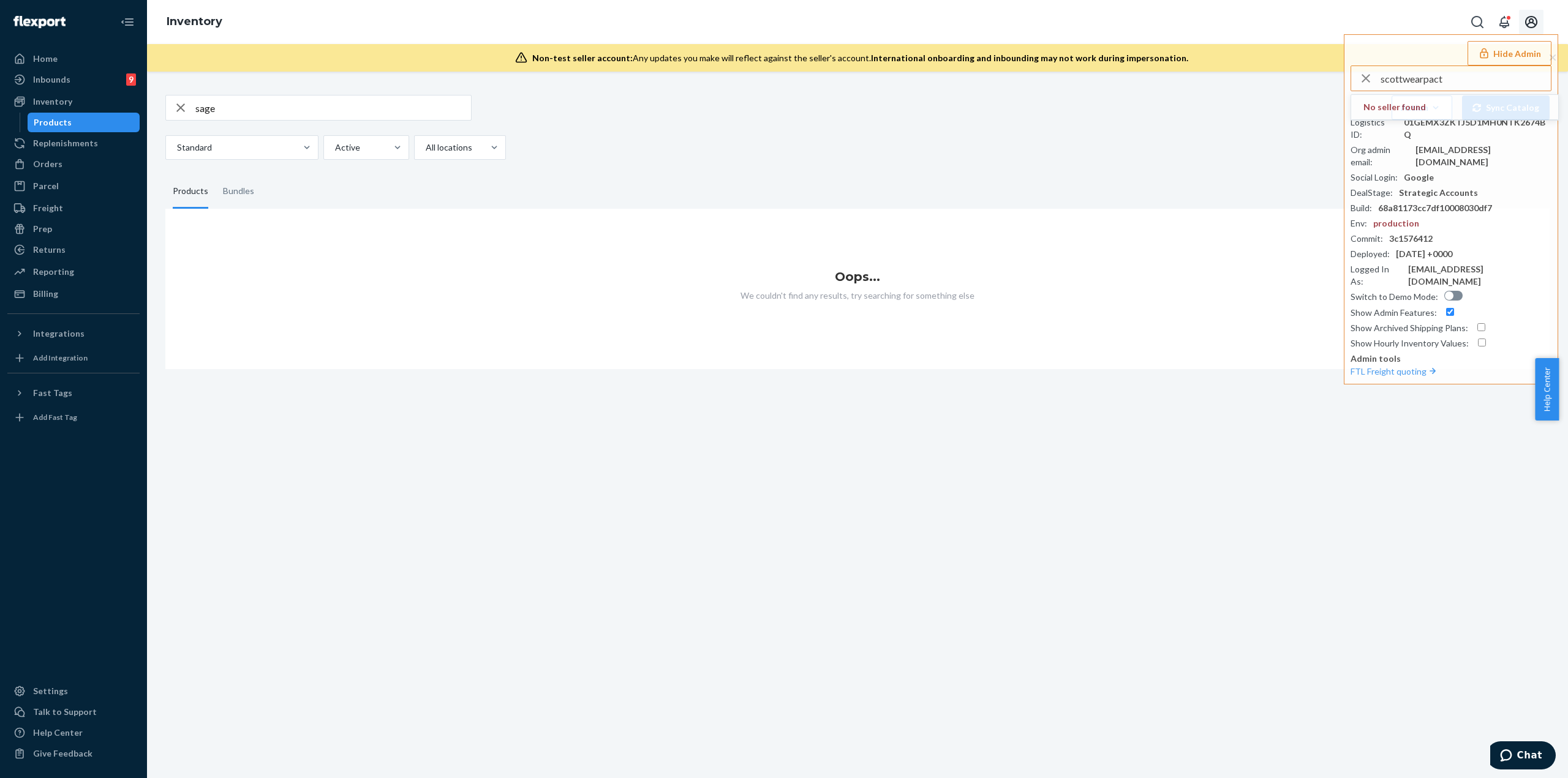
type input "scottwearpact"
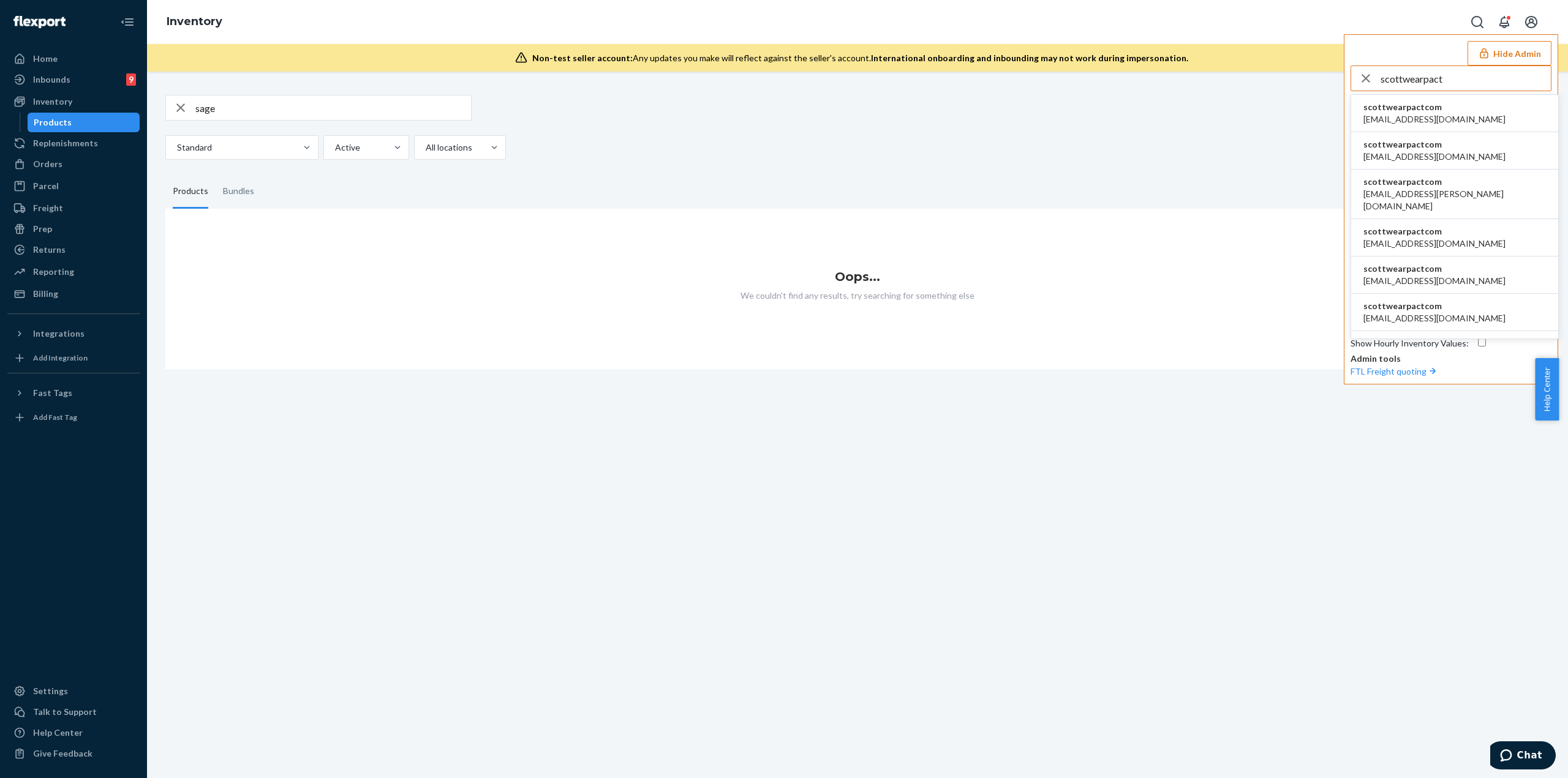
click at [783, 93] on div "scottwearpact scottwearpactcom apowell@wearpact.com scottwearpactcom astriegel@…" at bounding box center [1451, 208] width 201 height 284
click at [783, 110] on span "scottwearpactcom" at bounding box center [1434, 106] width 142 height 12
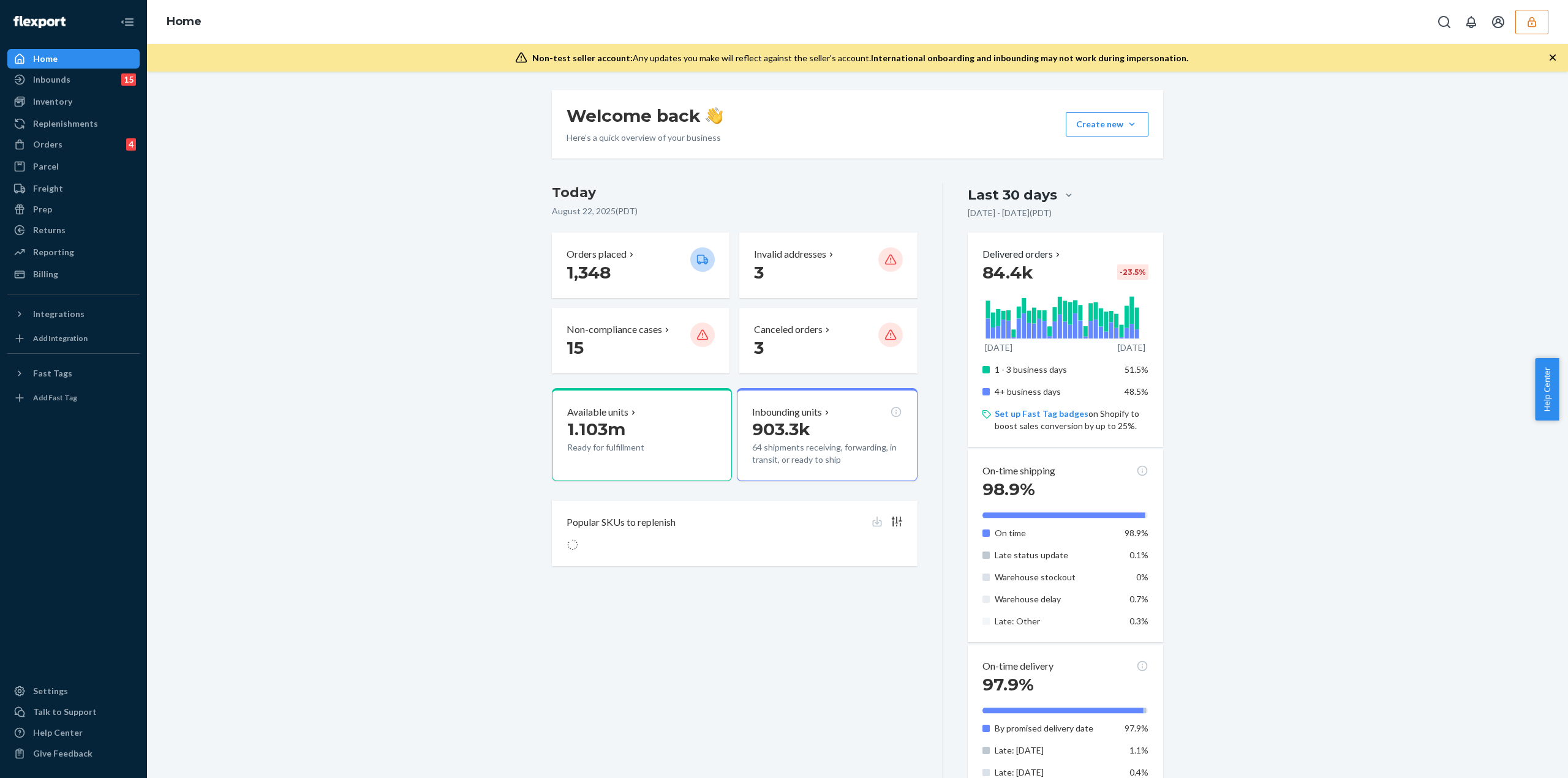
click at [1536, 30] on button "button" at bounding box center [1532, 22] width 33 height 25
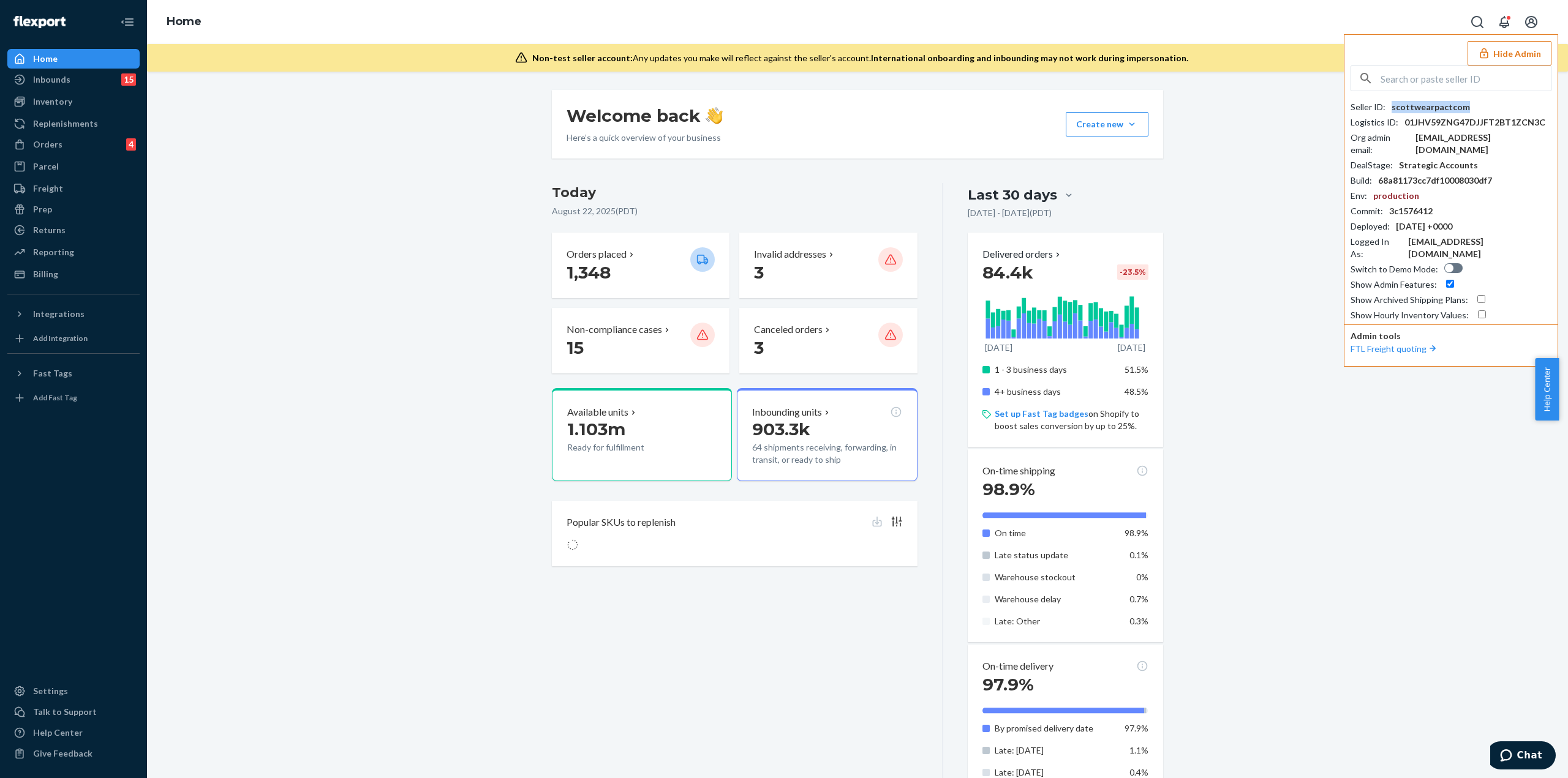
click at [1447, 104] on div "scottwearpactcom" at bounding box center [1431, 106] width 78 height 12
copy div "scottwearpactcom"
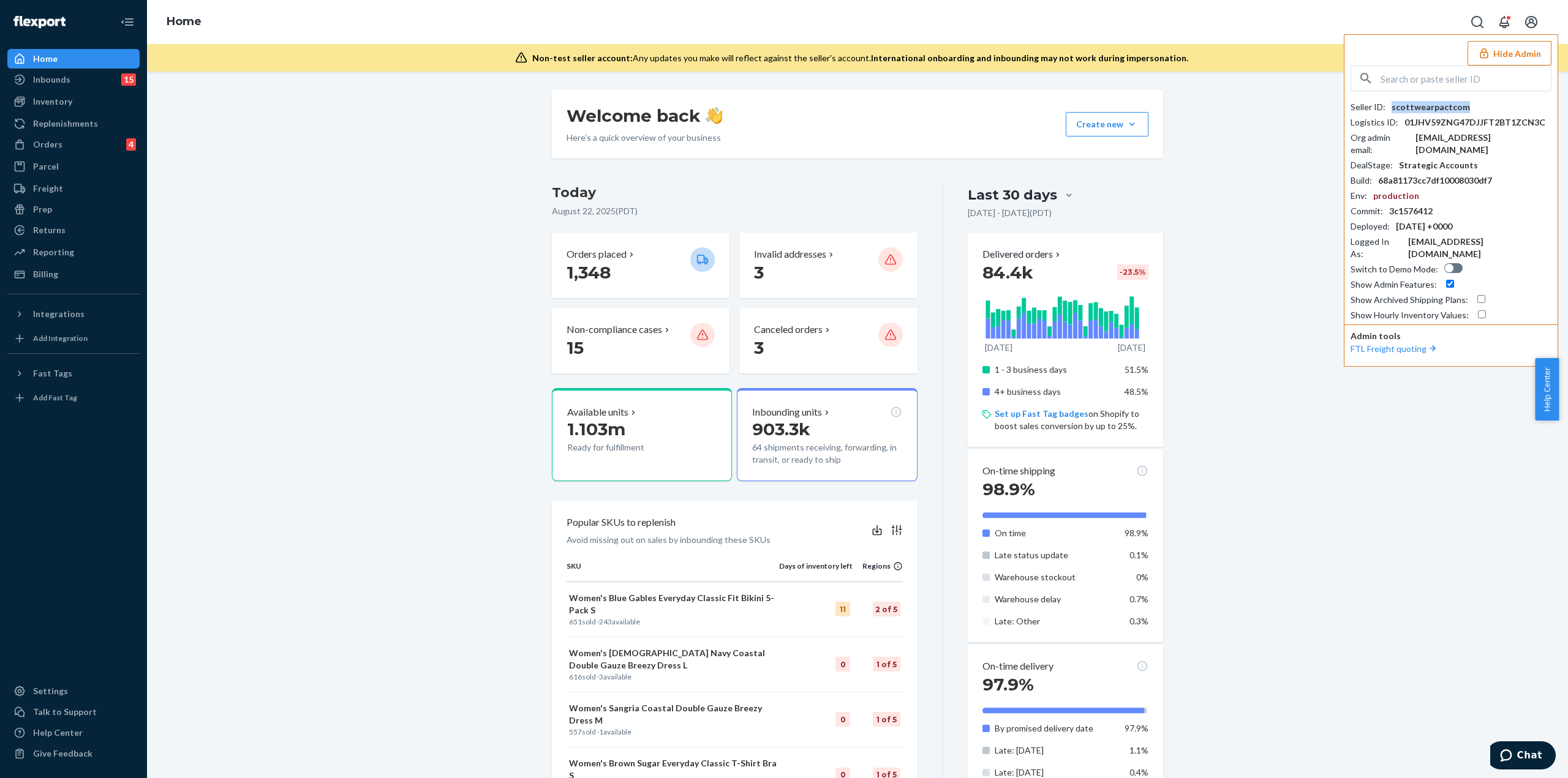
click at [1423, 81] on input "text" at bounding box center [1466, 78] width 170 height 25
type input "comfrt"
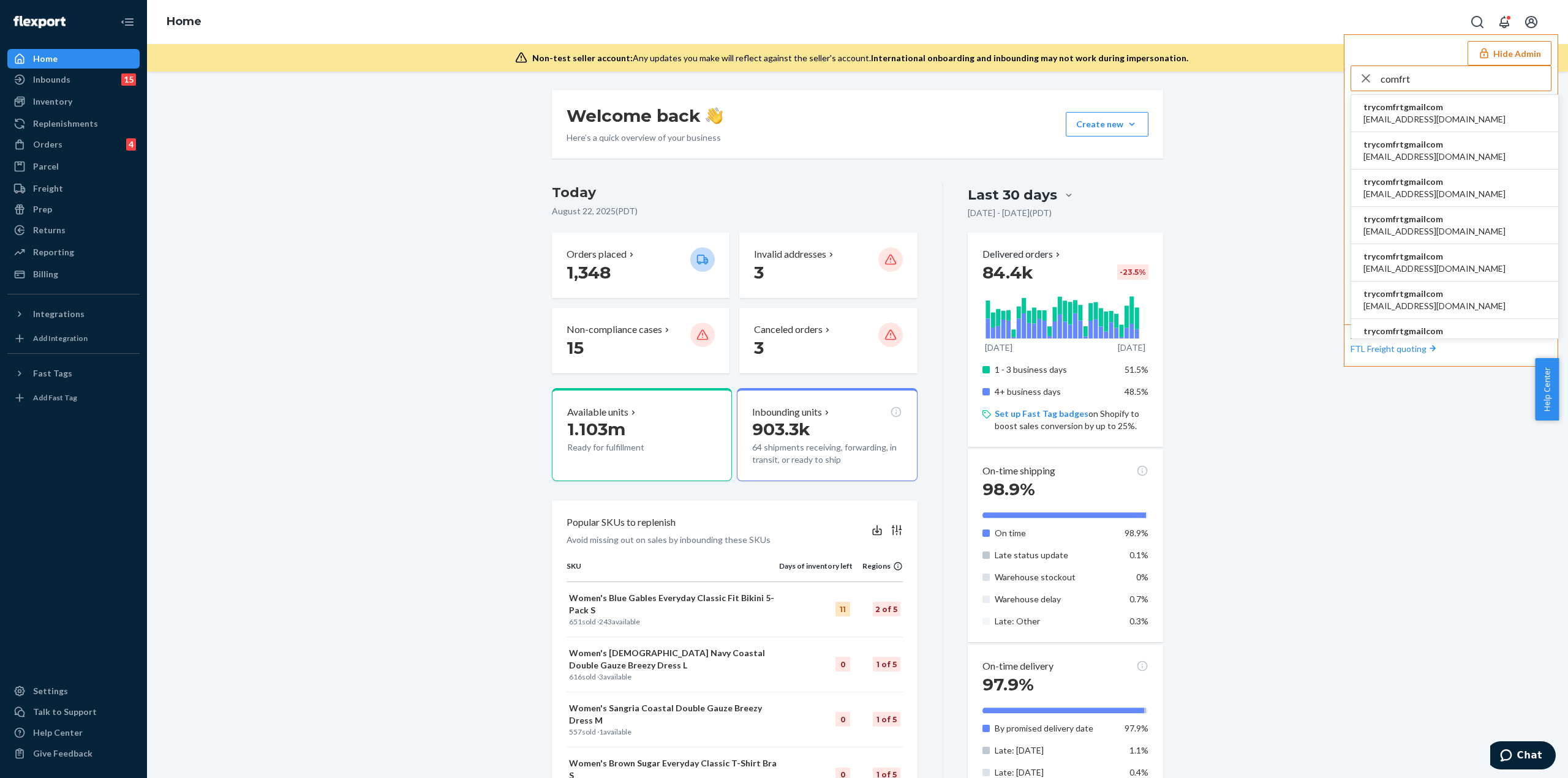
click at [1440, 113] on span "[EMAIL_ADDRESS][DOMAIN_NAME]" at bounding box center [1434, 119] width 142 height 12
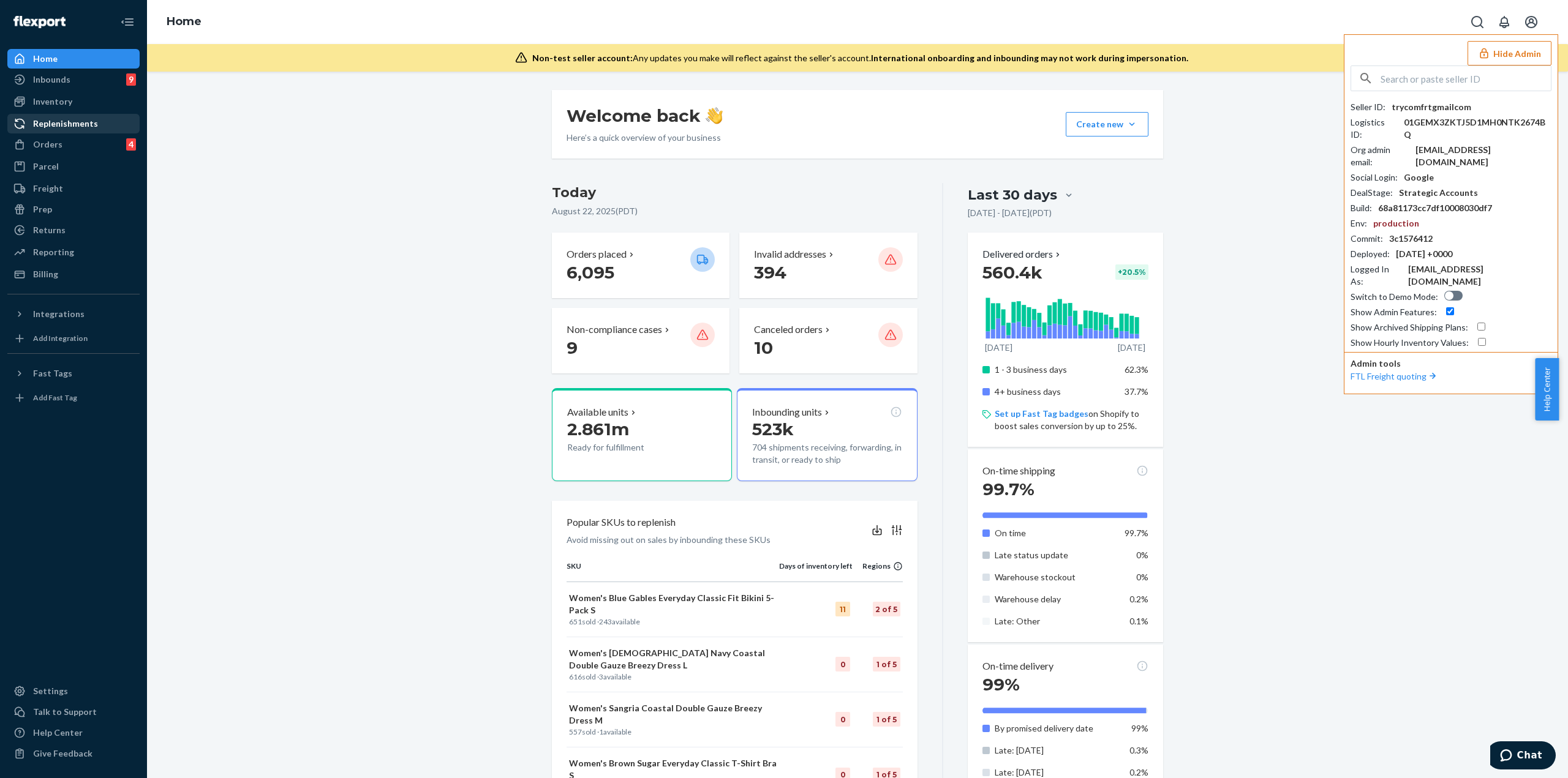
click at [84, 104] on div "Inventory" at bounding box center [73, 102] width 130 height 17
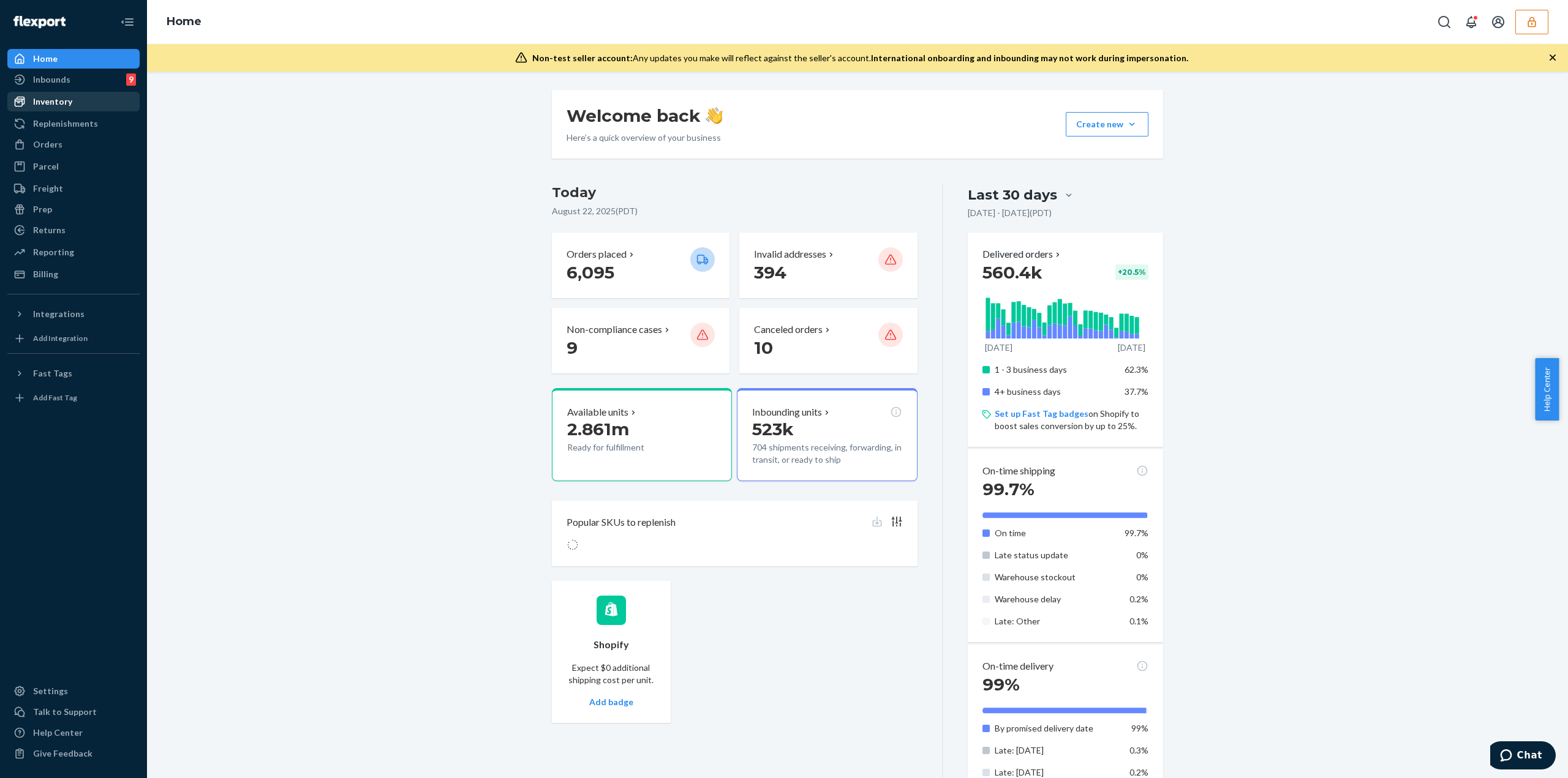
click at [56, 107] on div "Inventory" at bounding box center [53, 101] width 39 height 12
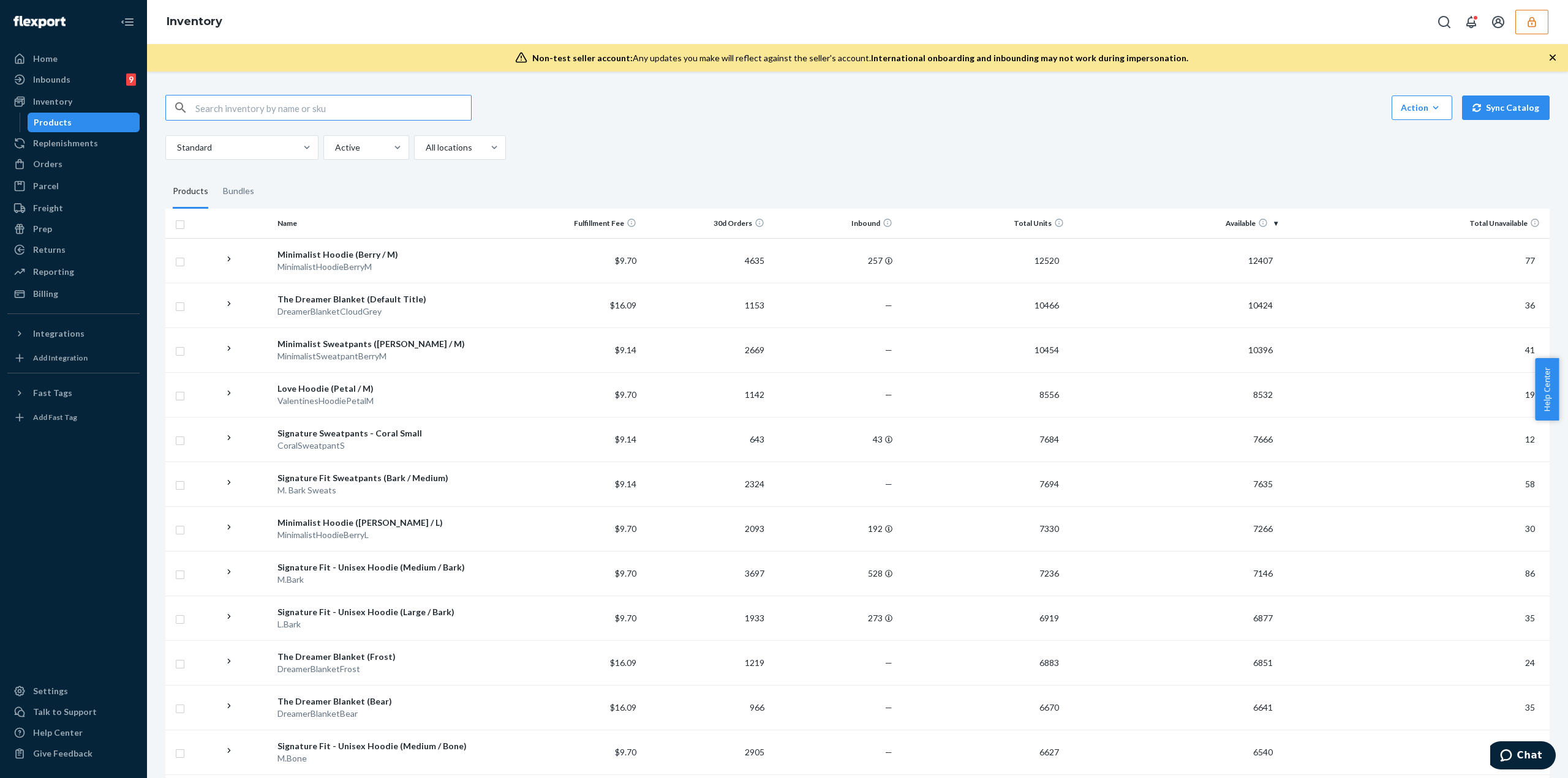
click at [328, 105] on input "text" at bounding box center [333, 107] width 275 height 25
type input "standard sweatpants"
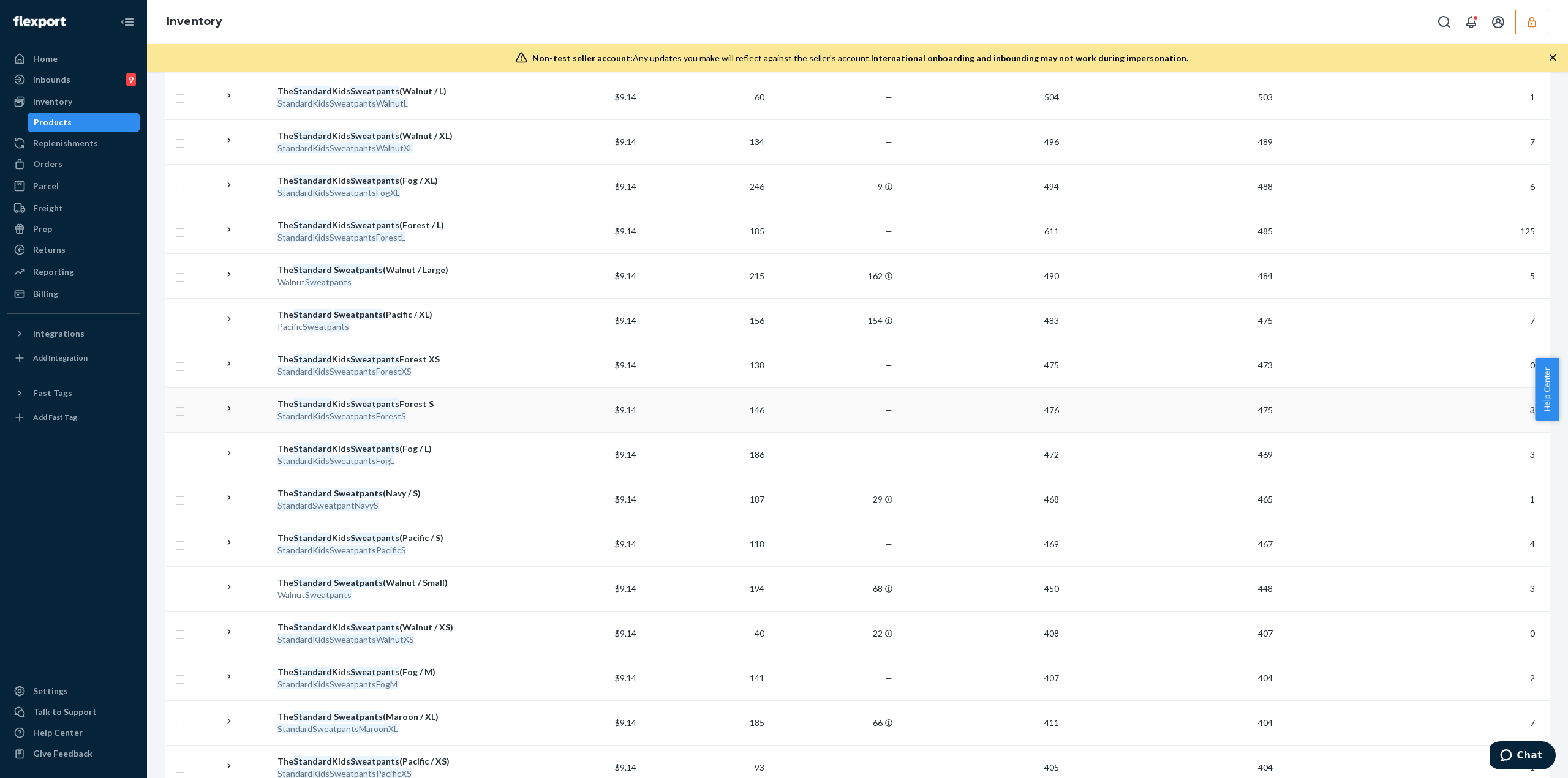
scroll to position [1163, 0]
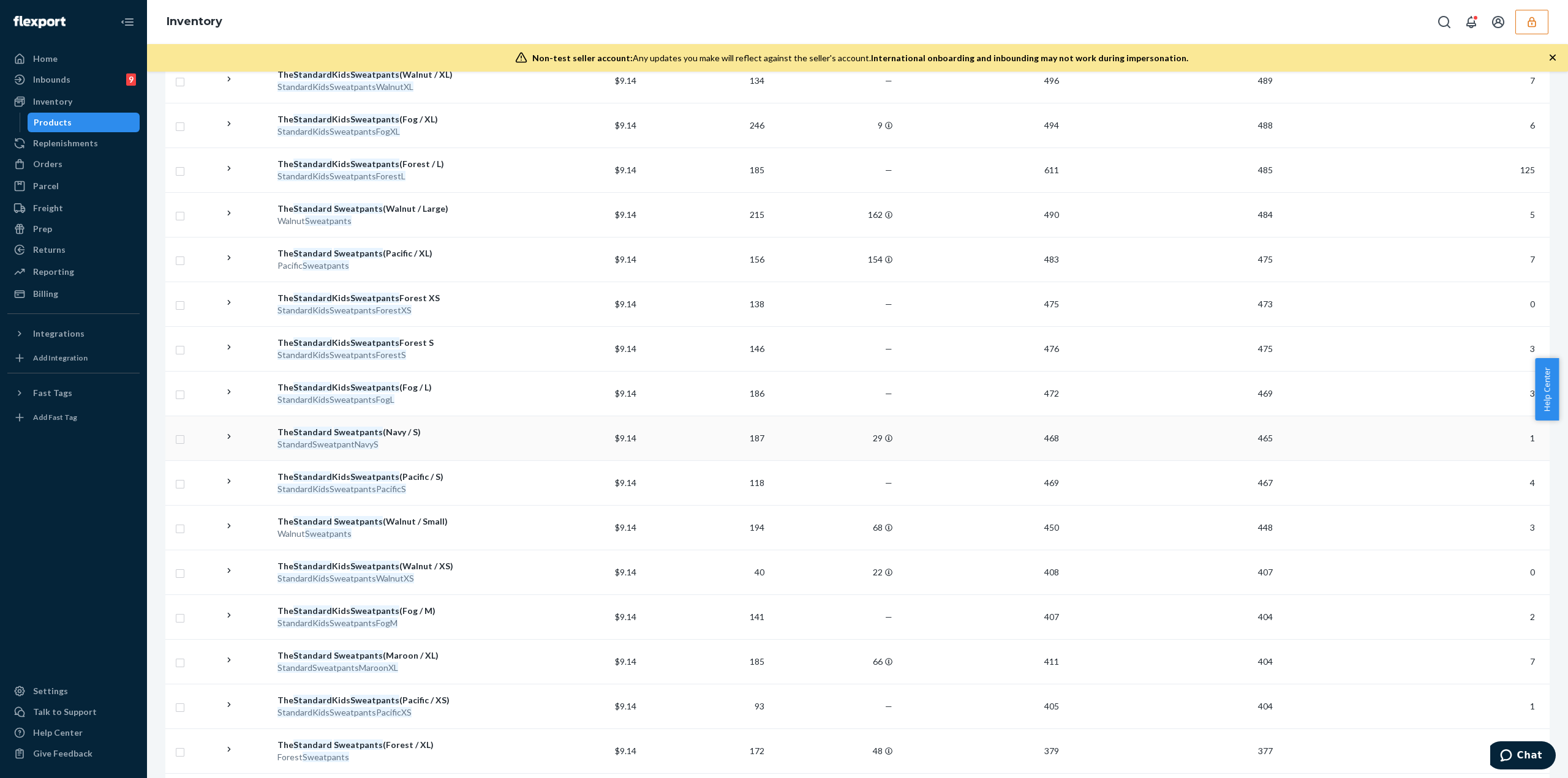
click at [450, 438] on div "StandardSweatpantNavyS" at bounding box center [393, 444] width 231 height 12
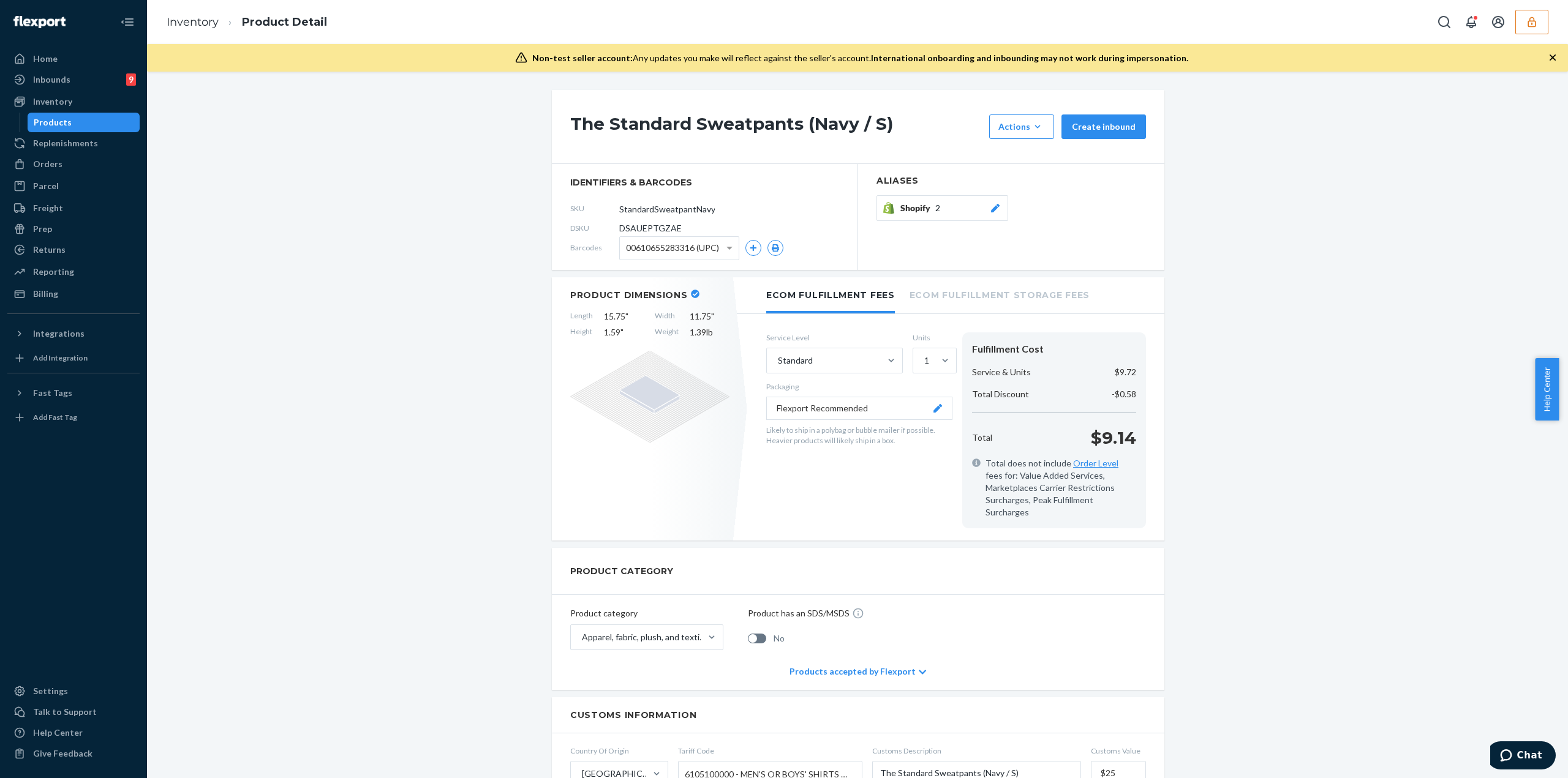
click at [649, 227] on span "DSAUEPTGZAE" at bounding box center [650, 228] width 62 height 12
copy span "DSAUEPTGZAE"
click at [1531, 27] on icon "button" at bounding box center [1532, 22] width 12 height 12
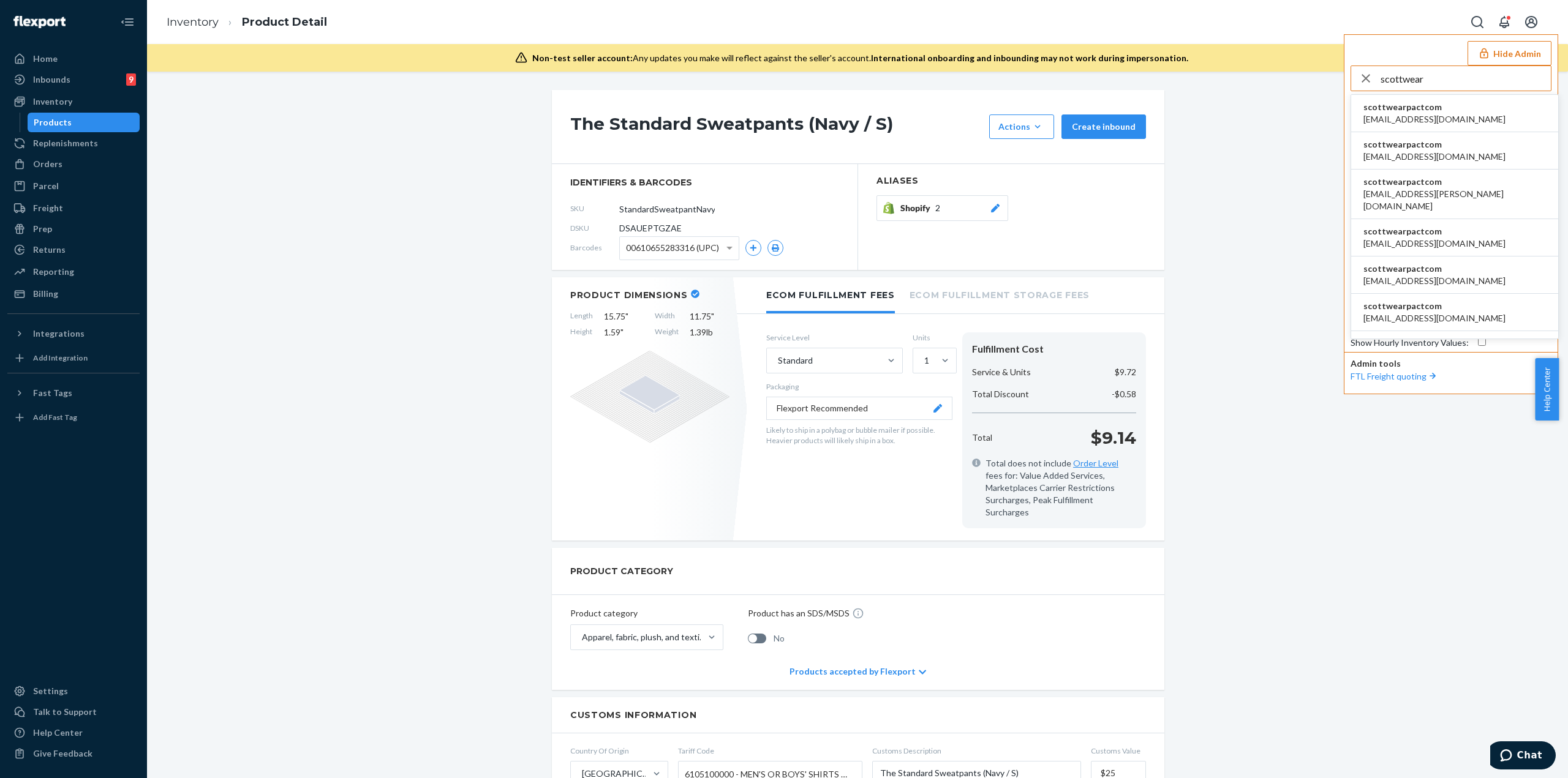
type input "scottwear"
click at [1454, 100] on li "scottwearpactcom apowell@wearpact.com" at bounding box center [1455, 113] width 207 height 37
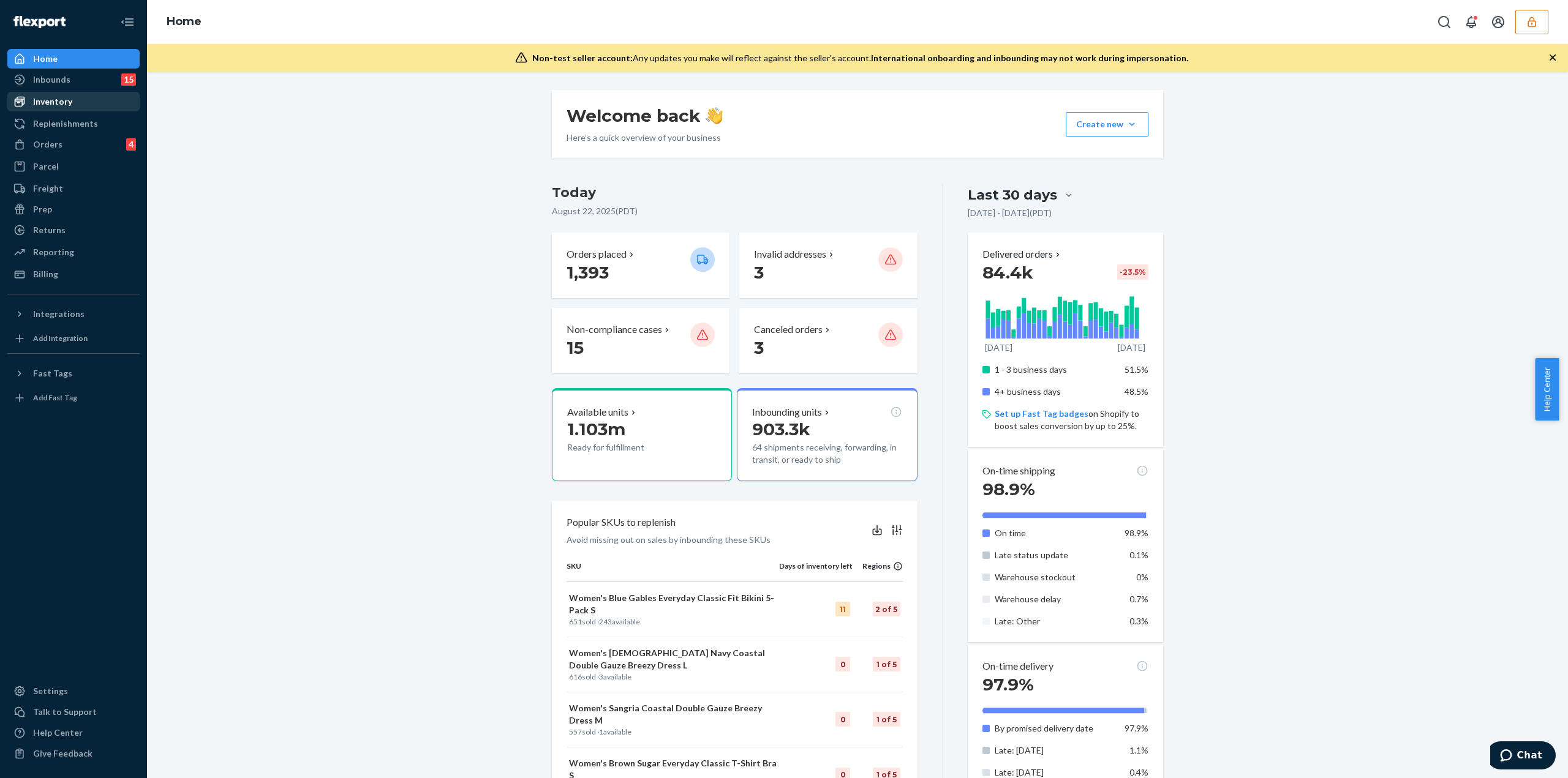
click at [81, 105] on div "Inventory" at bounding box center [73, 102] width 130 height 17
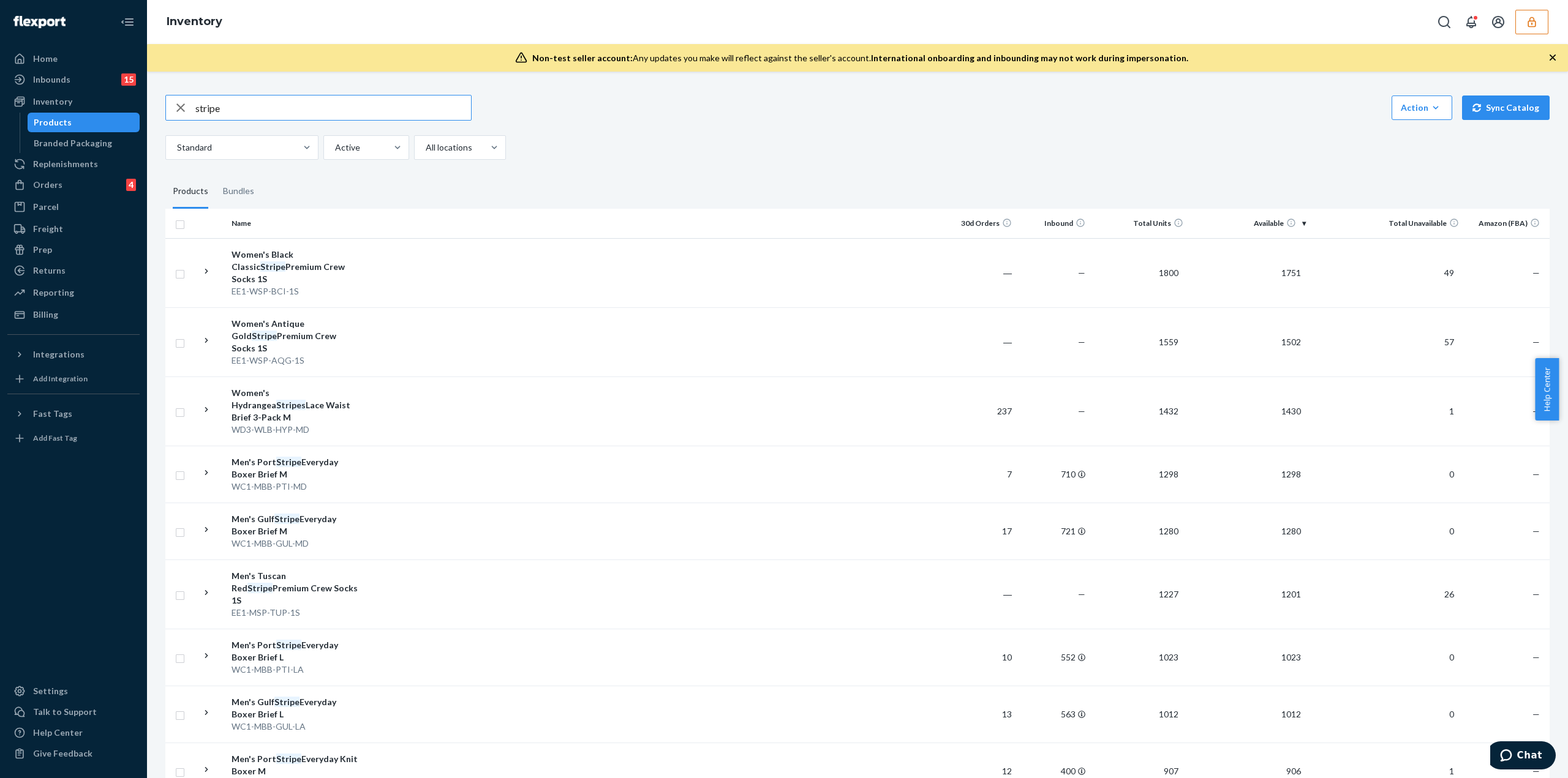
click at [286, 113] on input "stripe" at bounding box center [333, 107] width 275 height 25
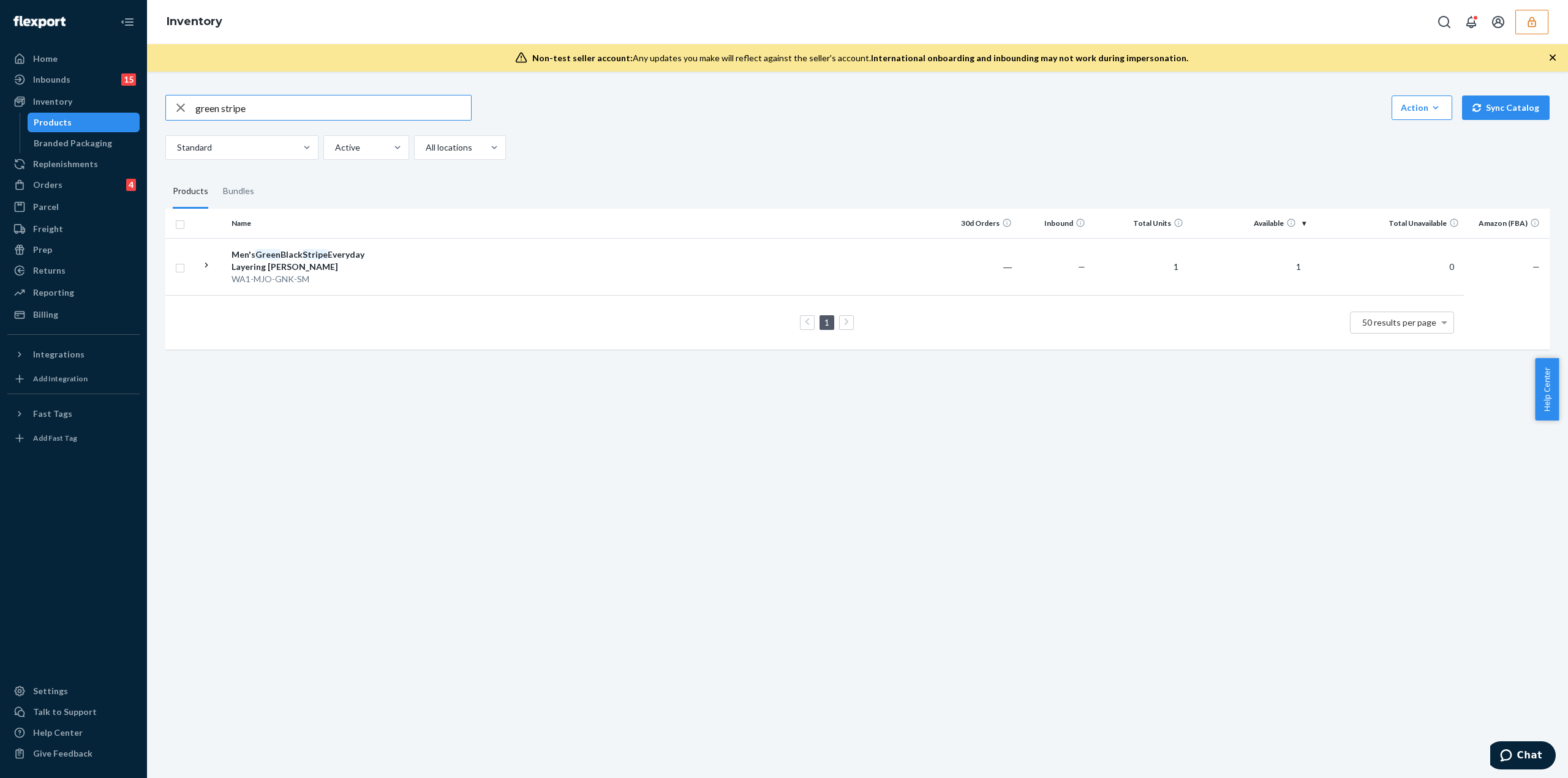
drag, startPoint x: 261, startPoint y: 109, endPoint x: 179, endPoint y: 118, distance: 82.5
click at [179, 118] on div "green stripe" at bounding box center [318, 107] width 305 height 25
click at [272, 120] on div "green stripe Action Create product Create bundle Bulk create products Bulk upda…" at bounding box center [858, 127] width 1384 height 65
click at [273, 113] on input "green stripe" at bounding box center [333, 107] width 275 height 25
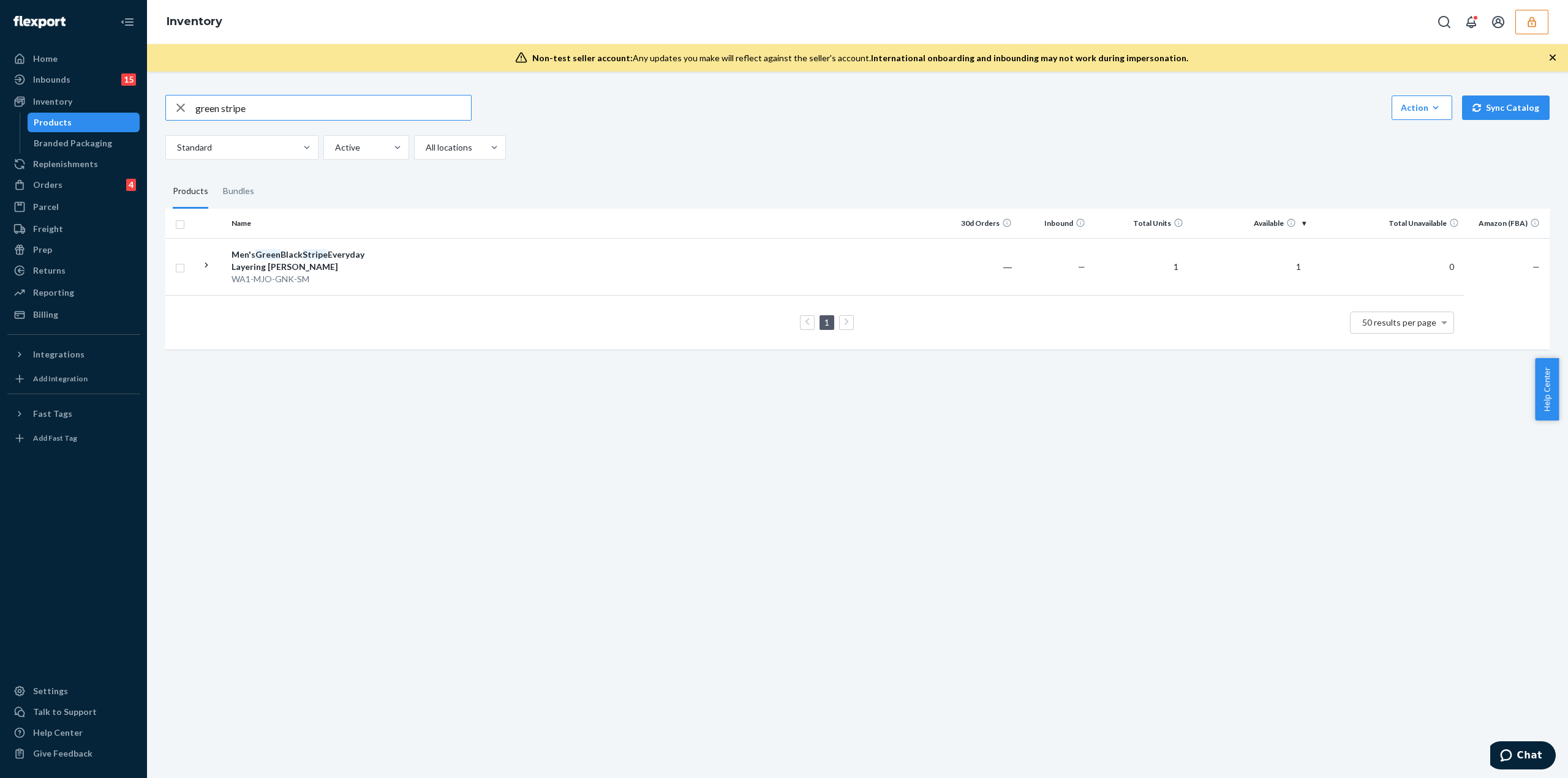
click at [273, 113] on input "green stripe" at bounding box center [333, 107] width 275 height 25
type input "staycation"
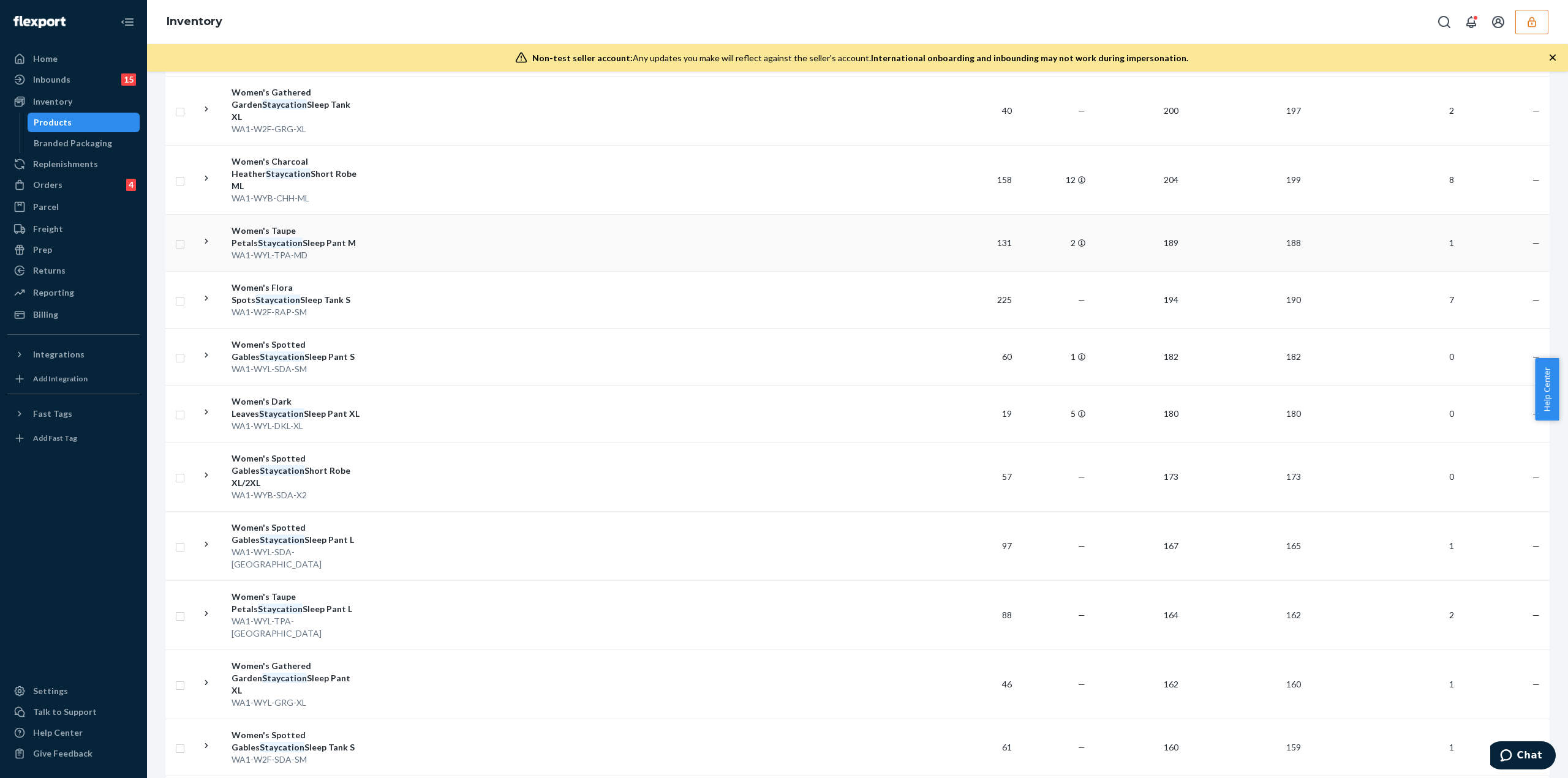
scroll to position [2372, 0]
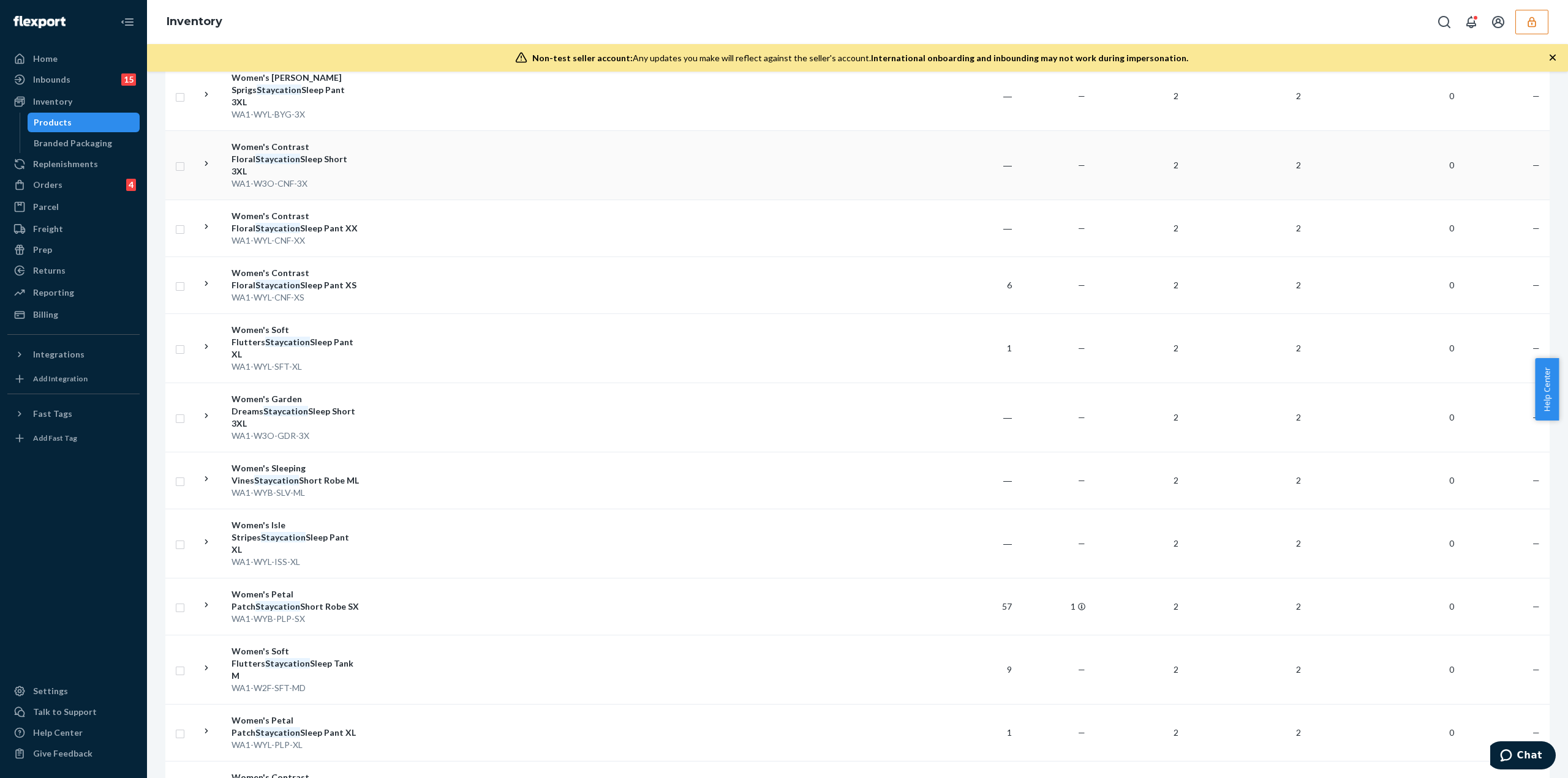
scroll to position [2388, 0]
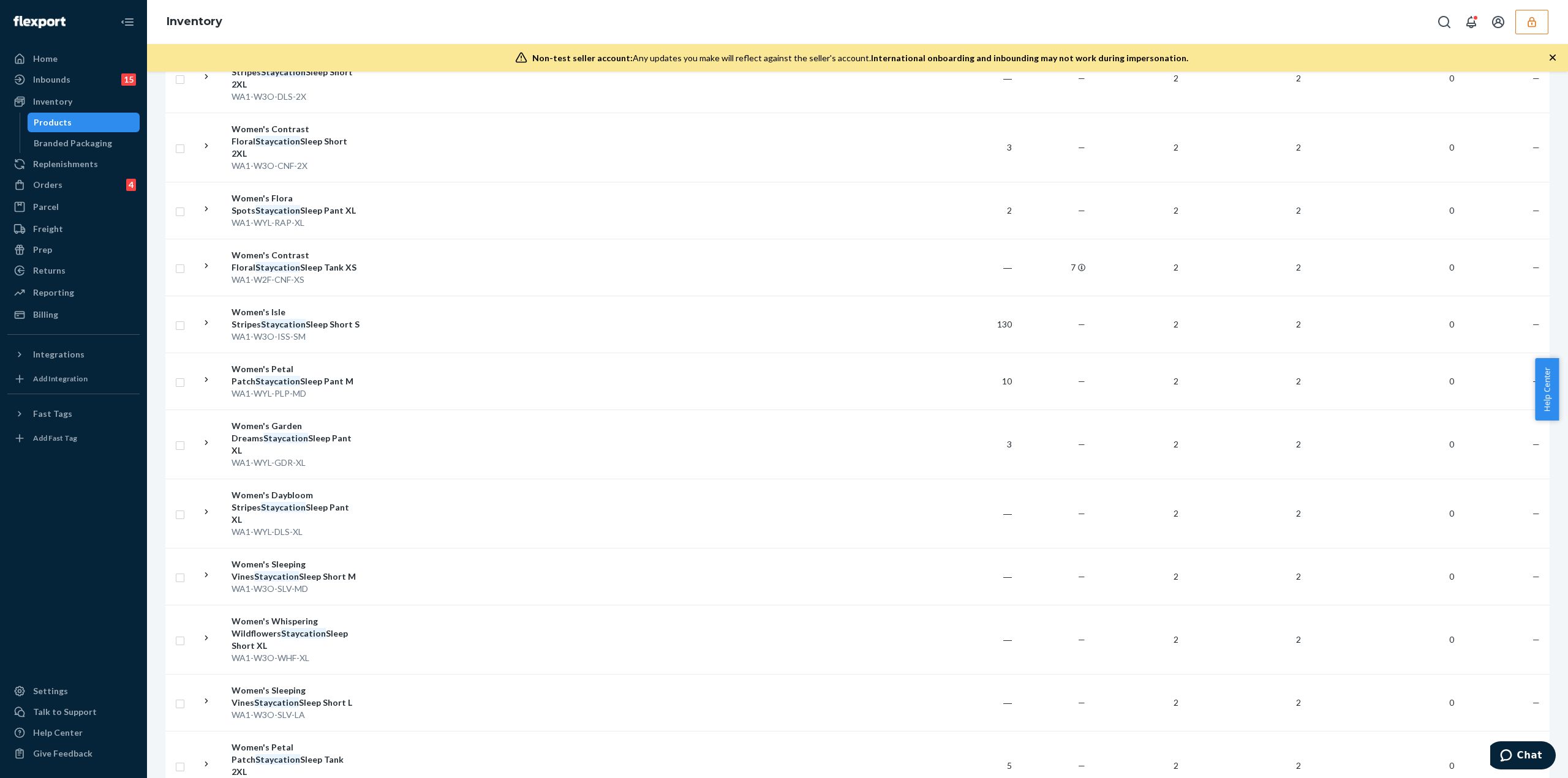
scroll to position [2421, 0]
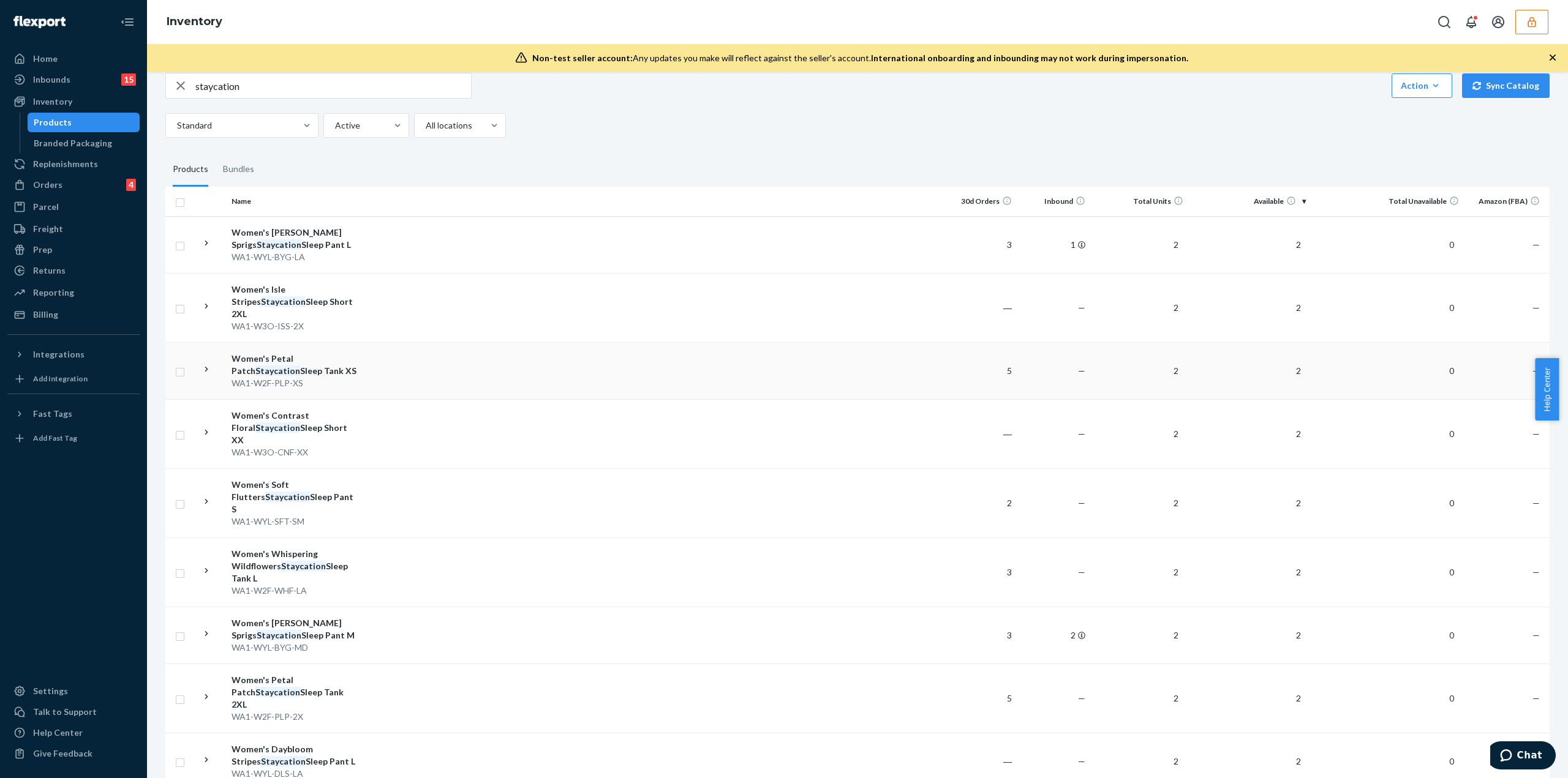
scroll to position [0, 0]
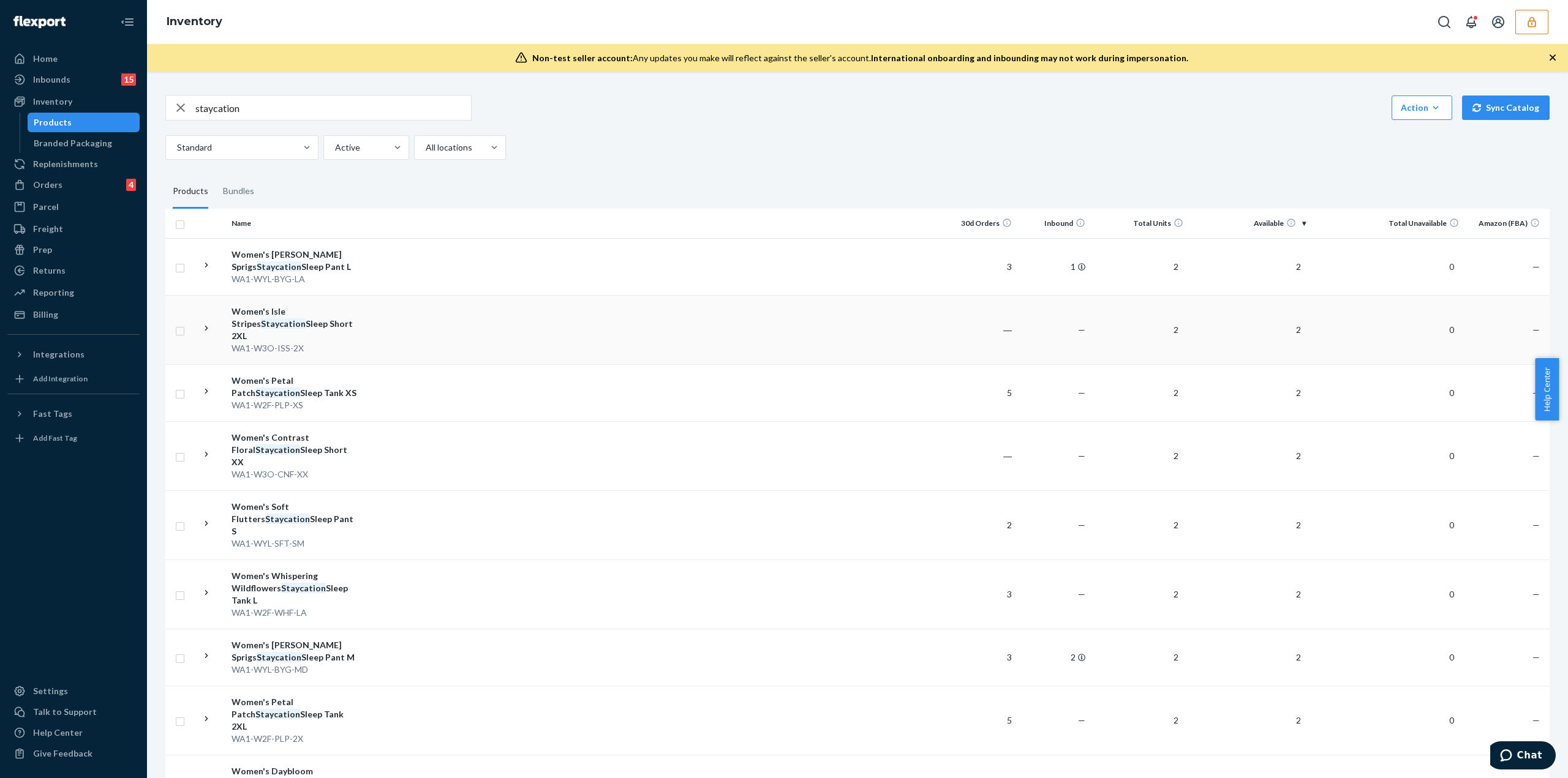
click at [344, 342] on div "WA1-W3O-ISS-2X" at bounding box center [296, 348] width 128 height 12
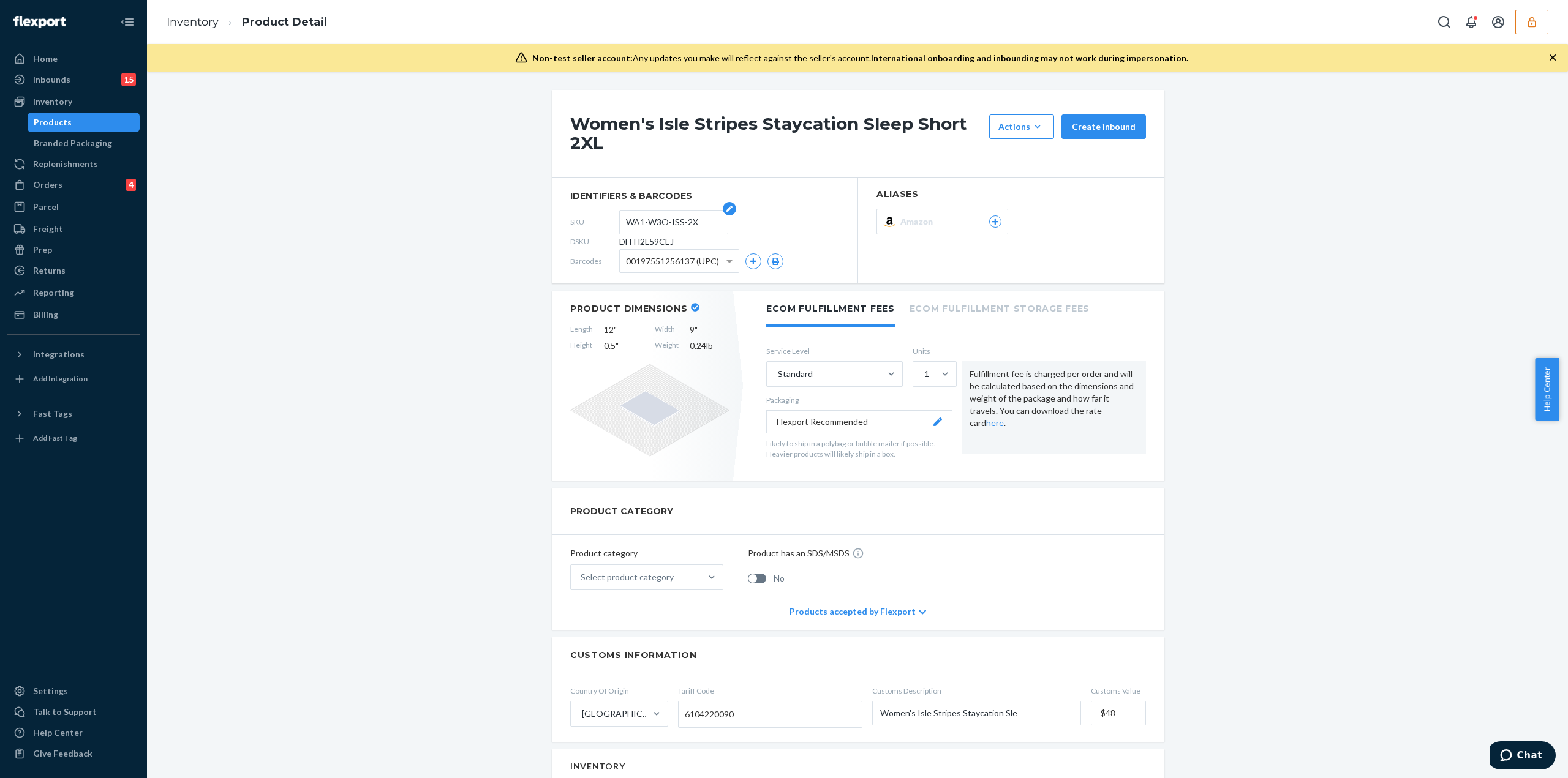
click at [652, 223] on input "WA1-W3O-ISS-2X" at bounding box center [674, 222] width 95 height 23
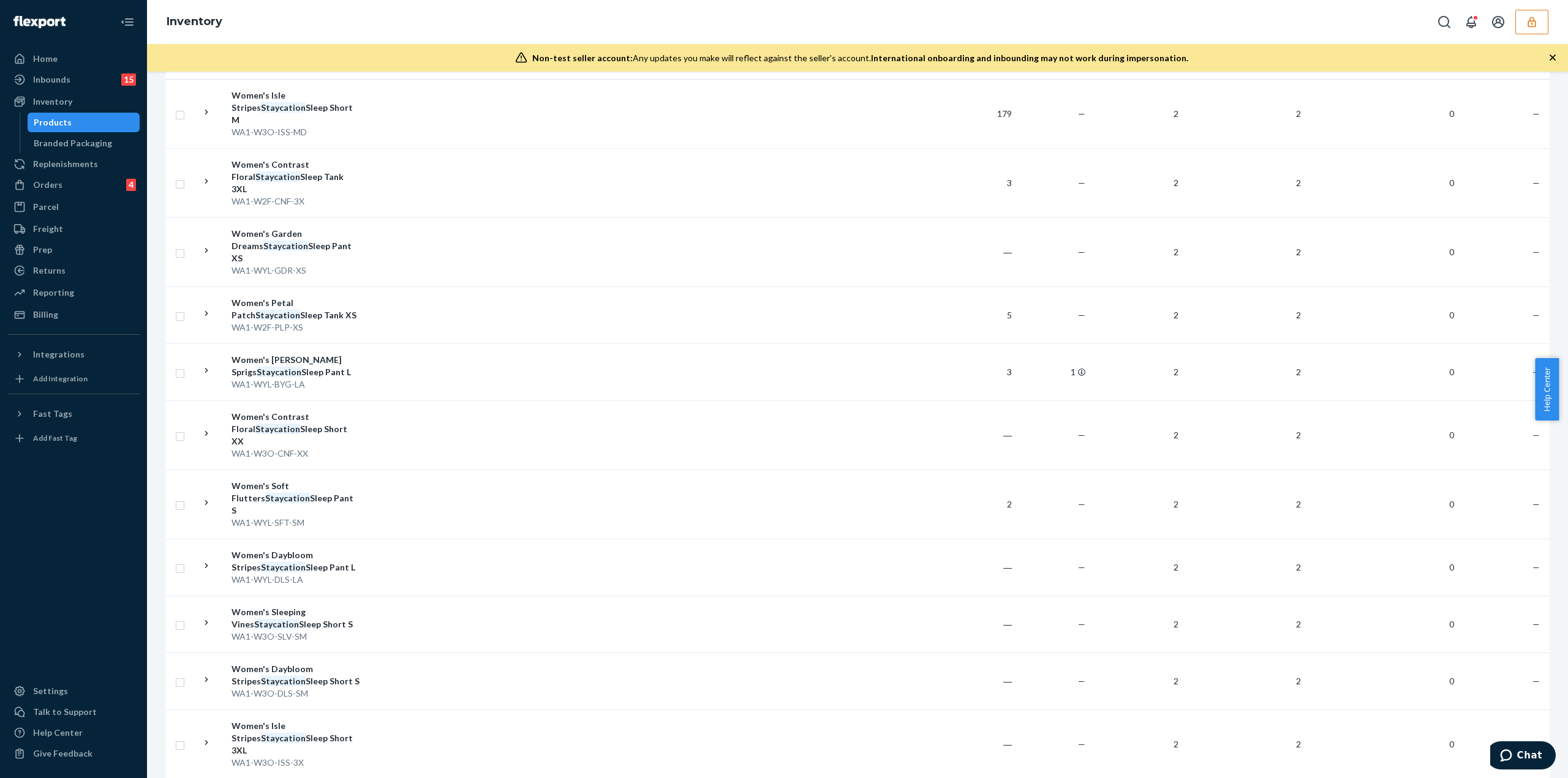
scroll to position [2409, 0]
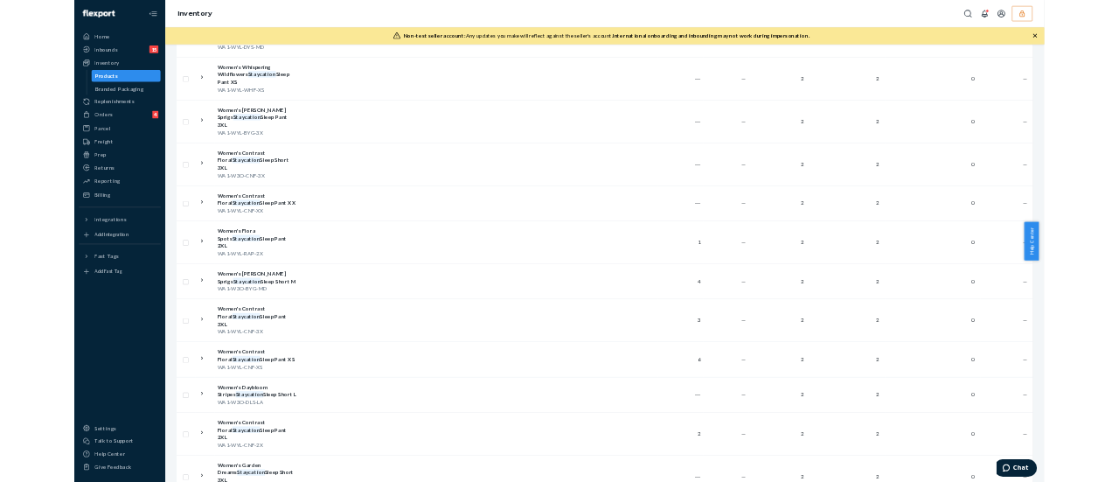
scroll to position [0, 0]
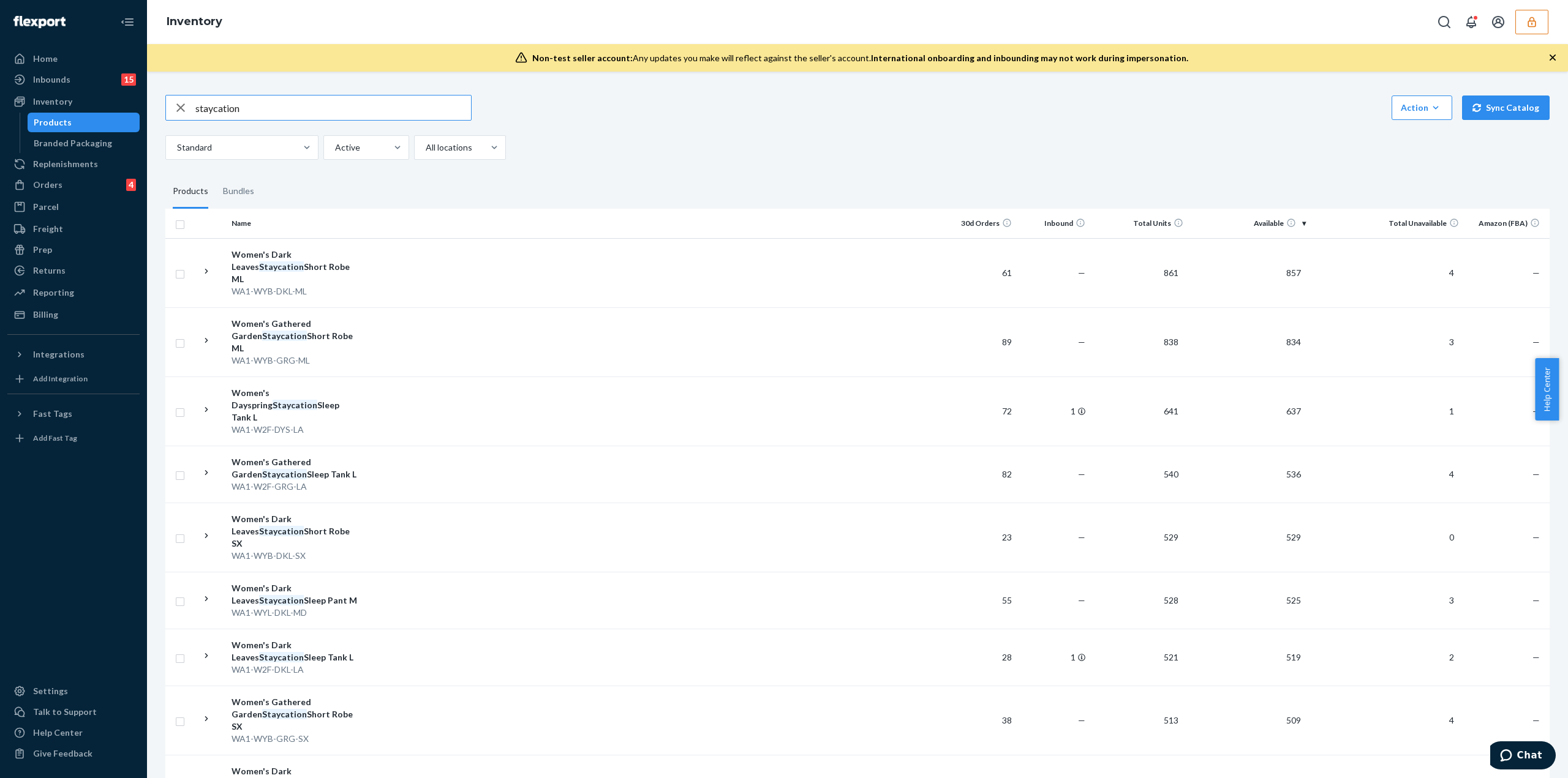
click at [285, 112] on input "staycation" at bounding box center [333, 107] width 275 height 25
paste input "WA1-W3O-ISS-2X"
click at [285, 112] on input "WA1-W3O-ISS-2X" at bounding box center [333, 107] width 275 height 25
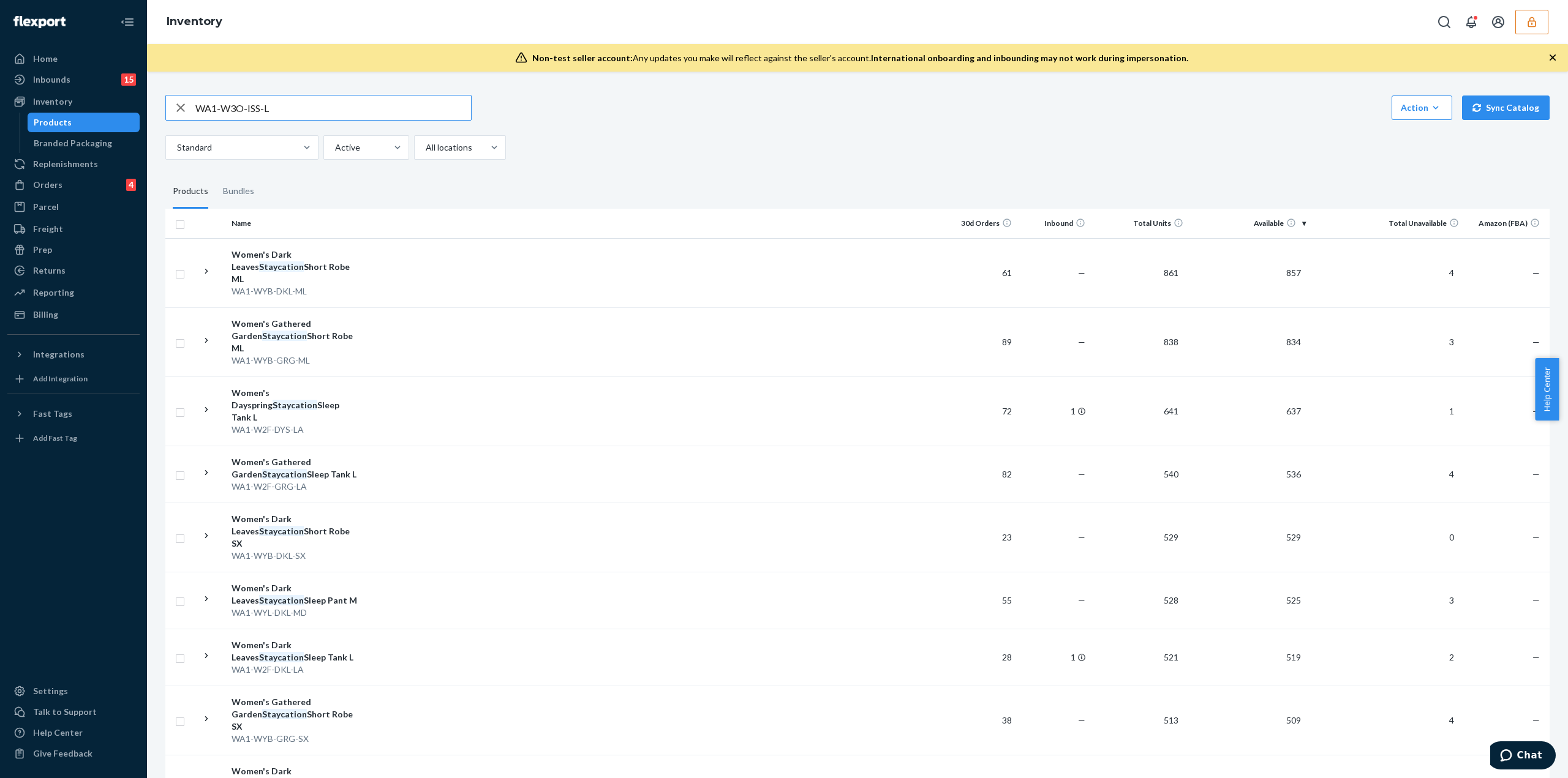
type input "WA1-W3O-ISS-L"
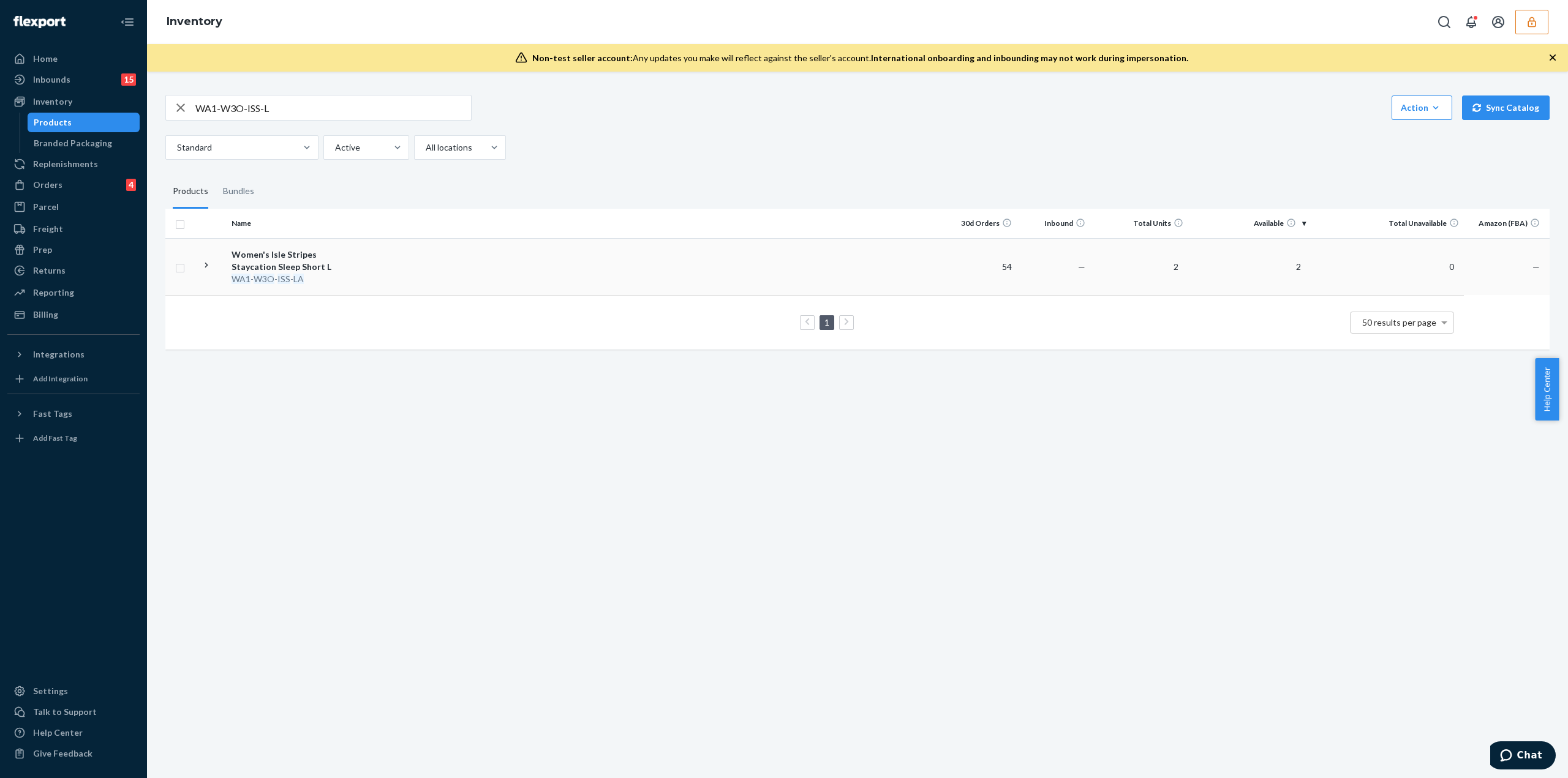
click at [405, 266] on td at bounding box center [654, 266] width 579 height 57
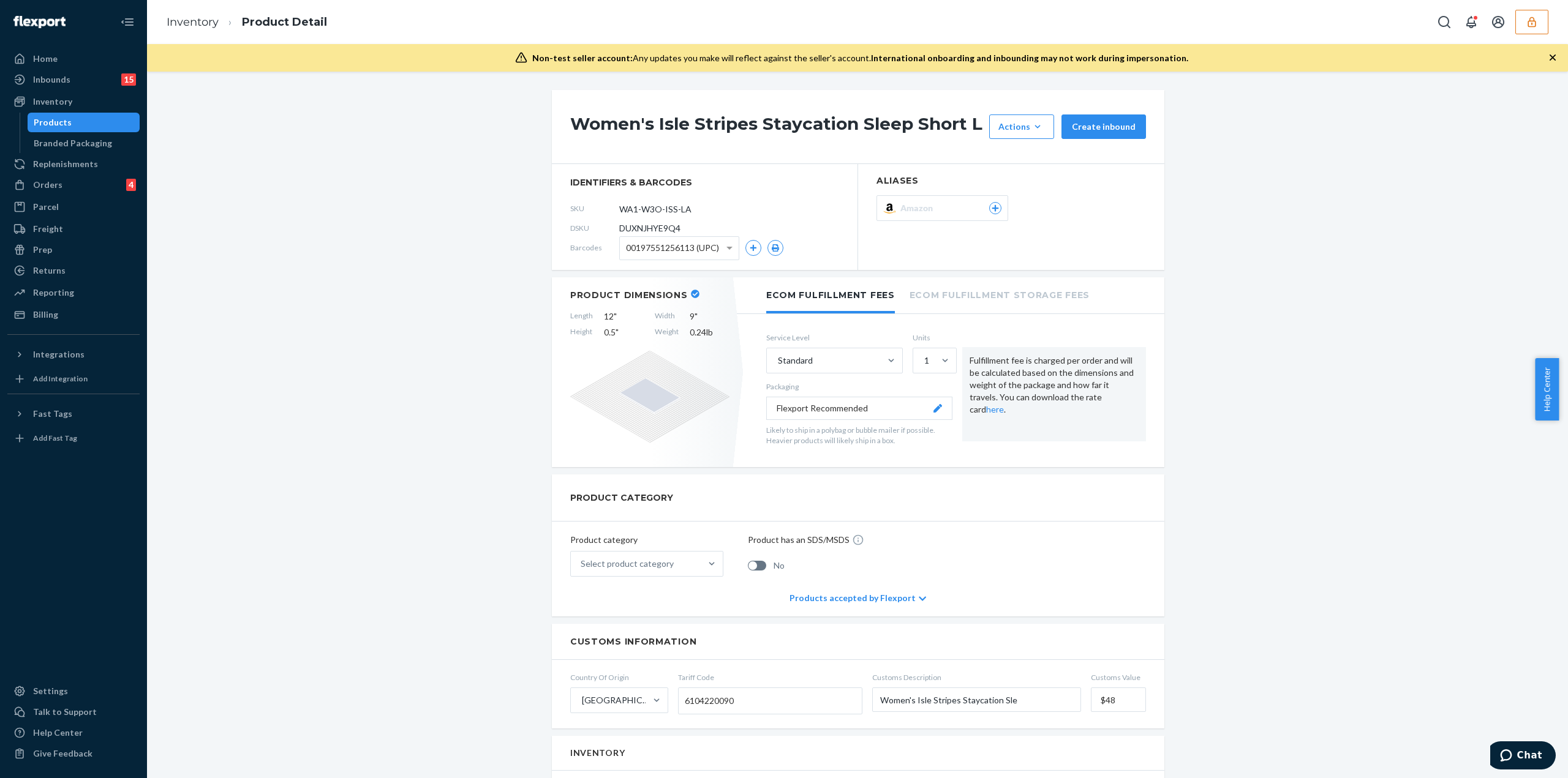
click at [642, 227] on span "DUXNJHYE9Q4" at bounding box center [649, 228] width 61 height 12
copy span "DUXNJHYE9Q4"
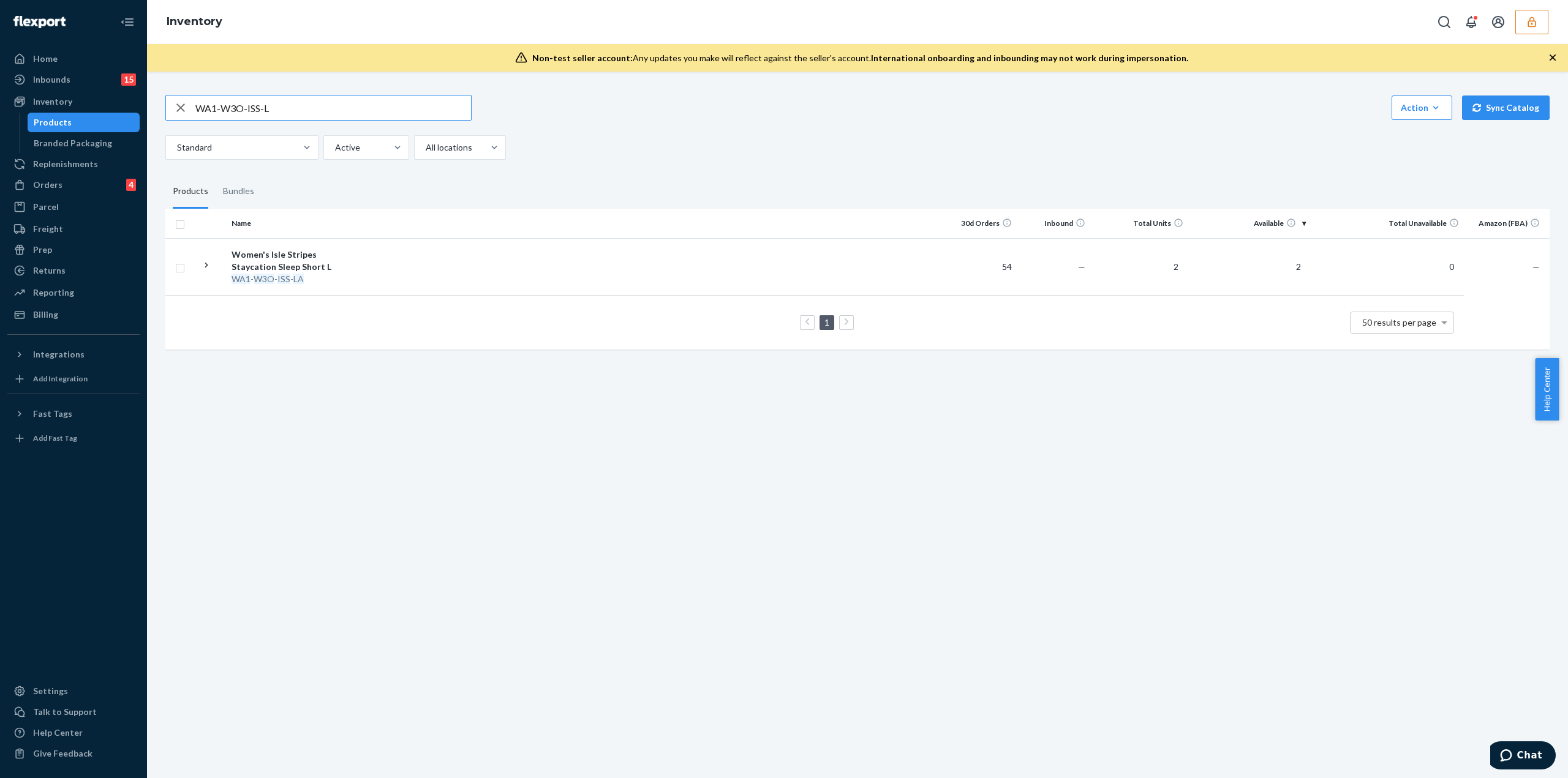
drag, startPoint x: 28, startPoint y: 0, endPoint x: 493, endPoint y: 462, distance: 655.5
click at [468, 446] on div "WA1-W3O-ISS-L Action Create product Create bundle Bulk create products Bulk upd…" at bounding box center [858, 424] width 1422 height 707
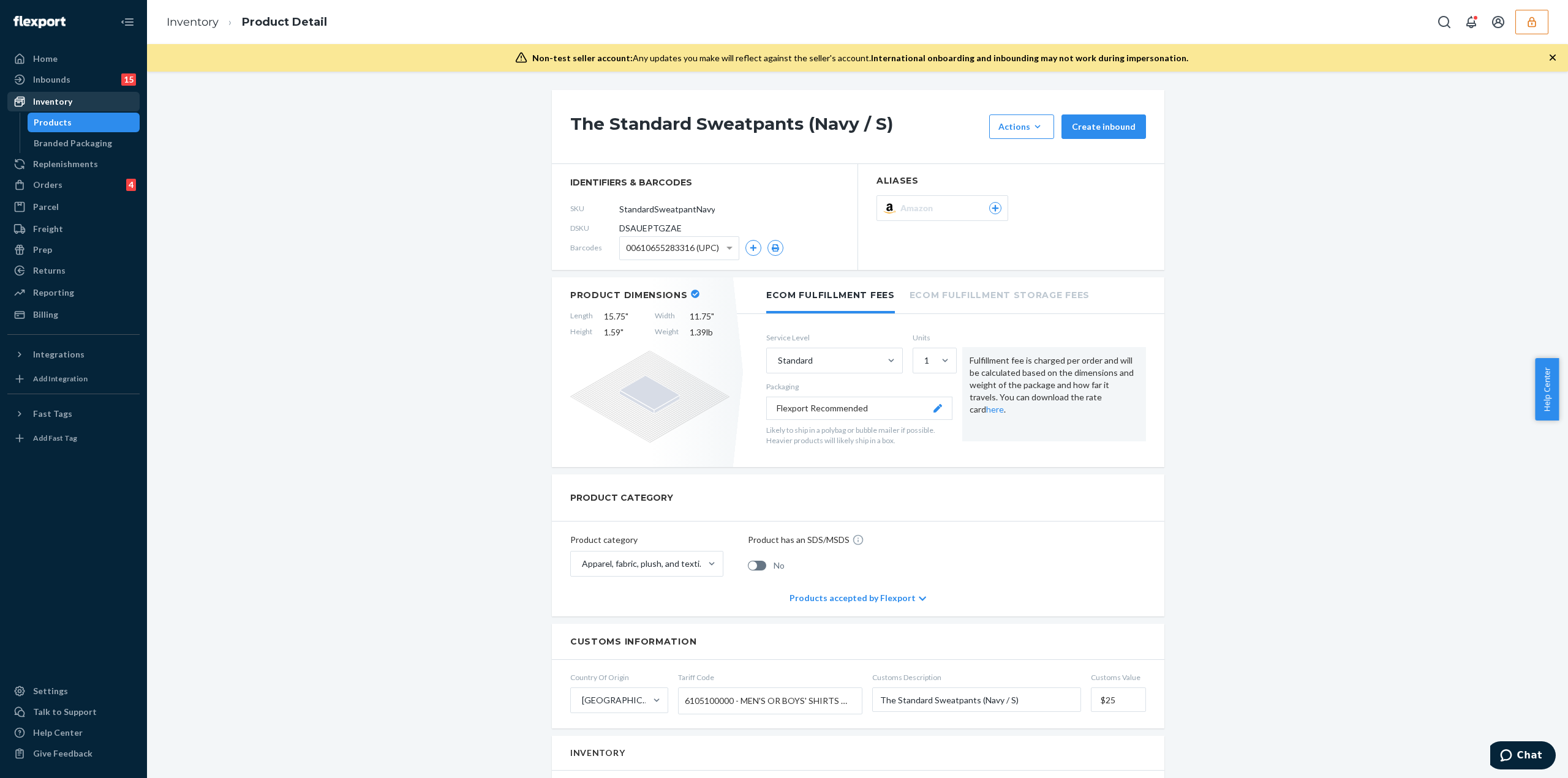
click at [78, 105] on div "Inventory" at bounding box center [73, 102] width 130 height 17
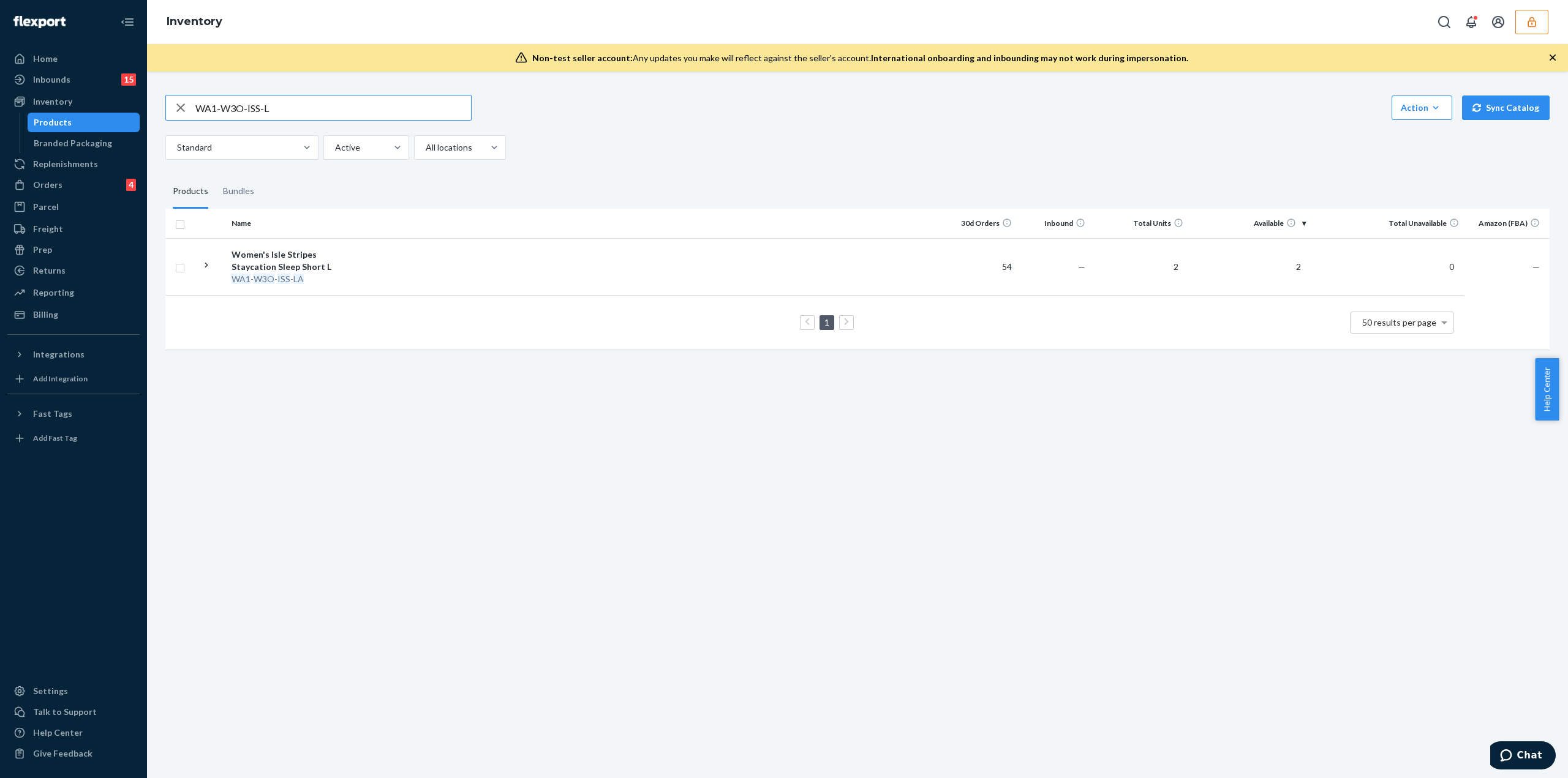
click at [1530, 22] on icon "button" at bounding box center [1532, 22] width 12 height 12
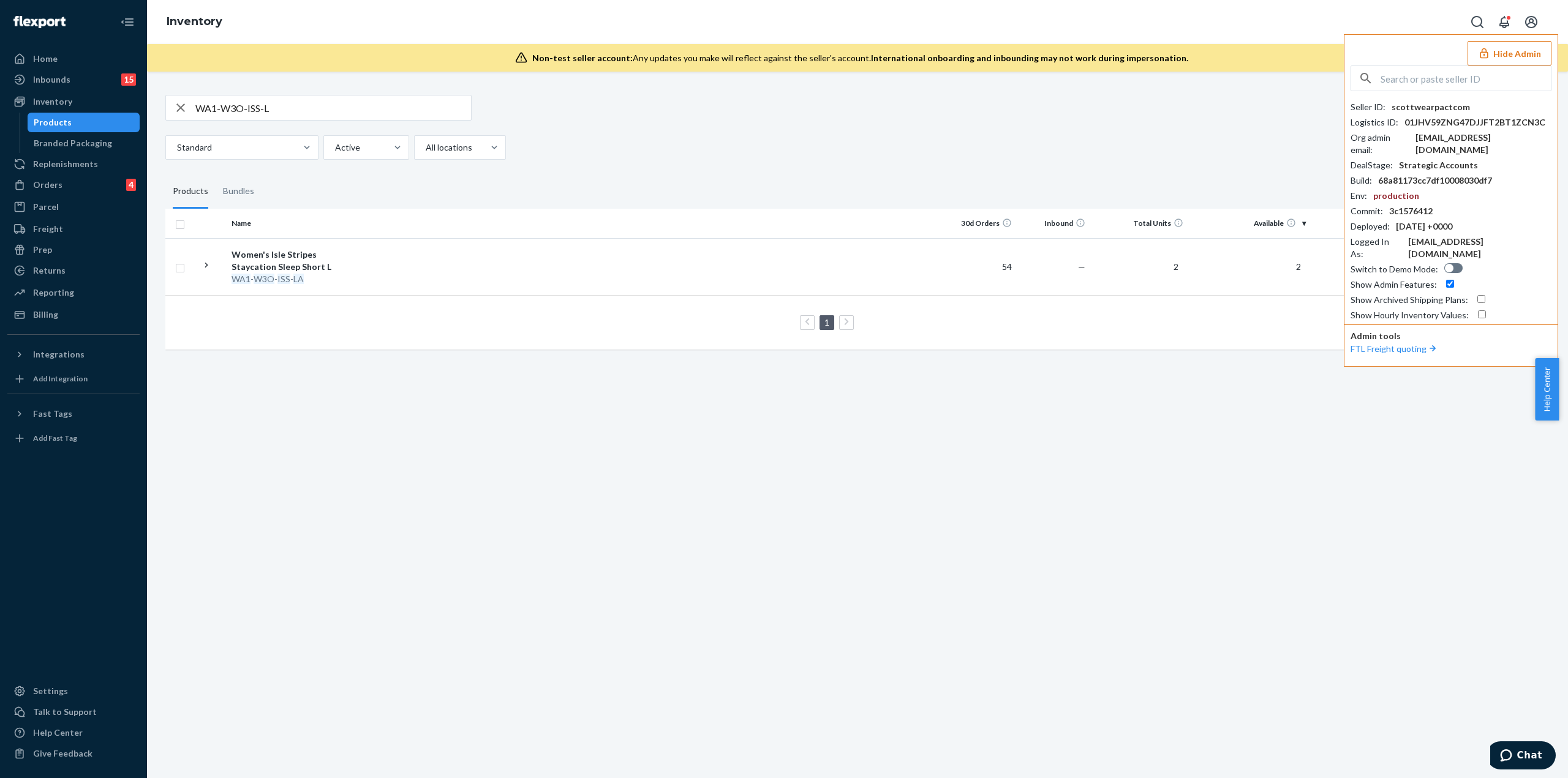
click at [1530, 22] on icon "Open account menu" at bounding box center [1531, 22] width 12 height 12
drag, startPoint x: 286, startPoint y: 112, endPoint x: 97, endPoint y: 122, distance: 189.3
click at [103, 124] on div "Home Inbounds 15 Shipping Plans Problems 15 Inventory Products Branded Packagin…" at bounding box center [784, 389] width 1568 height 778
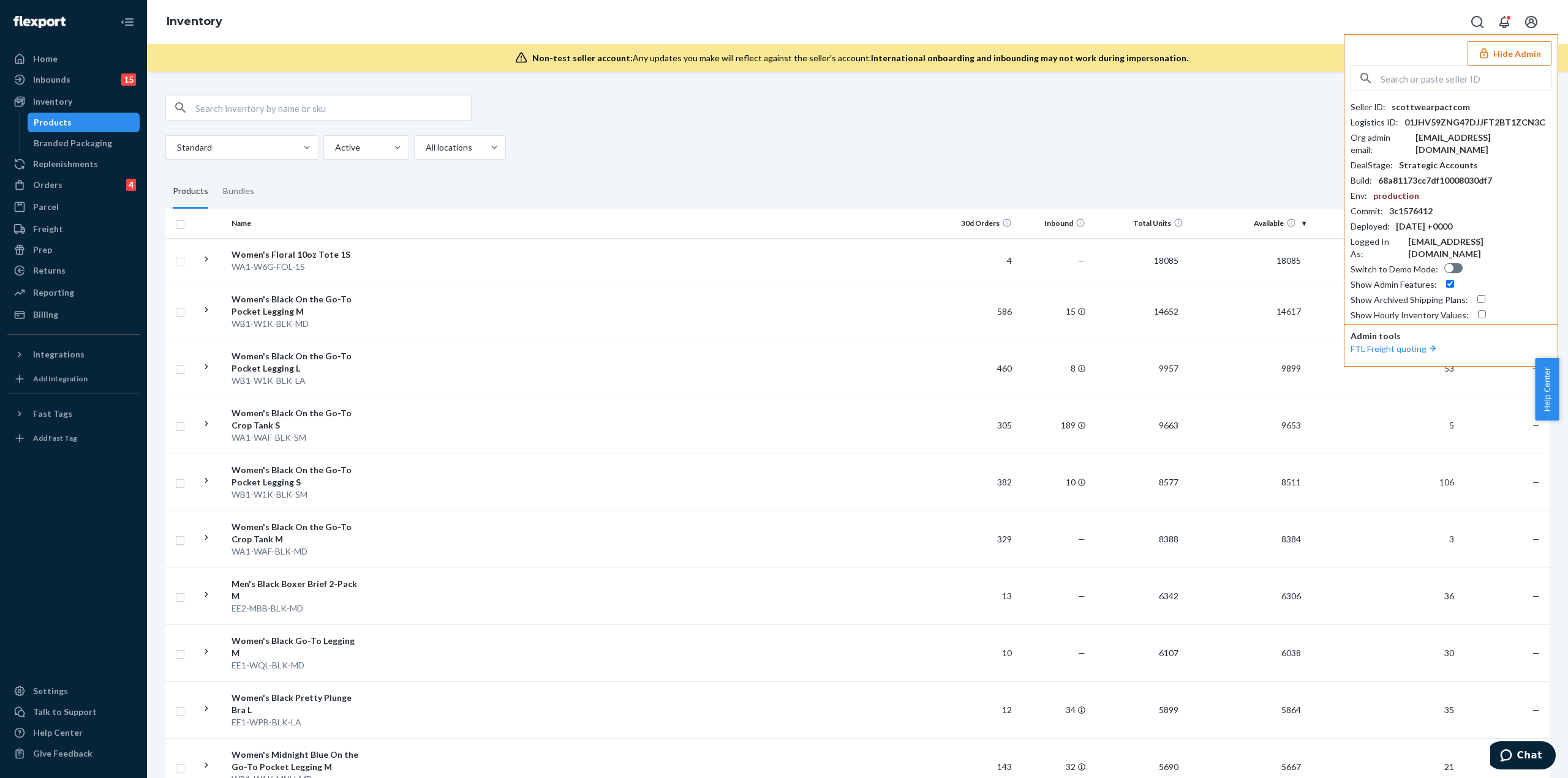
click at [285, 112] on input "text" at bounding box center [333, 107] width 275 height 25
type input "isle stripes"
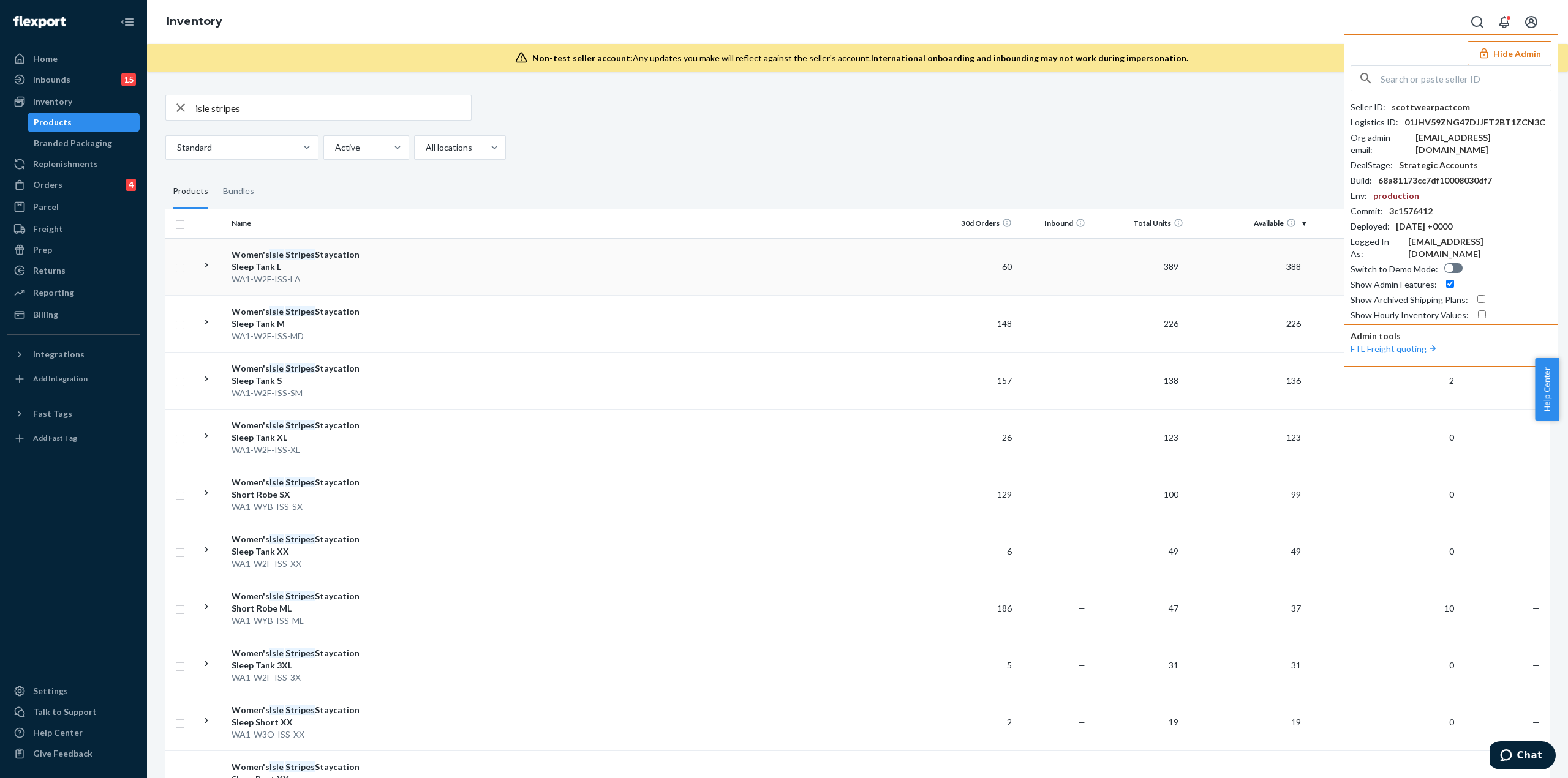
click at [369, 275] on td at bounding box center [654, 266] width 579 height 57
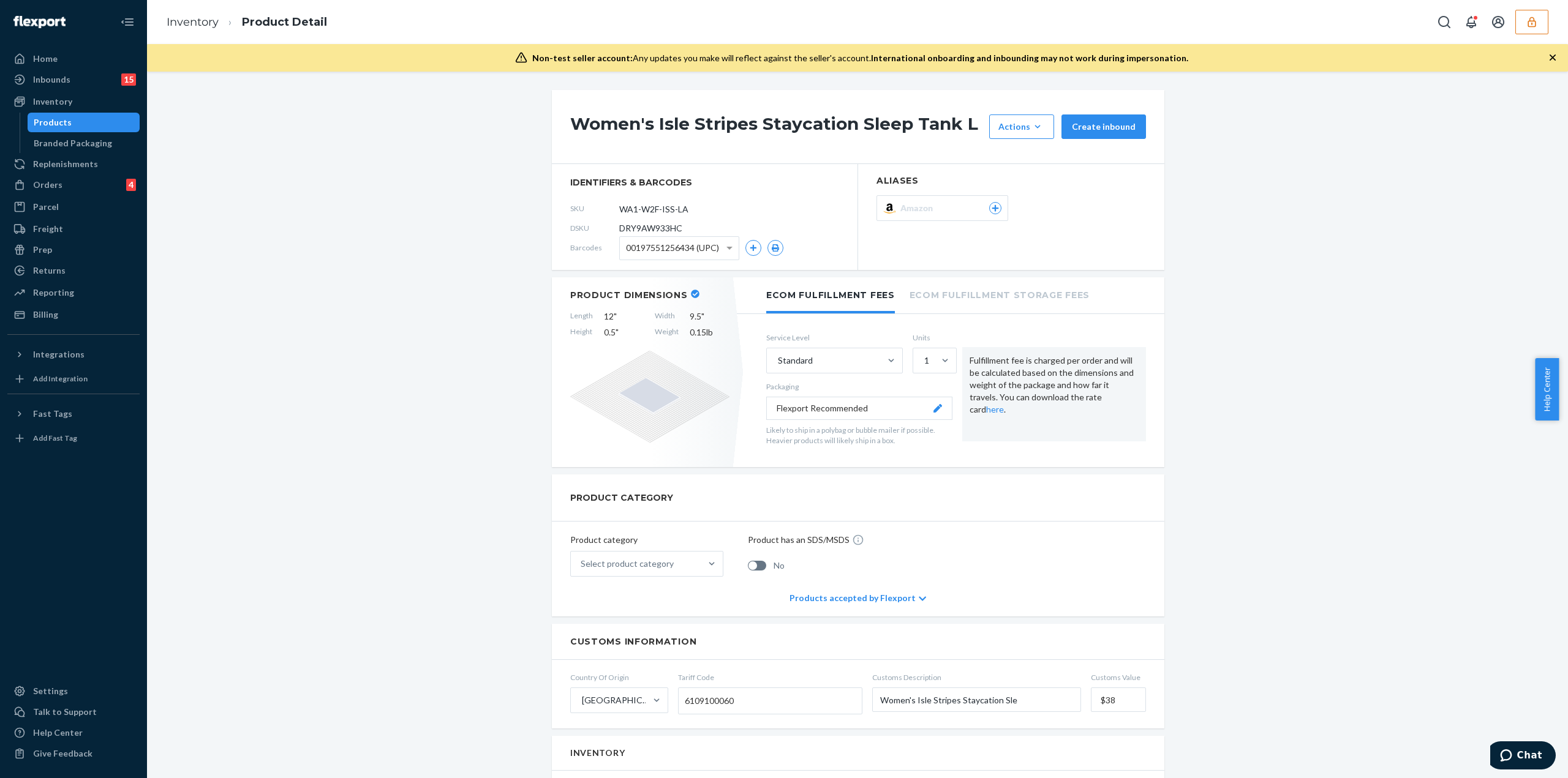
click at [654, 227] on span "DRY9AW933HC" at bounding box center [651, 228] width 63 height 12
copy span "DRY9AW933HC"
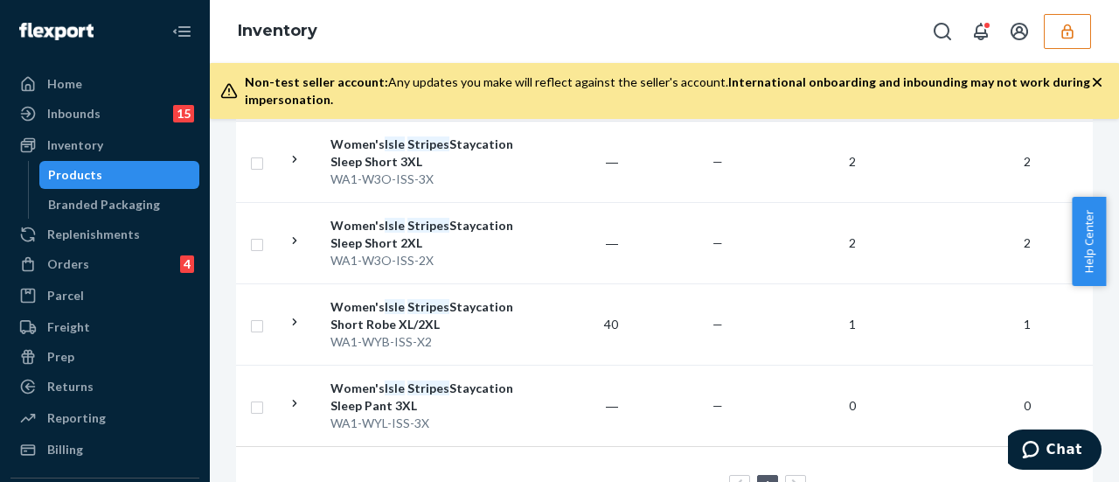
scroll to position [2170, 0]
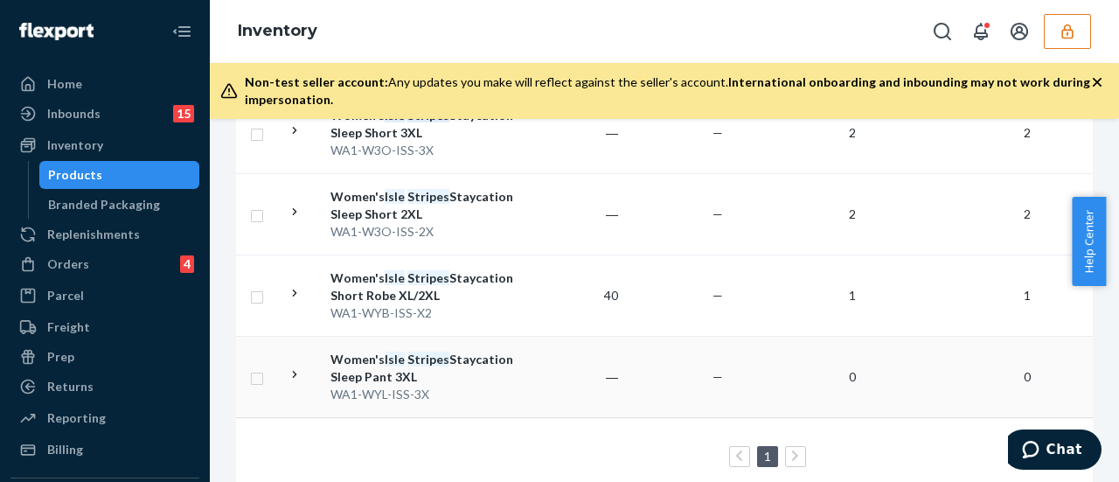
click at [585, 336] on td "―" at bounding box center [572, 376] width 105 height 81
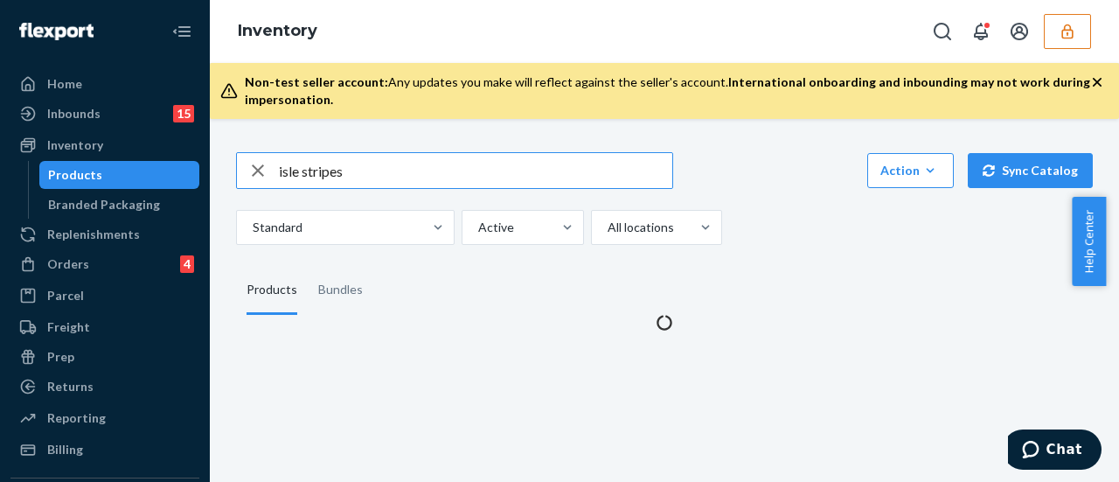
click at [360, 179] on input "isle stripes" at bounding box center [475, 170] width 393 height 35
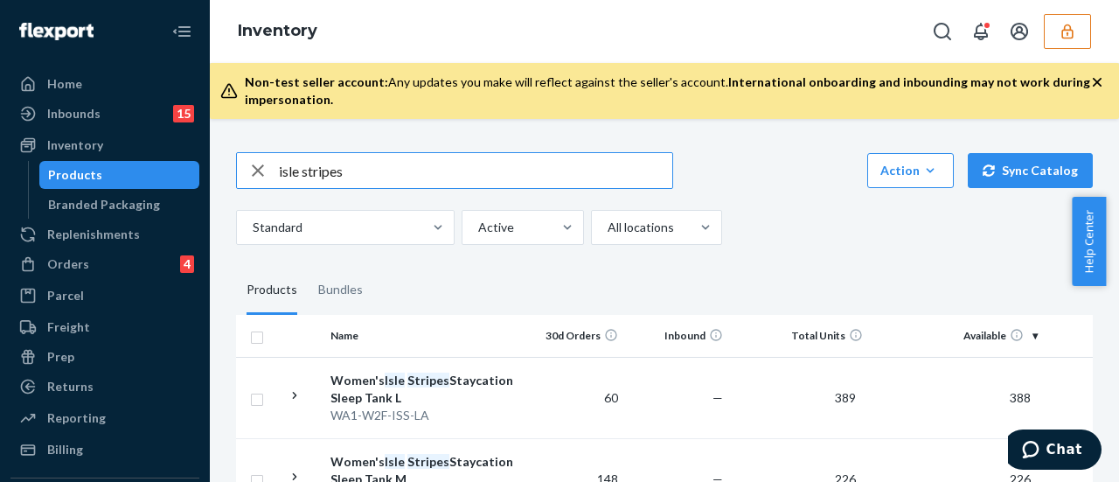
drag, startPoint x: 360, startPoint y: 179, endPoint x: 326, endPoint y: 177, distance: 34.2
click at [326, 177] on input "isle stripes" at bounding box center [475, 170] width 393 height 35
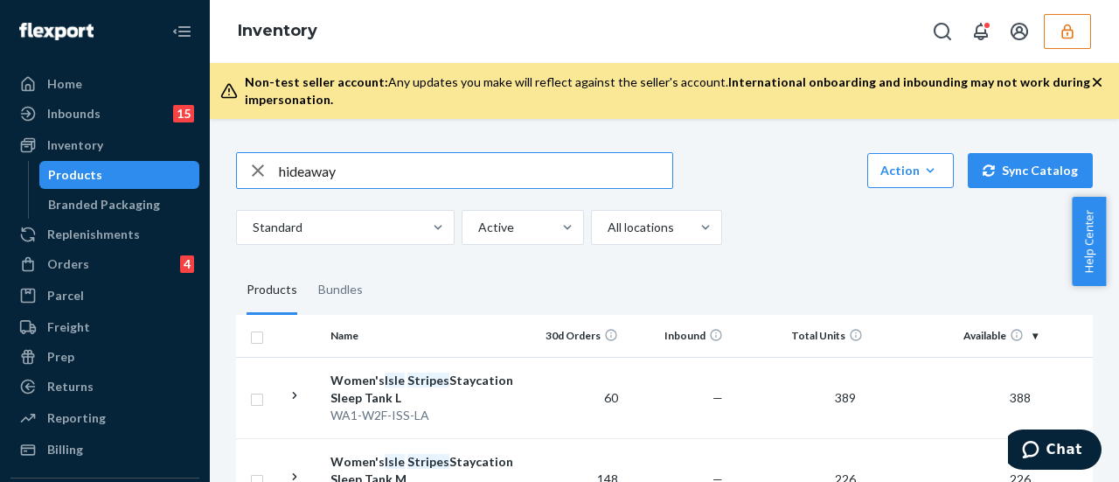
type input "hideaway"
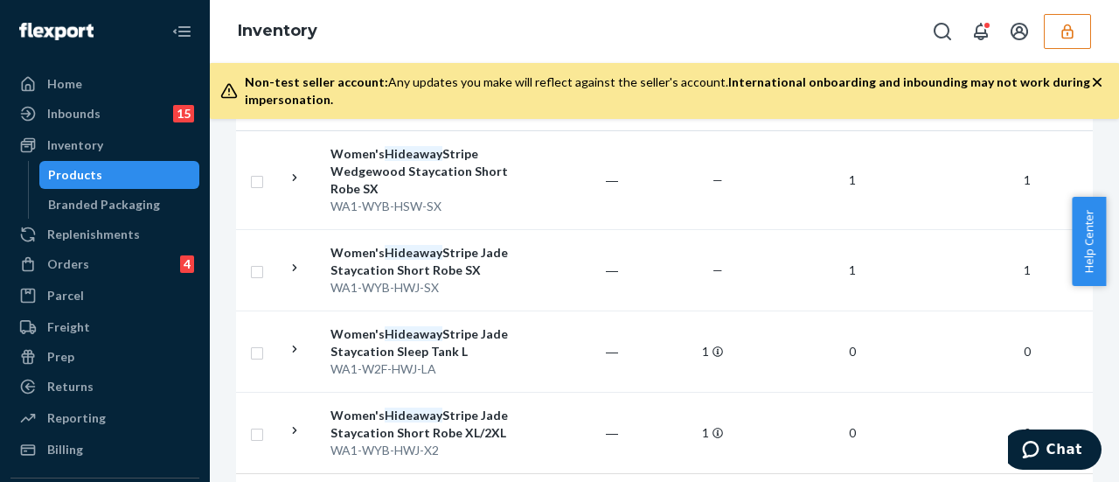
scroll to position [260, 0]
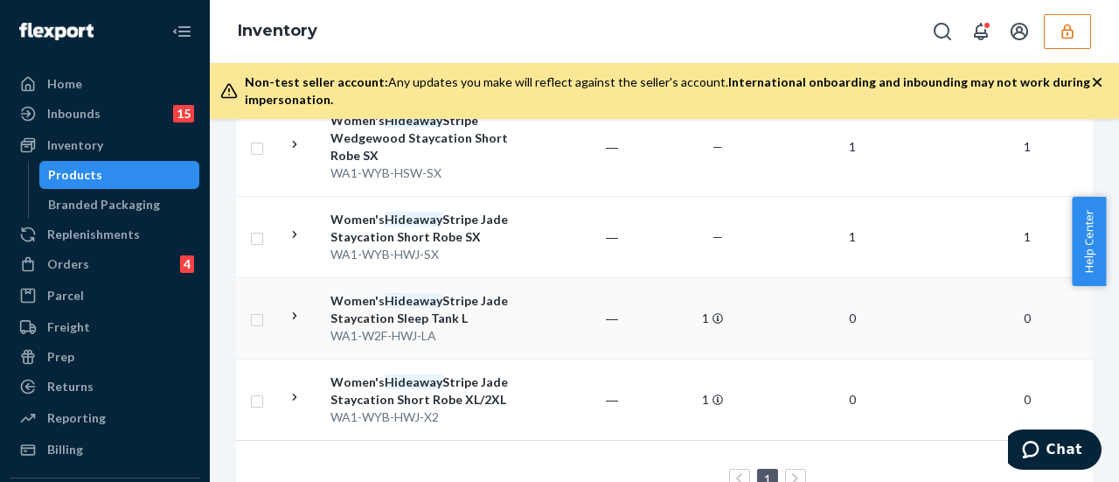
click at [496, 315] on div "Women's Hideaway Stripe Jade Staycation Sleep Tank L" at bounding box center [422, 309] width 183 height 35
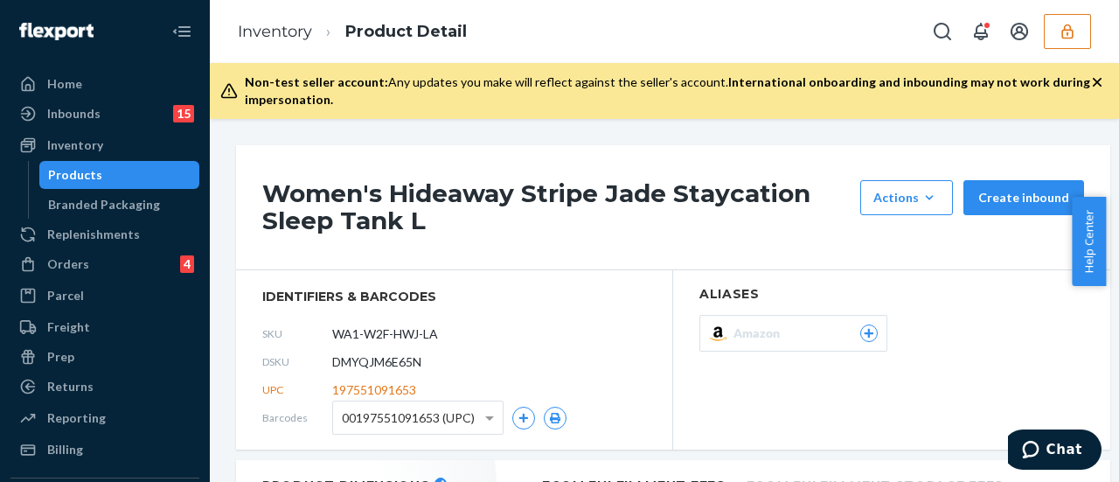
click at [408, 358] on span "DMYQJM6E65N" at bounding box center [376, 361] width 89 height 17
copy span "DMYQJM6E65N"
click at [595, 286] on section "identifiers & barcodes SKU WA1-W2F-HWJ-LA DSKU DMYQJM6E65N UPC 197551091653 Bar…" at bounding box center [454, 359] width 437 height 179
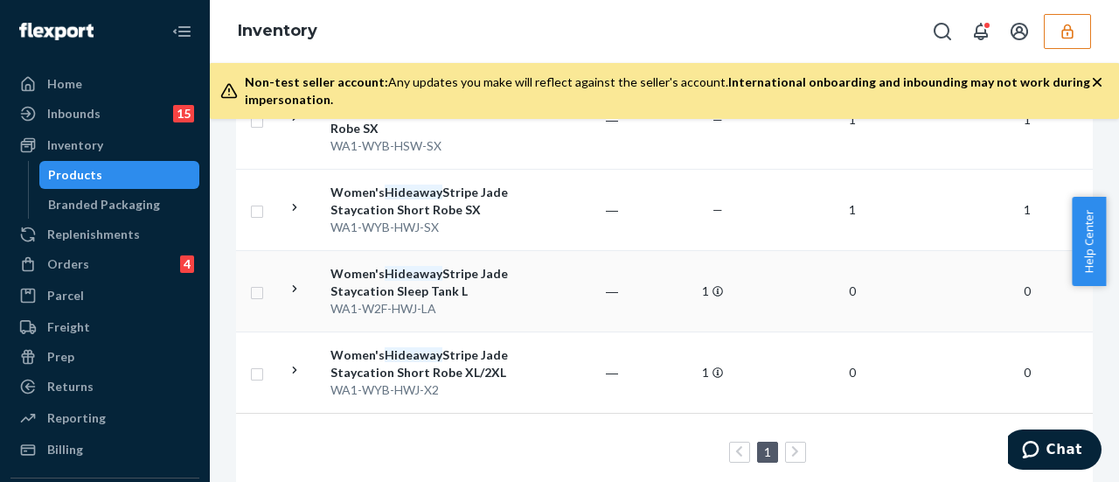
scroll to position [288, 0]
click at [489, 277] on div "Women's Hideaway Stripe Jade Staycation Sleep Tank L" at bounding box center [422, 281] width 183 height 35
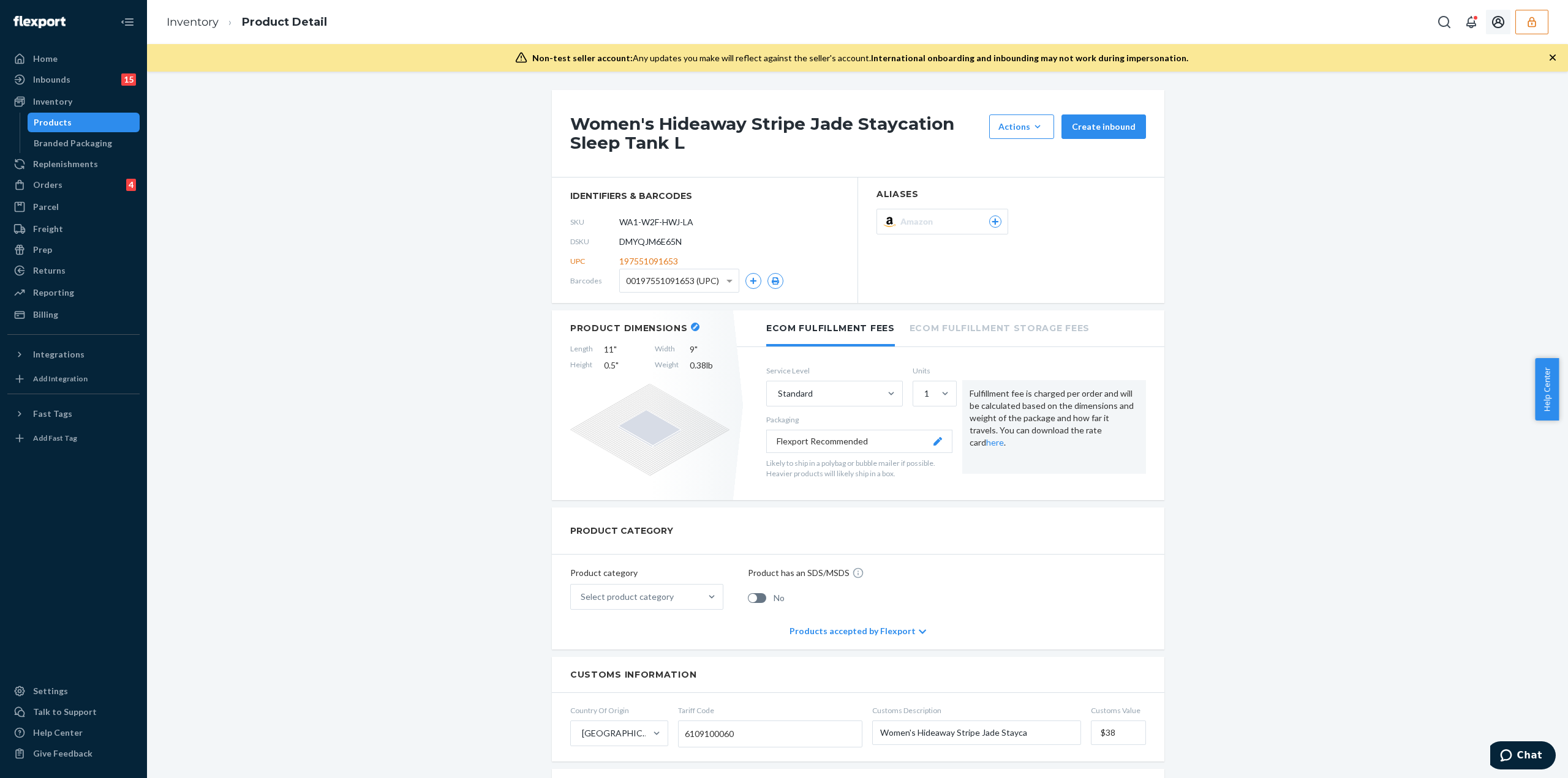
click at [1540, 24] on button "button" at bounding box center [1532, 22] width 33 height 25
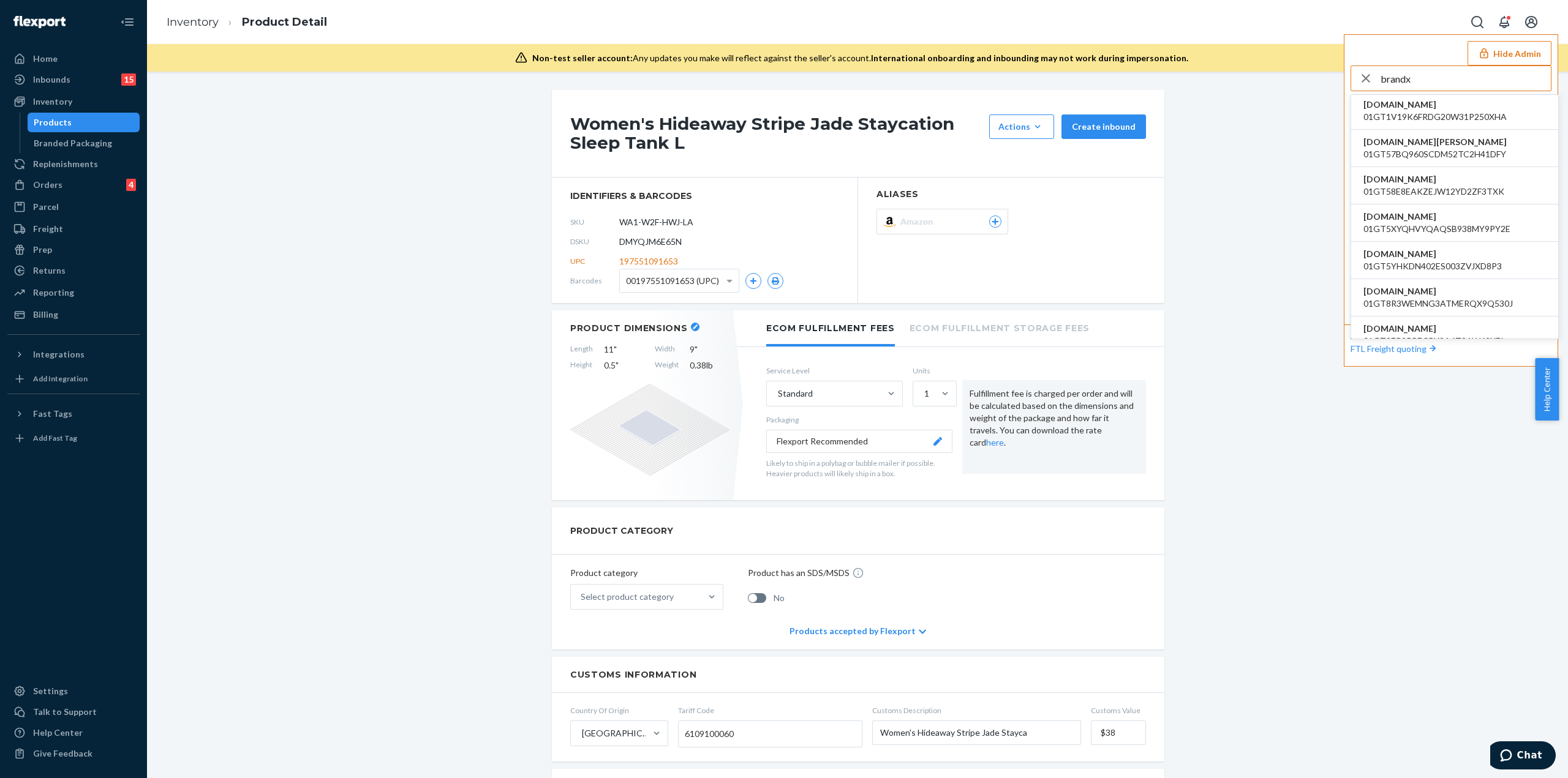
scroll to position [245, 0]
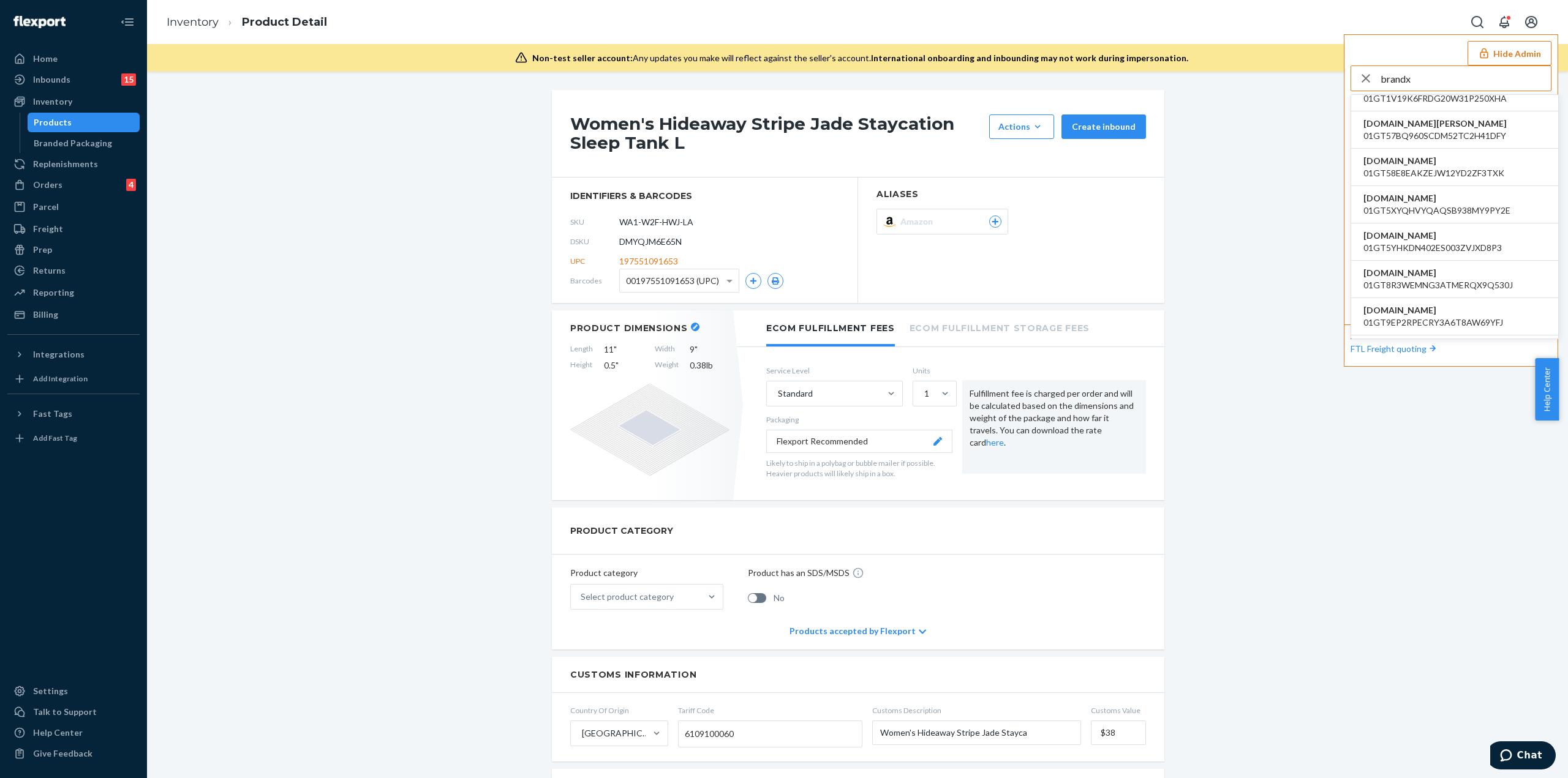
click at [1447, 71] on input "brandx" at bounding box center [1466, 78] width 170 height 25
type input "sheribrand"
click at [1445, 106] on li "sheribrandxcom adriana@brandx.com" at bounding box center [1455, 120] width 207 height 50
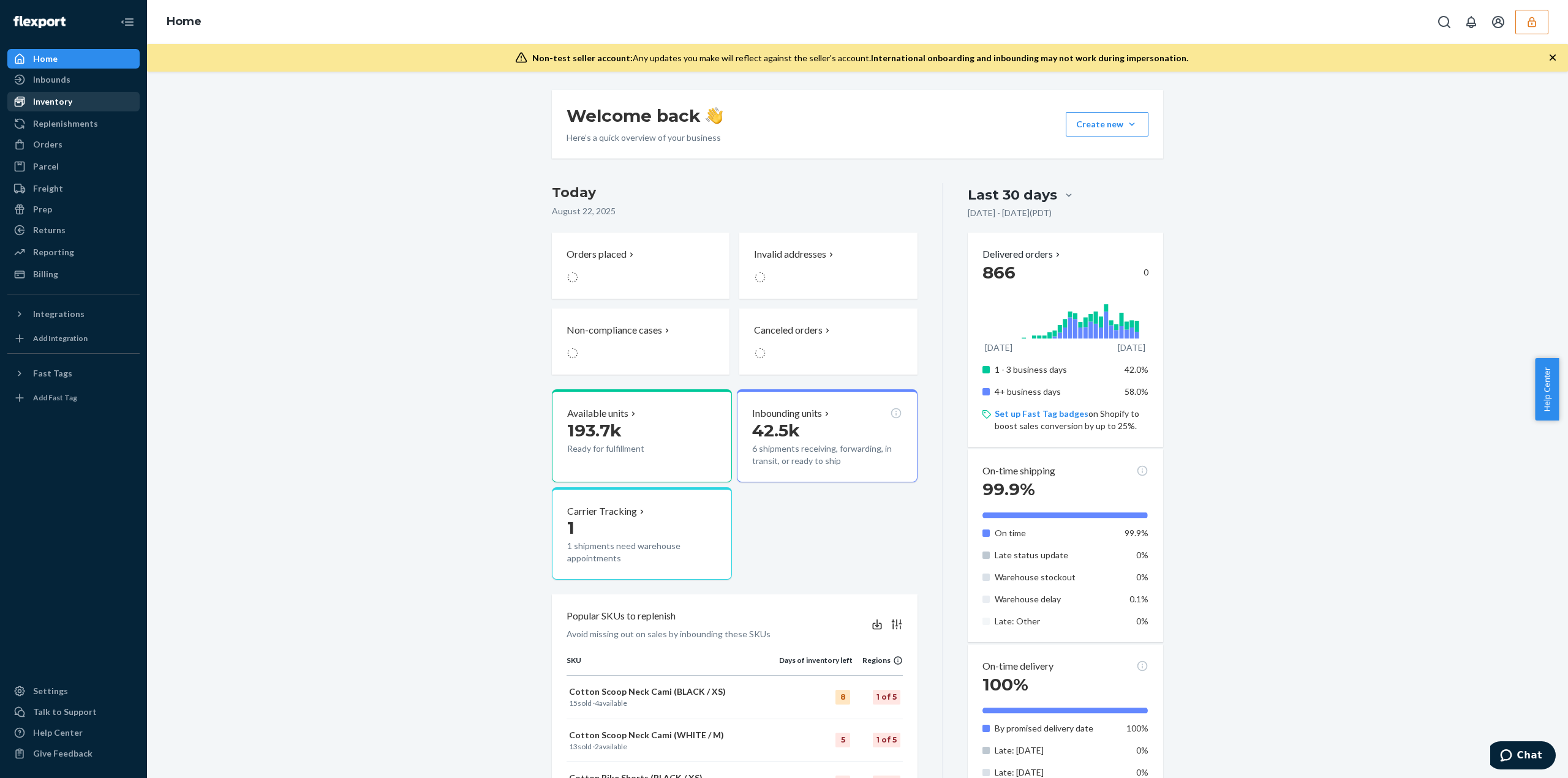
click at [48, 100] on div "Inventory" at bounding box center [53, 101] width 39 height 12
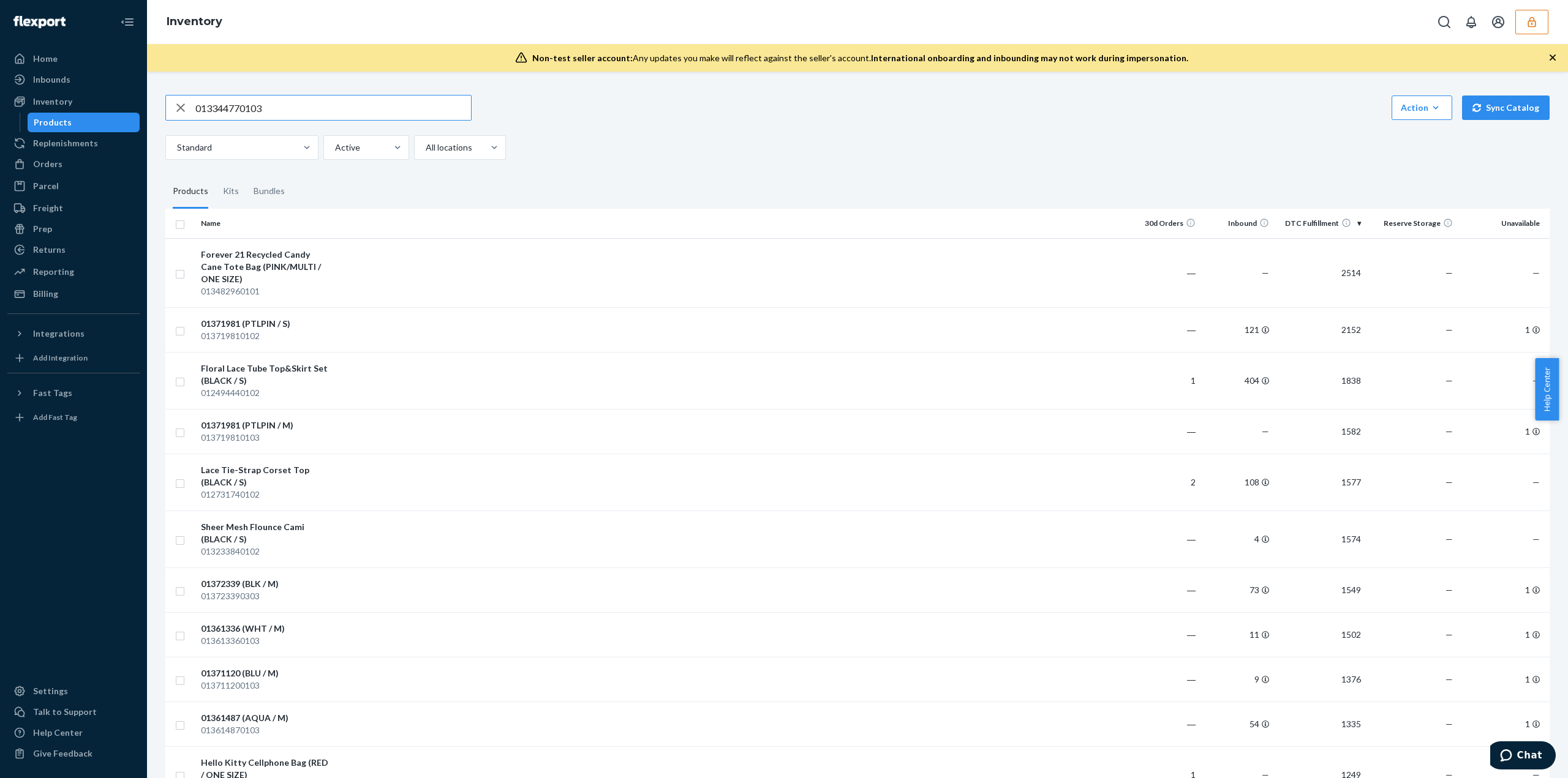
type input "013344770103"
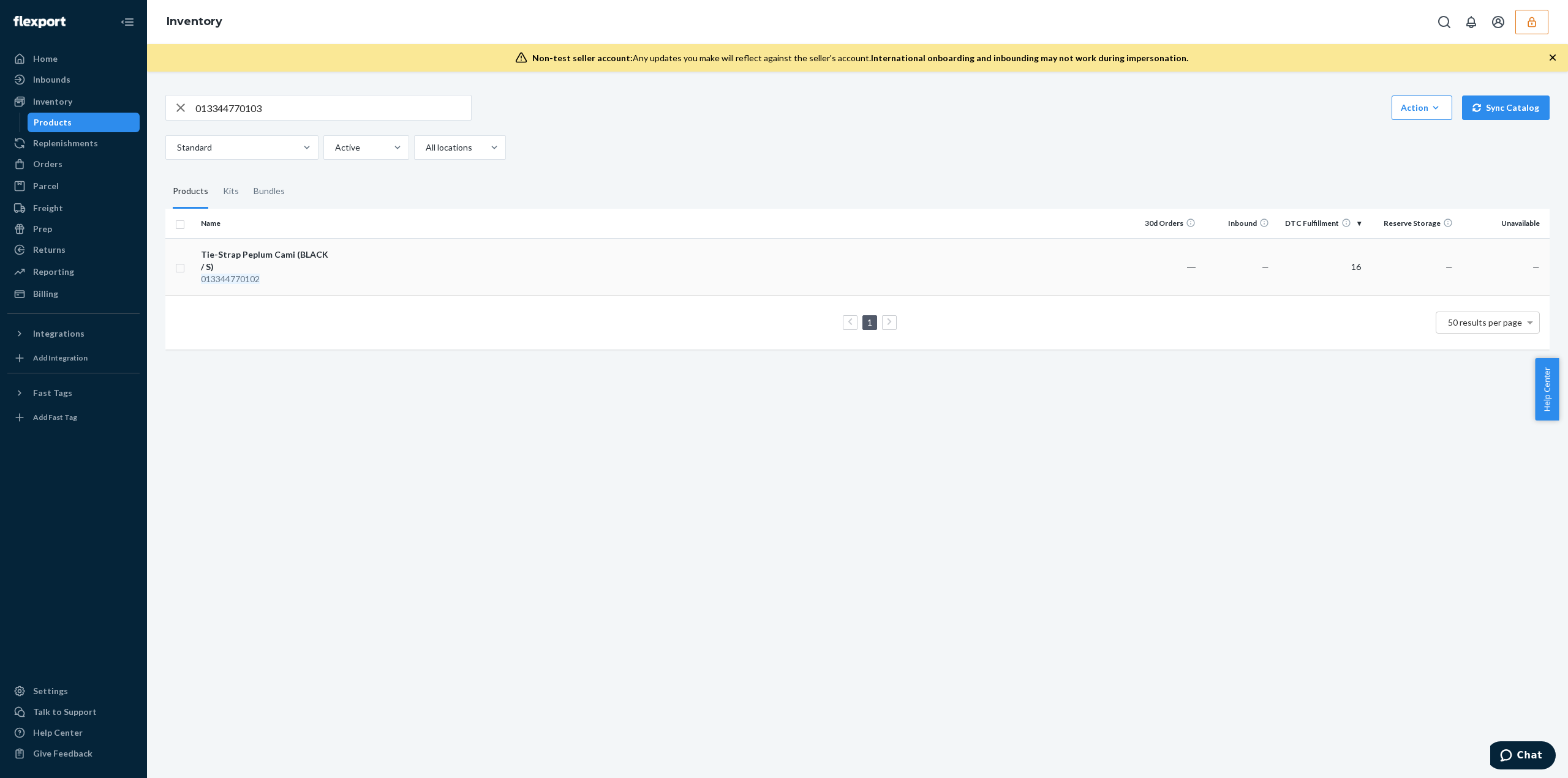
click at [389, 285] on td at bounding box center [731, 266] width 793 height 57
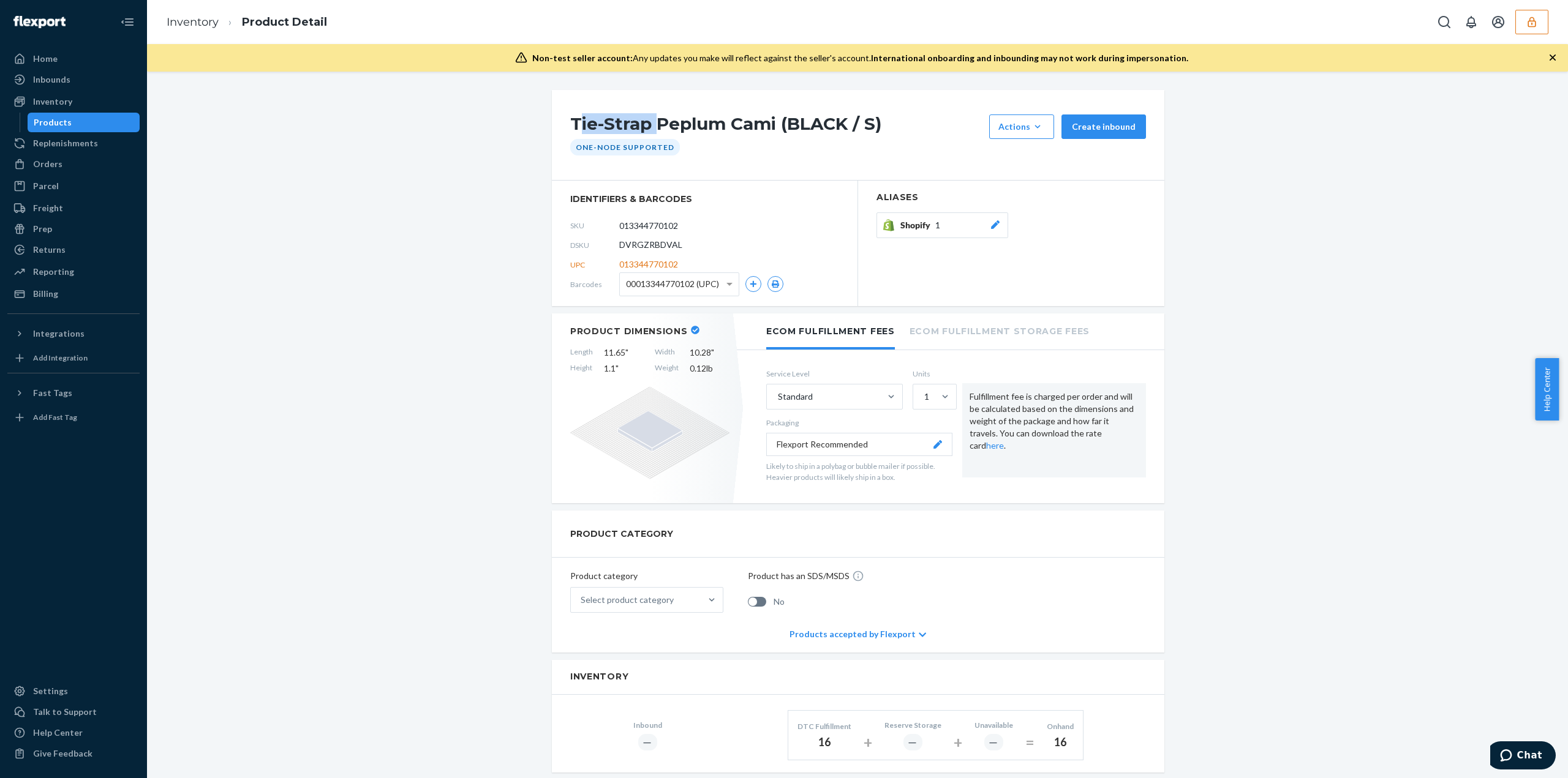
drag, startPoint x: 572, startPoint y: 123, endPoint x: 652, endPoint y: 122, distance: 80.0
click at [652, 122] on h1 "Tie-Strap Peplum Cami (BLACK / S)" at bounding box center [776, 127] width 413 height 25
drag, startPoint x: 564, startPoint y: 124, endPoint x: 771, endPoint y: 133, distance: 207.2
click at [771, 133] on div "Tie-Strap Peplum Cami (BLACK / S) Actions Add components Hide Request removal C…" at bounding box center [858, 135] width 612 height 90
copy h1 "Tie-Strap Peplum Cami"
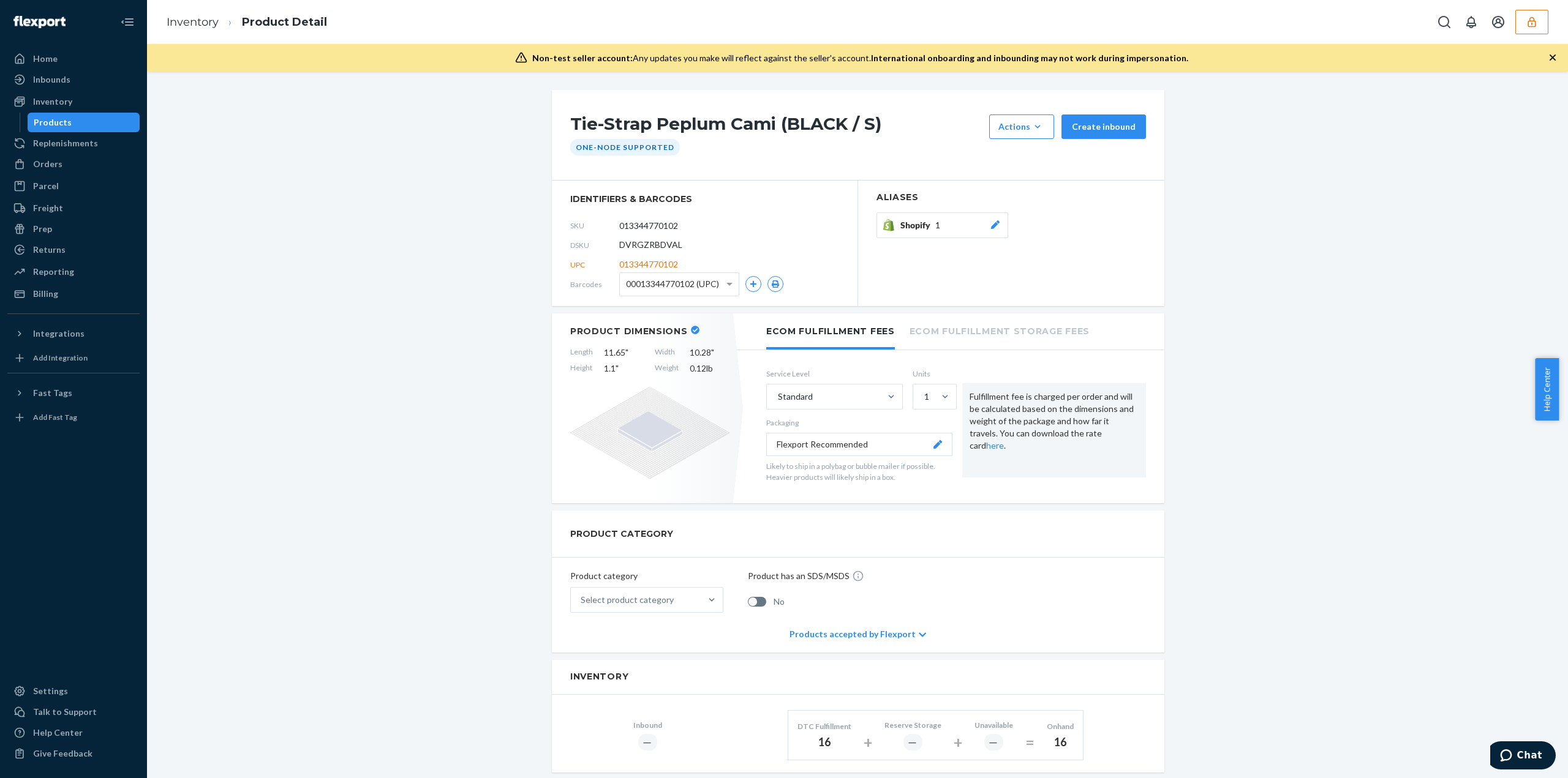
click at [648, 244] on span "DVRGZRBDVAL" at bounding box center [651, 244] width 63 height 12
copy span "DVRGZRBDVAL"
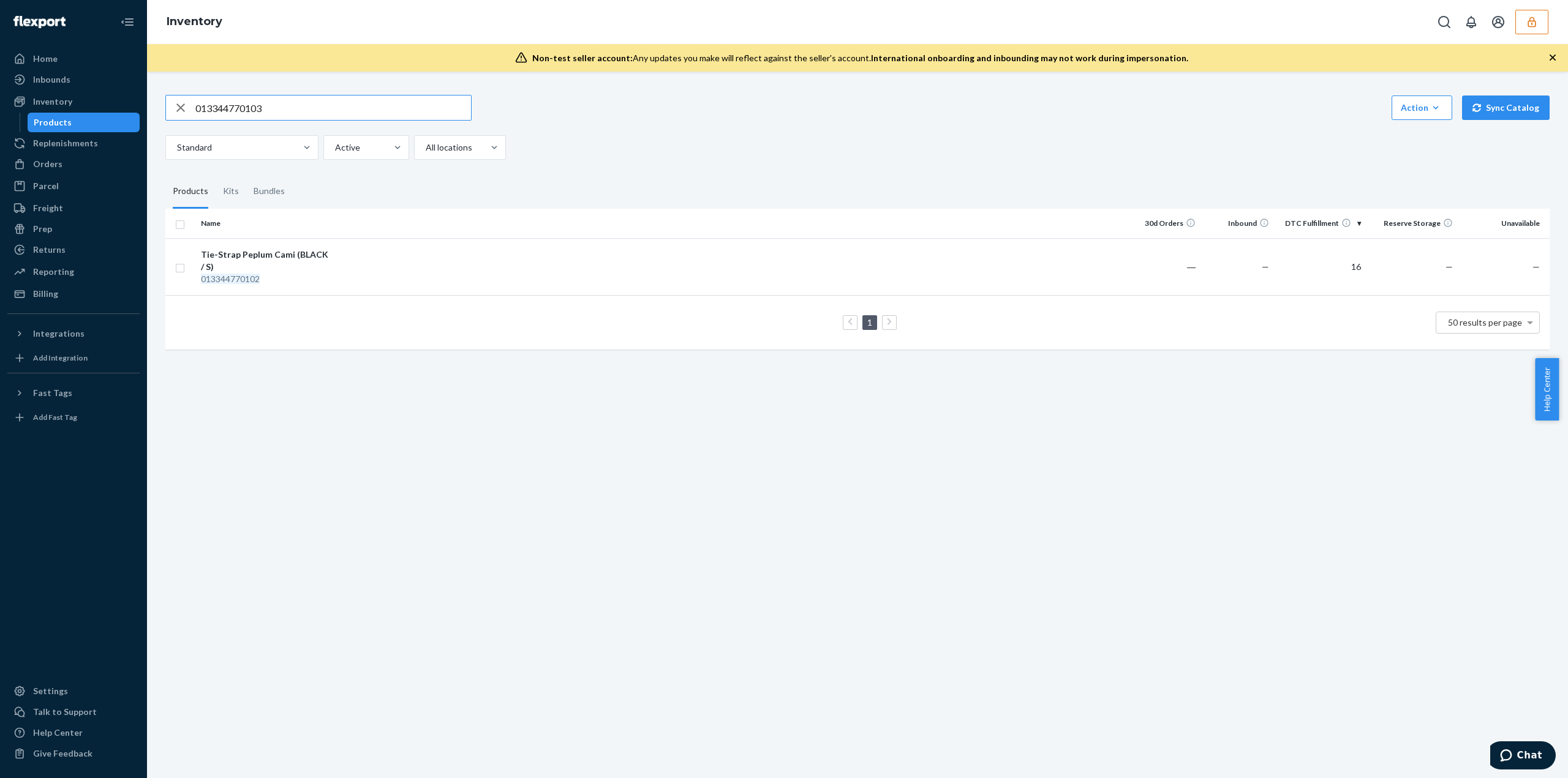
drag, startPoint x: 275, startPoint y: 108, endPoint x: 46, endPoint y: 113, distance: 229.1
click at [46, 113] on div "Home Inbounds Shipping Plans Problems Inventory Products Replenishments Orders …" at bounding box center [784, 389] width 1568 height 778
type input "peplum cami"
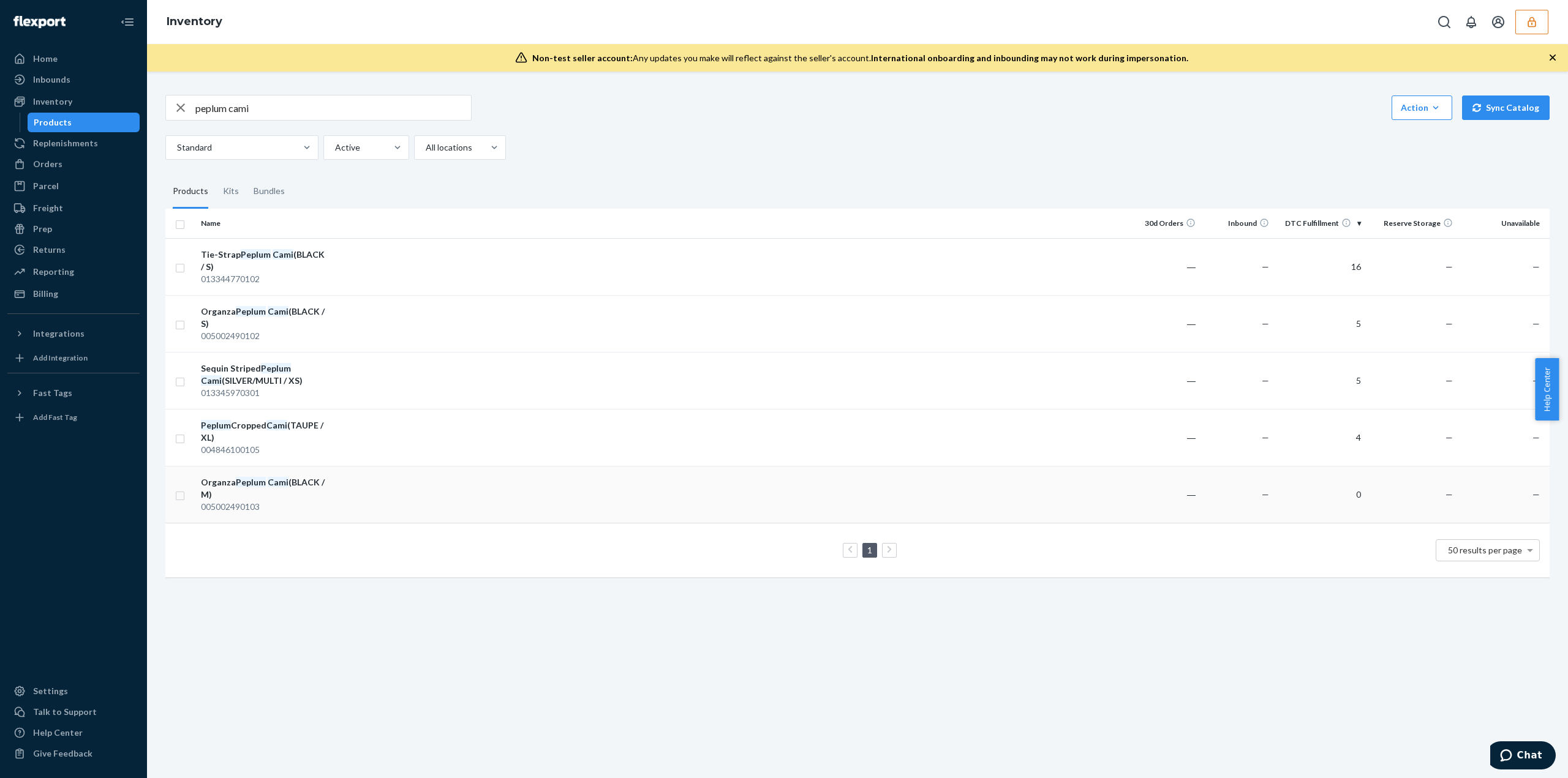
click at [364, 484] on td at bounding box center [731, 494] width 793 height 57
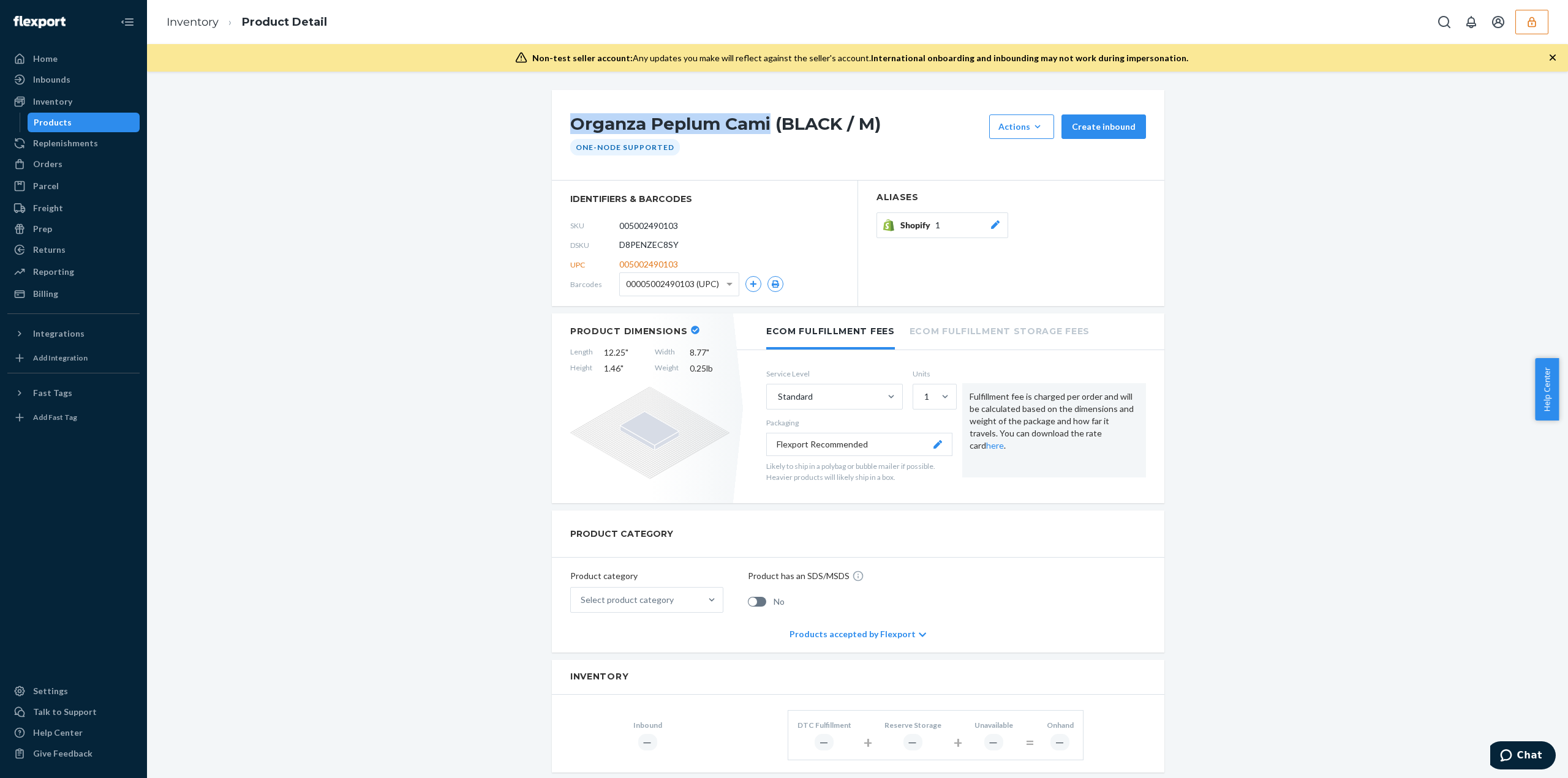
drag, startPoint x: 568, startPoint y: 123, endPoint x: 765, endPoint y: 133, distance: 197.3
click at [765, 133] on div "Organza Peplum Cami (BLACK / M) Actions Add components Hide Create inbound One-…" at bounding box center [858, 135] width 612 height 90
copy h1 "Organza Peplum Cami"
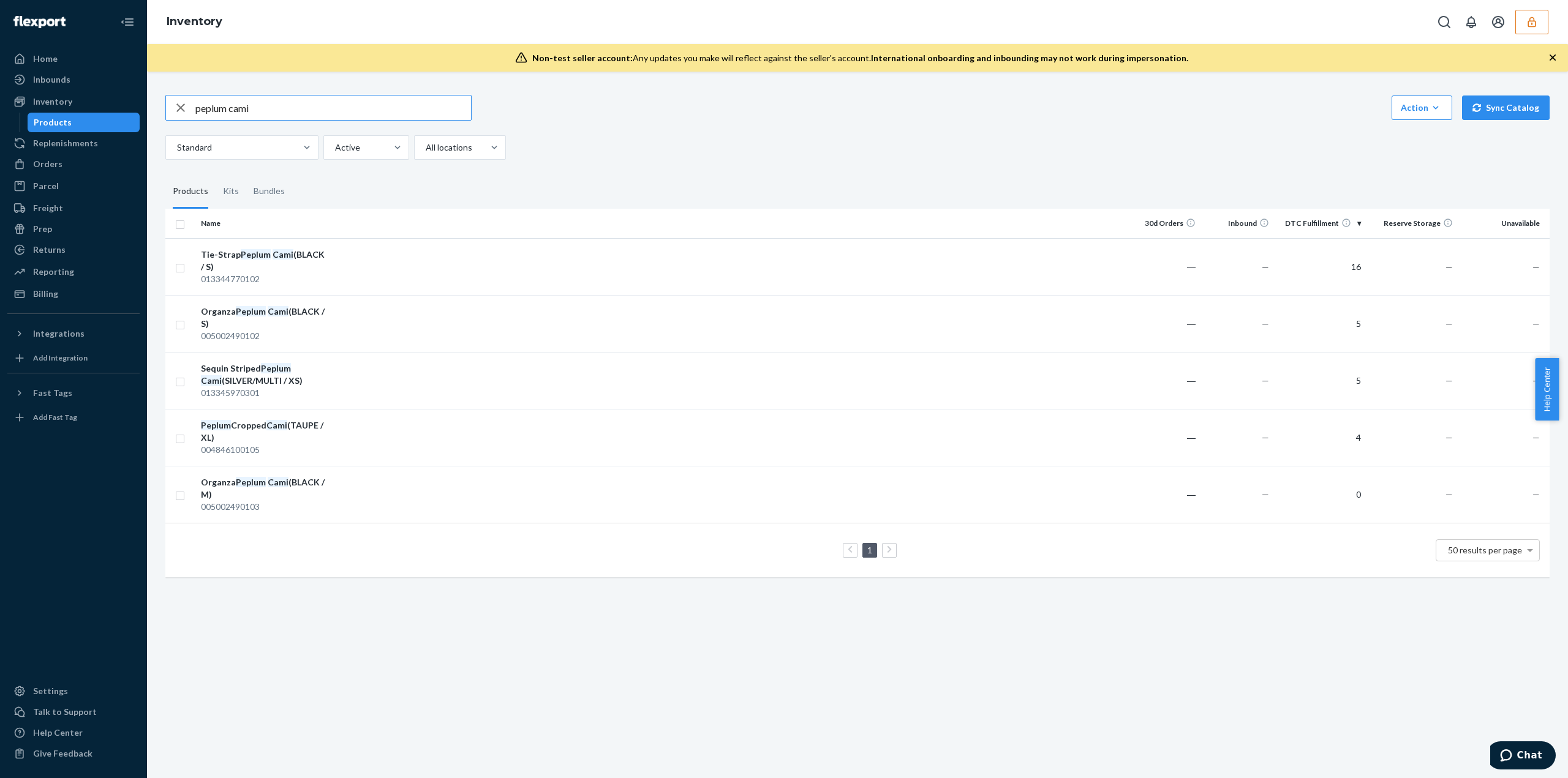
click at [272, 104] on input "peplum cami" at bounding box center [333, 107] width 275 height 25
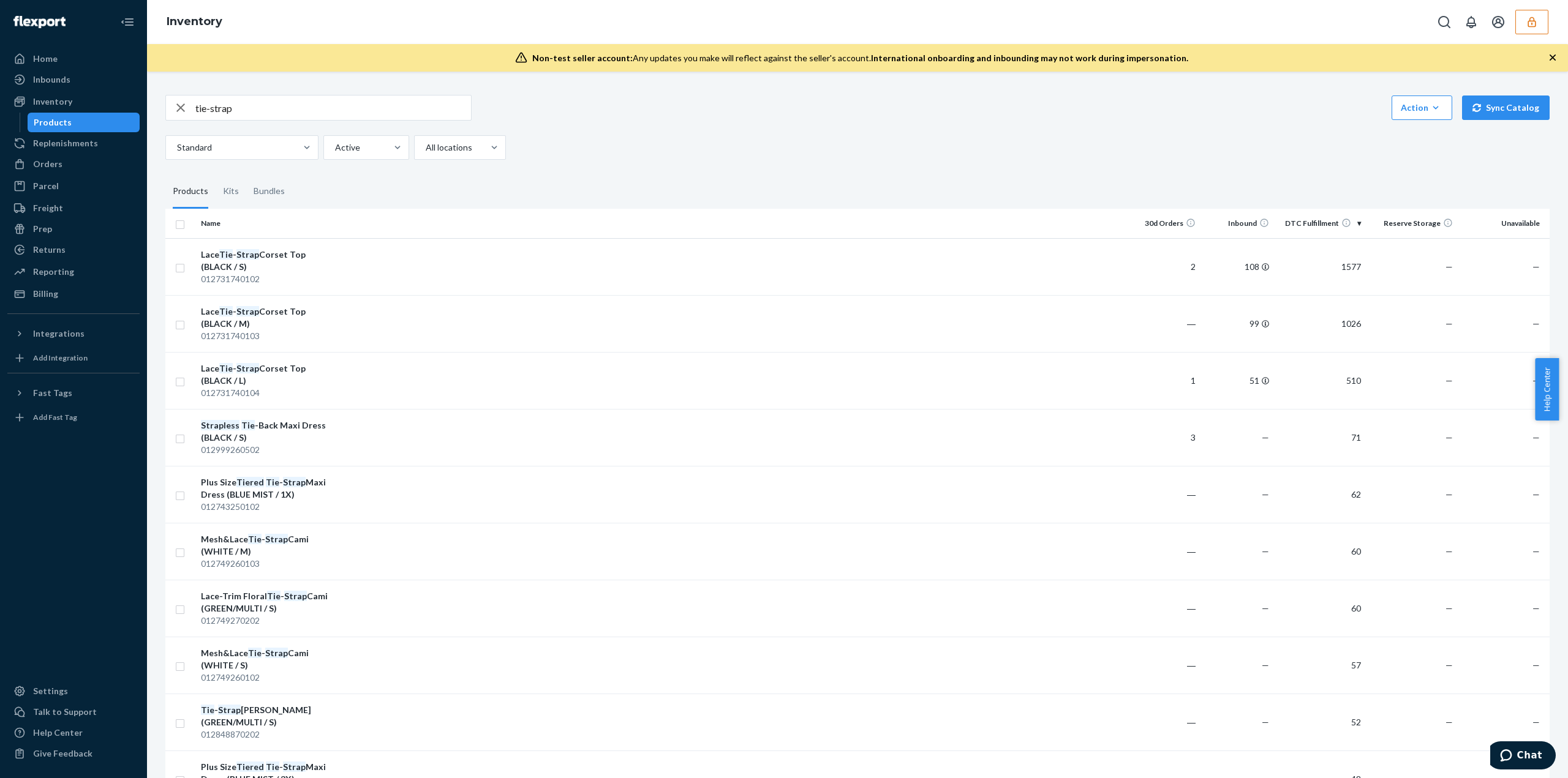
click at [348, 104] on input "tie-strap" at bounding box center [333, 107] width 275 height 25
type input "tie-strap peplum"
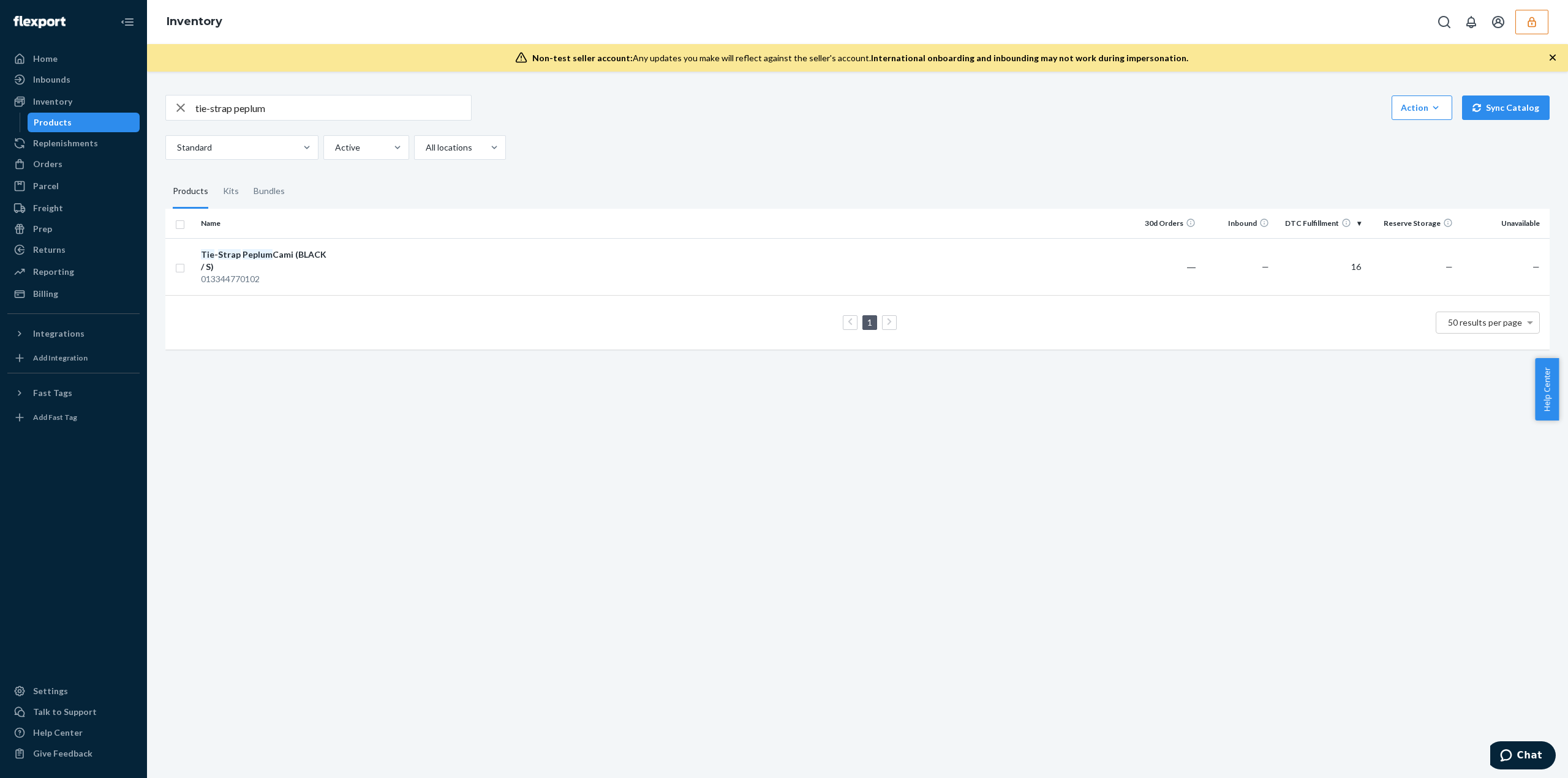
click at [1542, 26] on button "button" at bounding box center [1532, 22] width 33 height 25
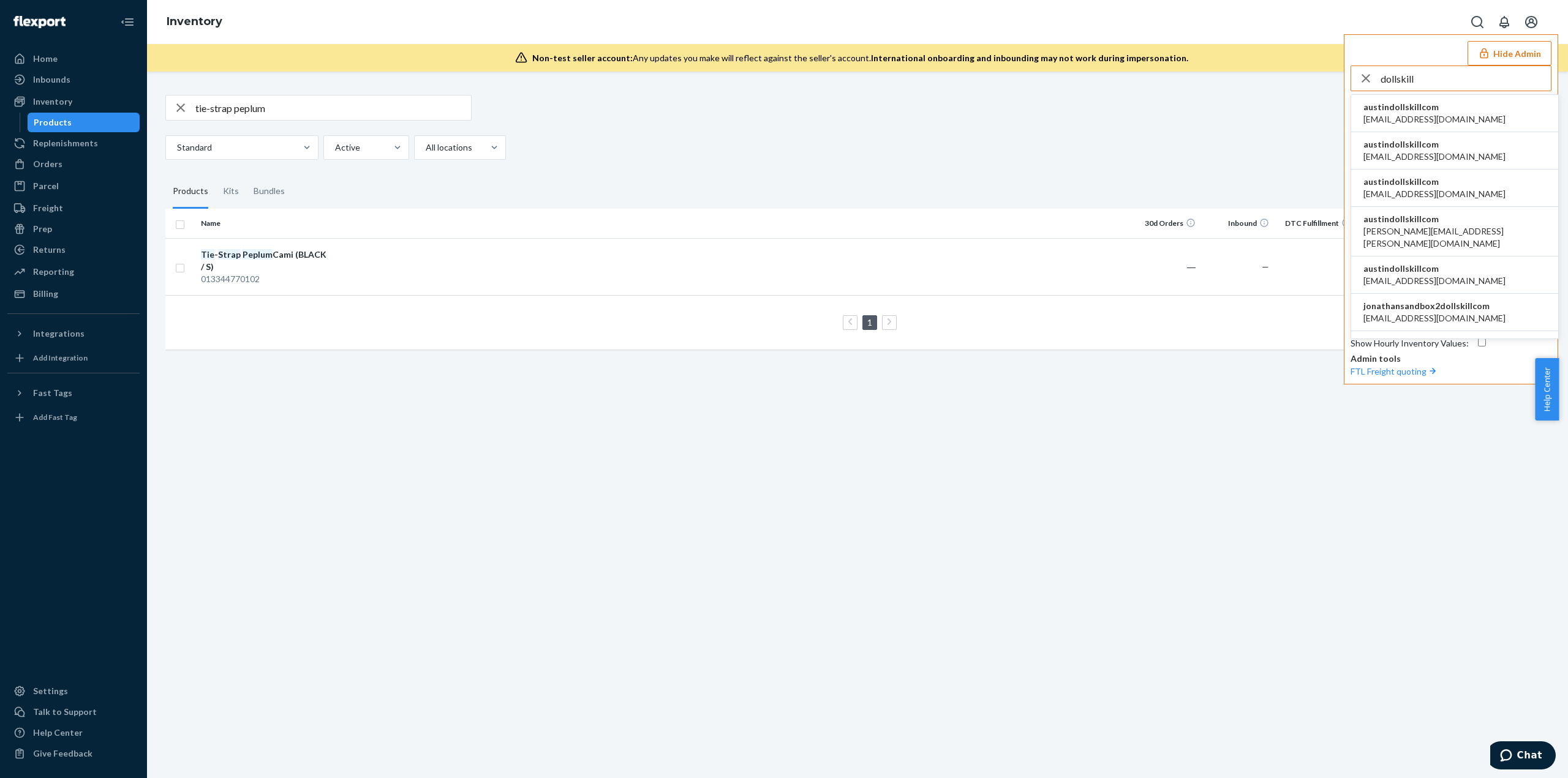
type input "dollskill"
click at [1446, 109] on li "austindollskillcom alyssa@dollskill.com" at bounding box center [1455, 113] width 207 height 37
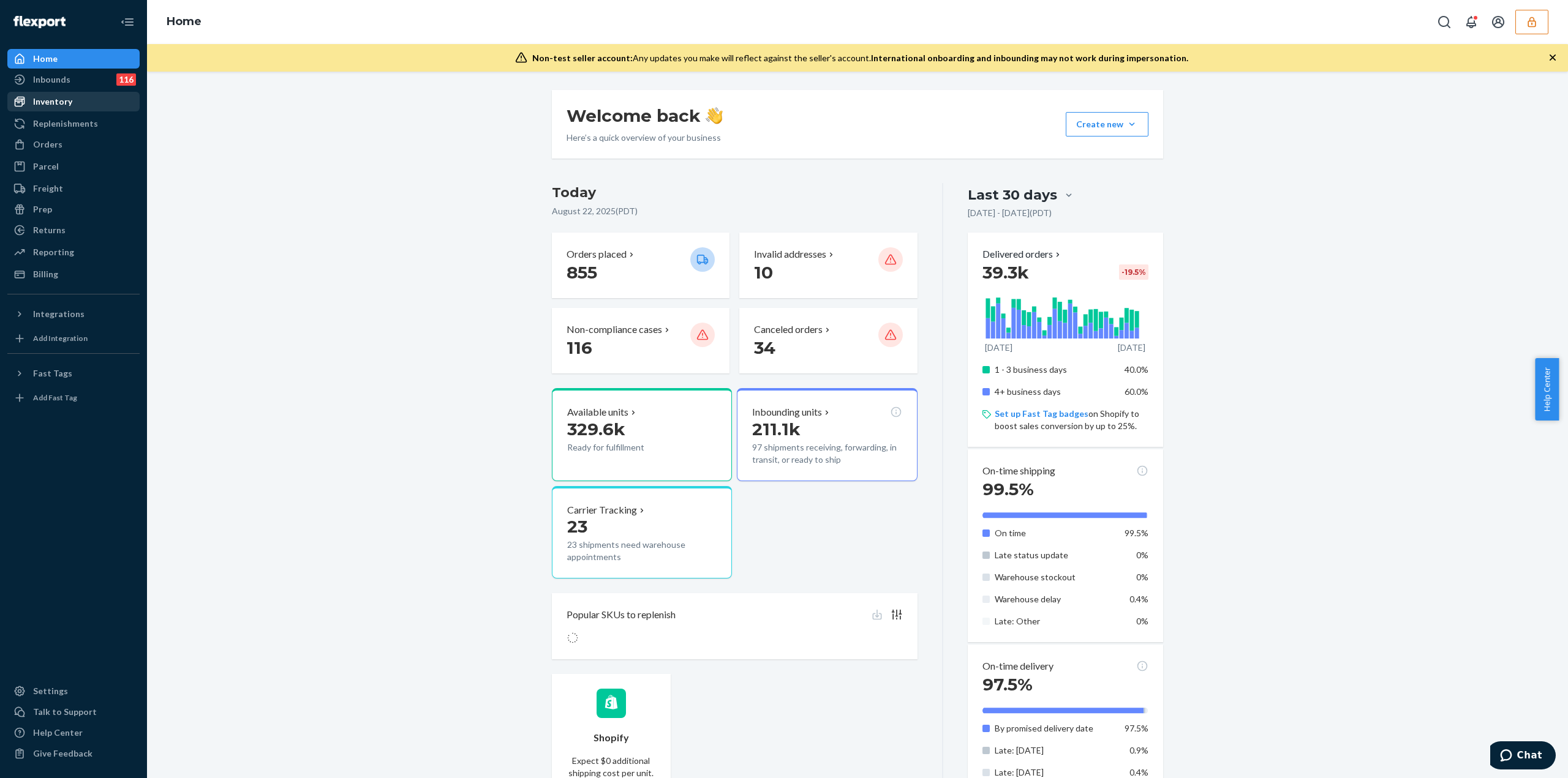
click at [67, 103] on div "Inventory" at bounding box center [53, 101] width 39 height 12
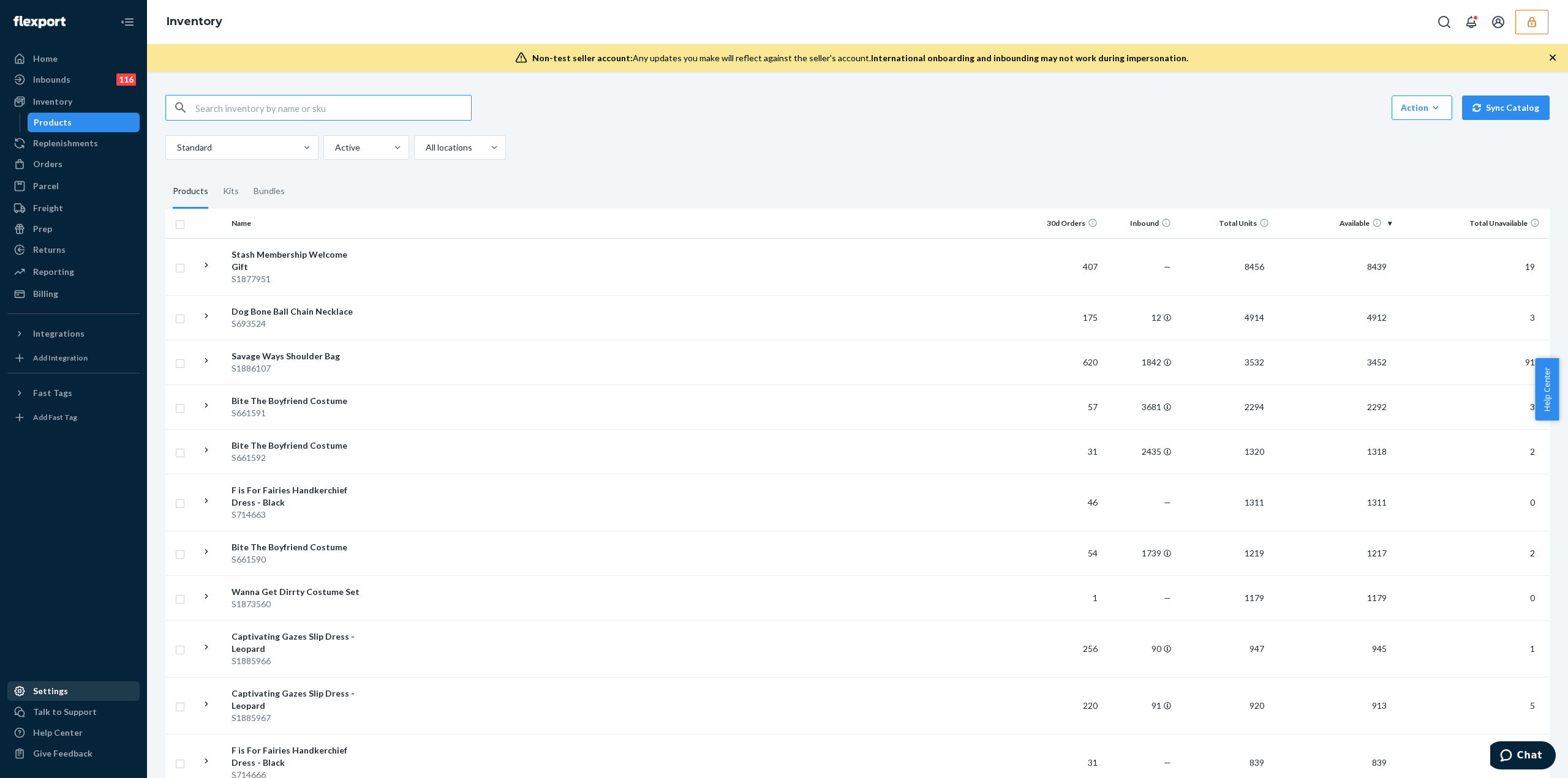
click at [60, 695] on div "Settings" at bounding box center [50, 690] width 35 height 12
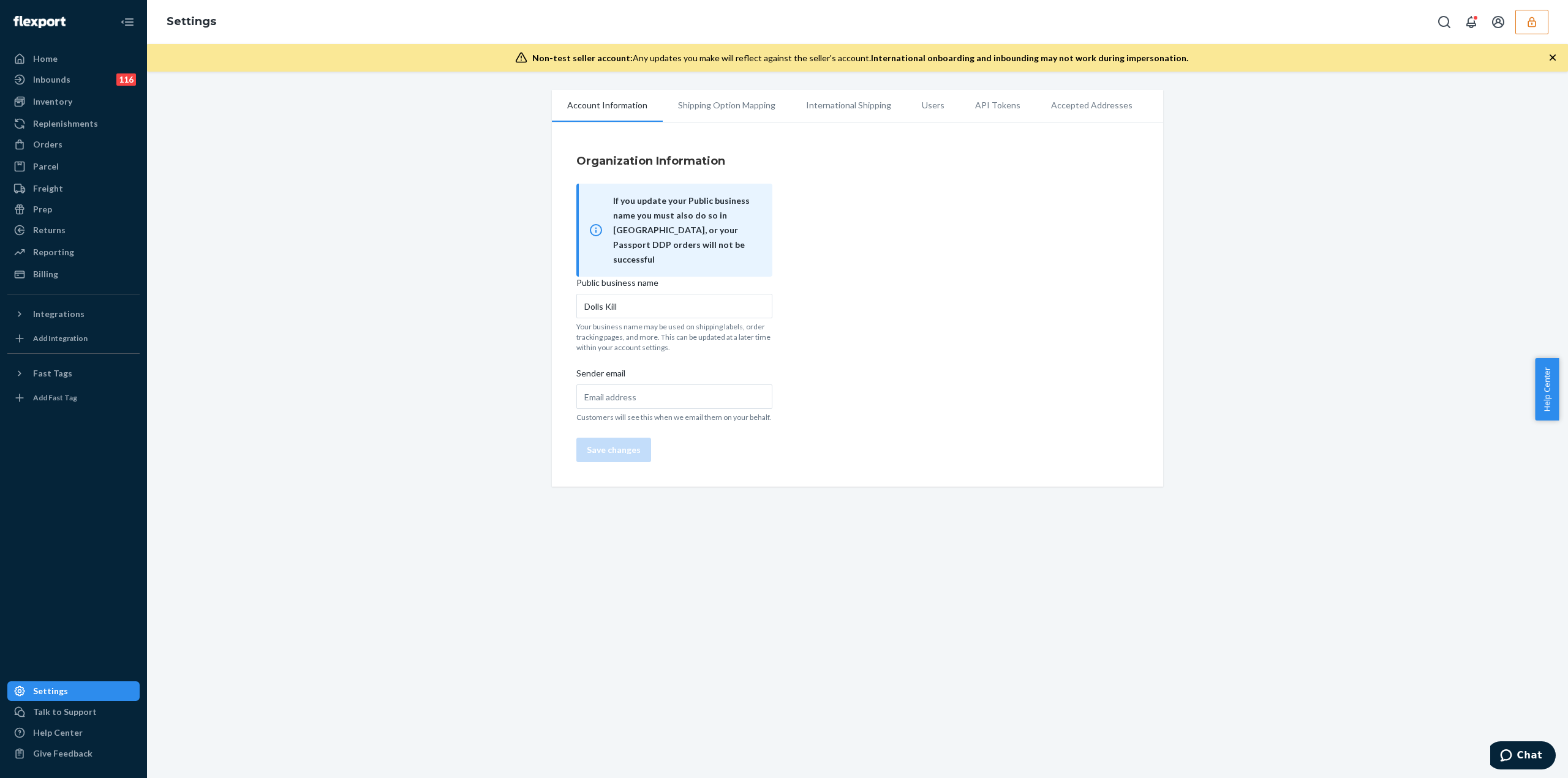
click at [930, 110] on li "Users" at bounding box center [933, 106] width 53 height 31
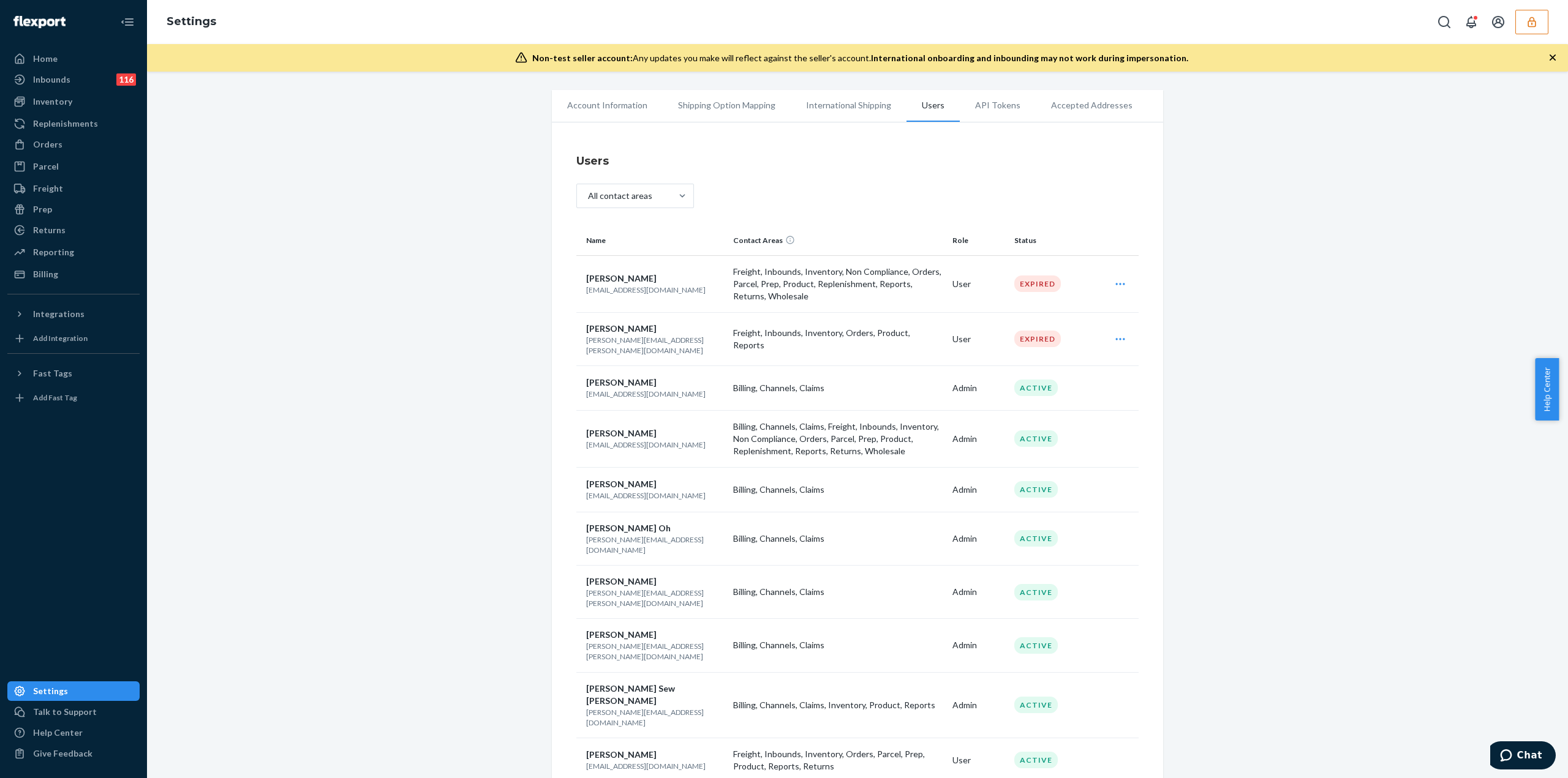
click at [609, 761] on p "[EMAIL_ADDRESS][DOMAIN_NAME]" at bounding box center [655, 766] width 137 height 11
copy p "[EMAIL_ADDRESS][DOMAIN_NAME]"
